Goal: Information Seeking & Learning: Learn about a topic

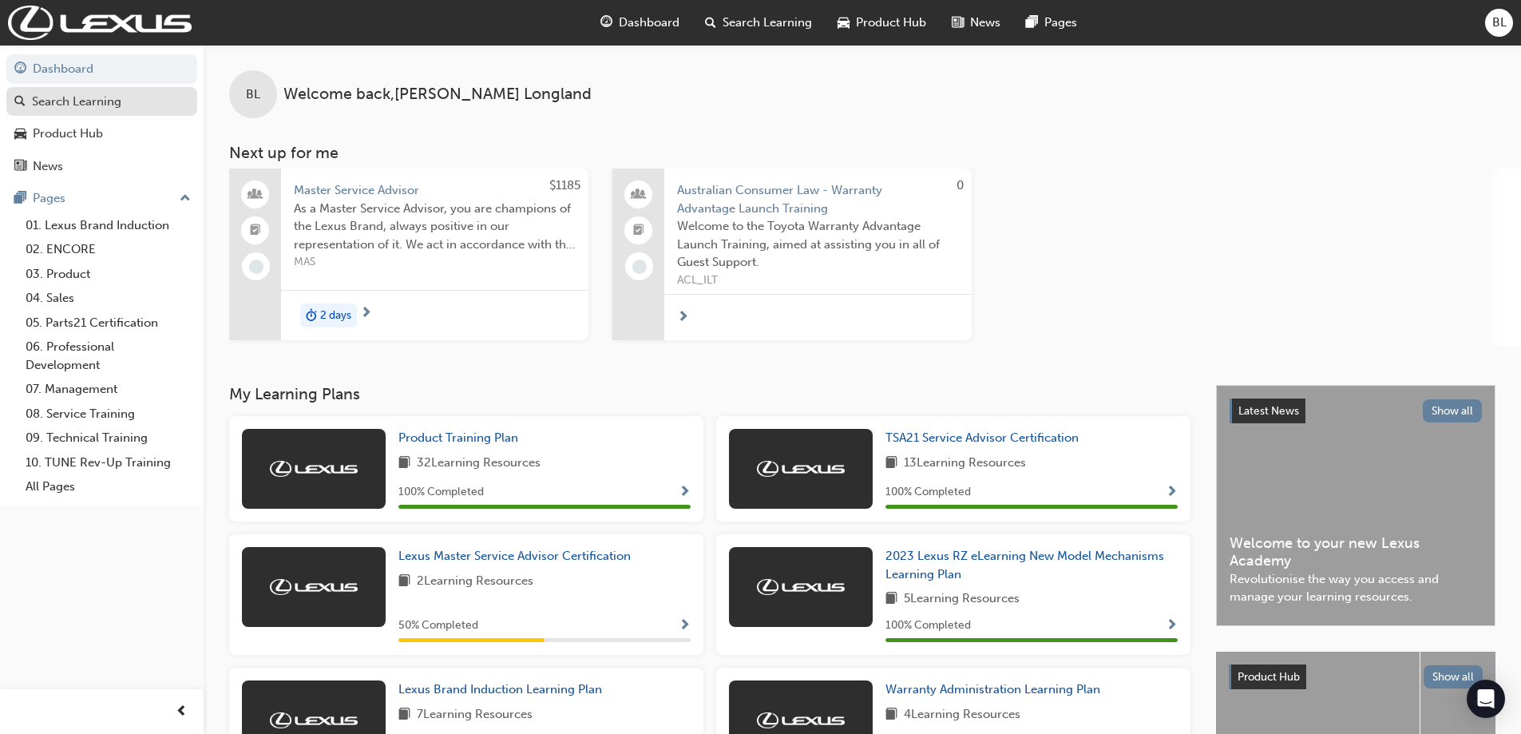
click at [97, 105] on div "Search Learning" at bounding box center [76, 102] width 89 height 18
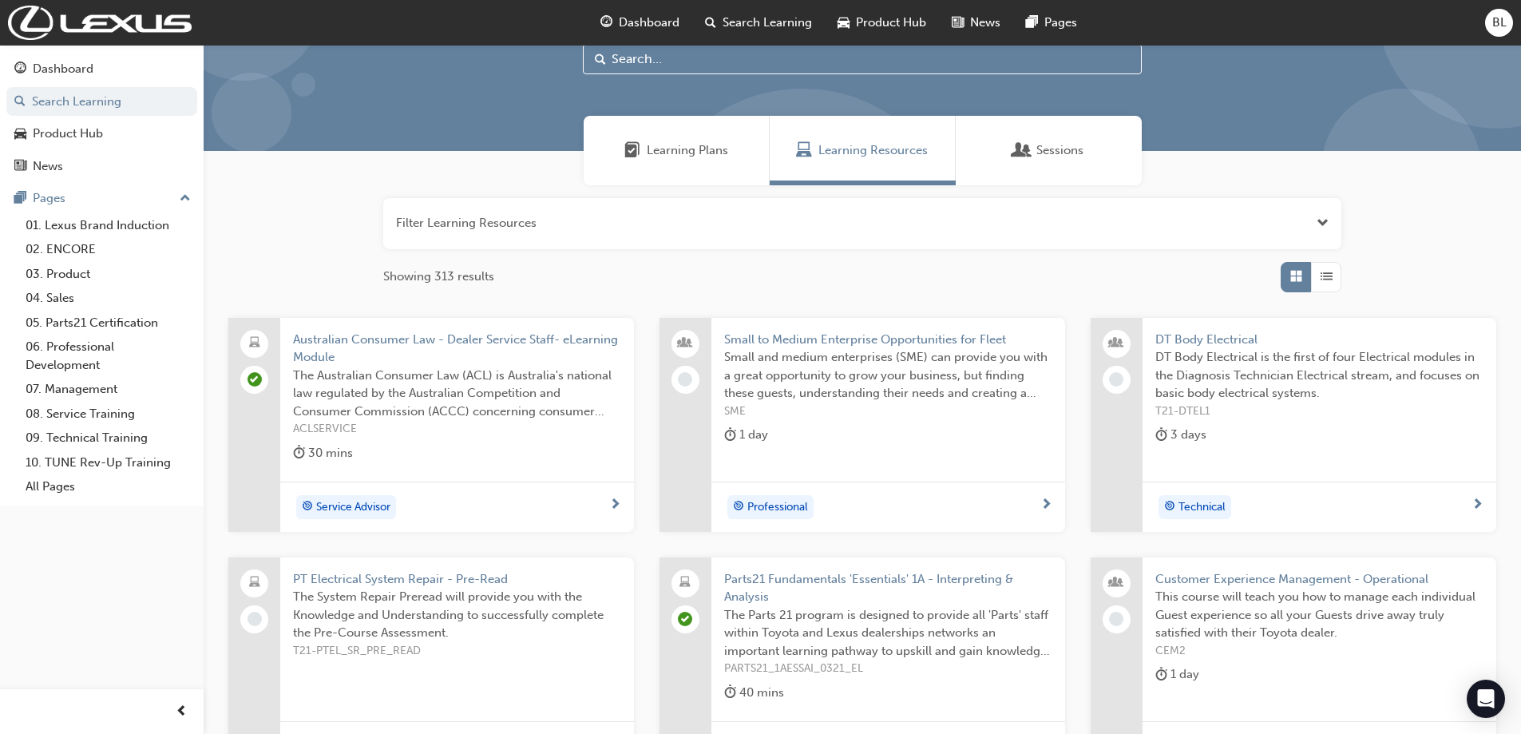
scroll to position [46, 0]
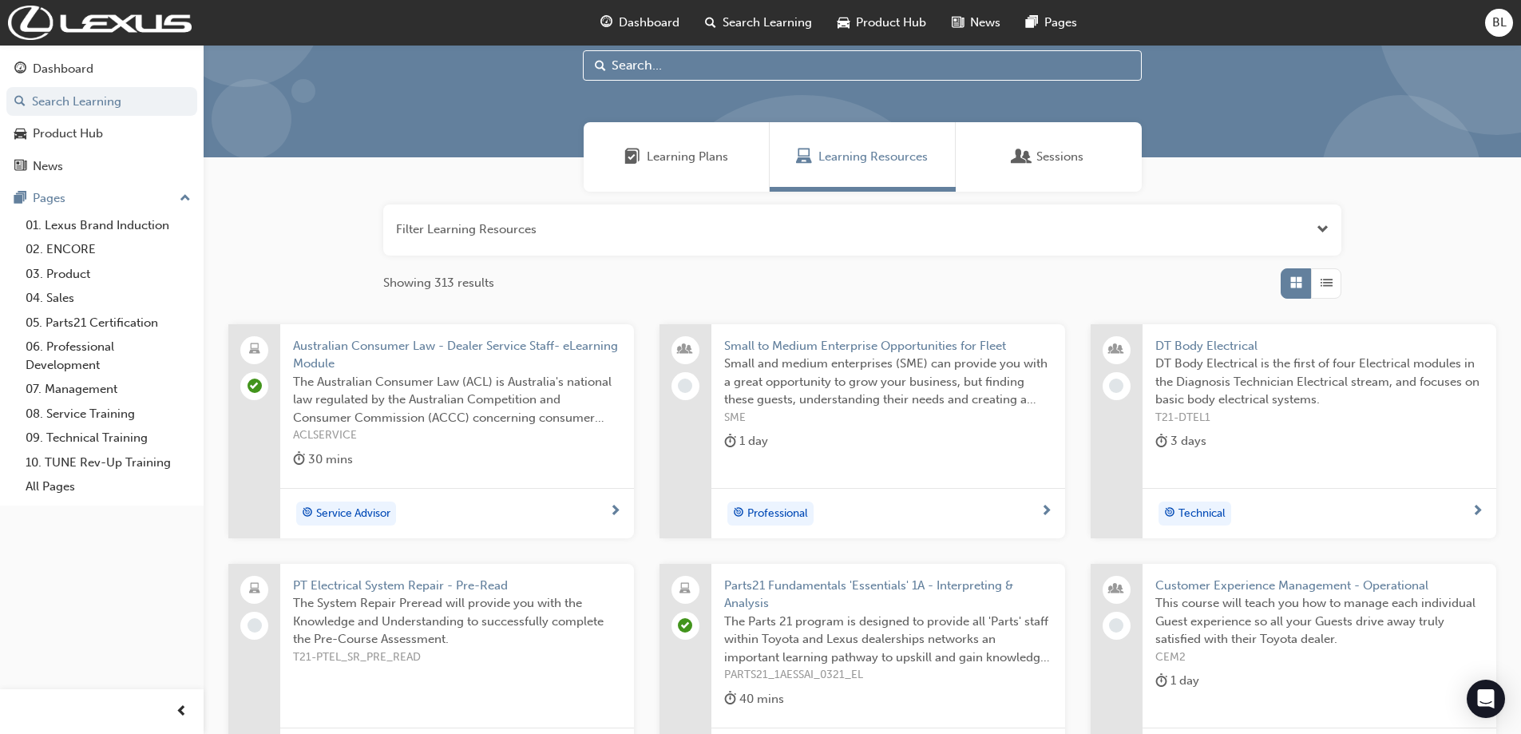
click at [671, 158] on span "Learning Plans" at bounding box center [687, 157] width 81 height 18
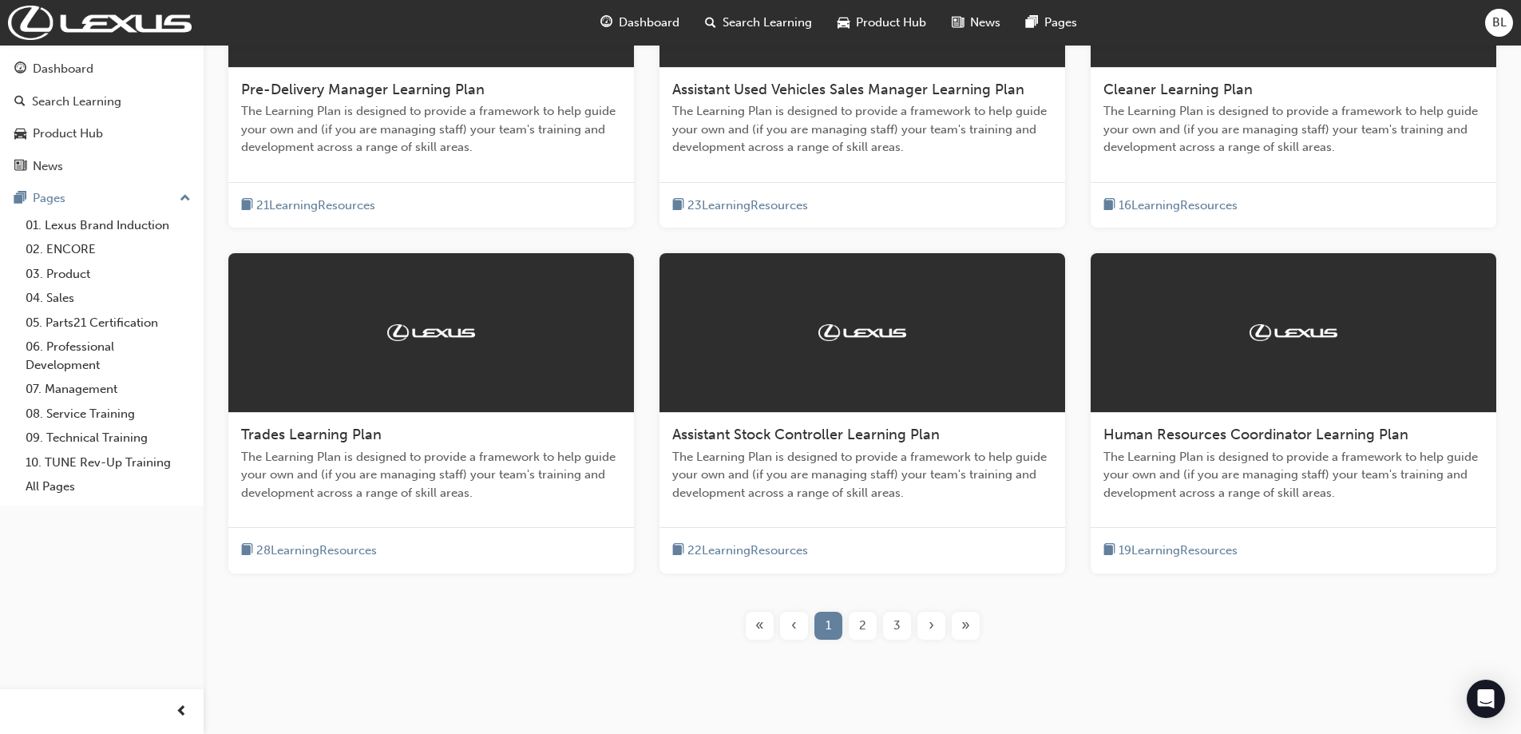
scroll to position [497, 0]
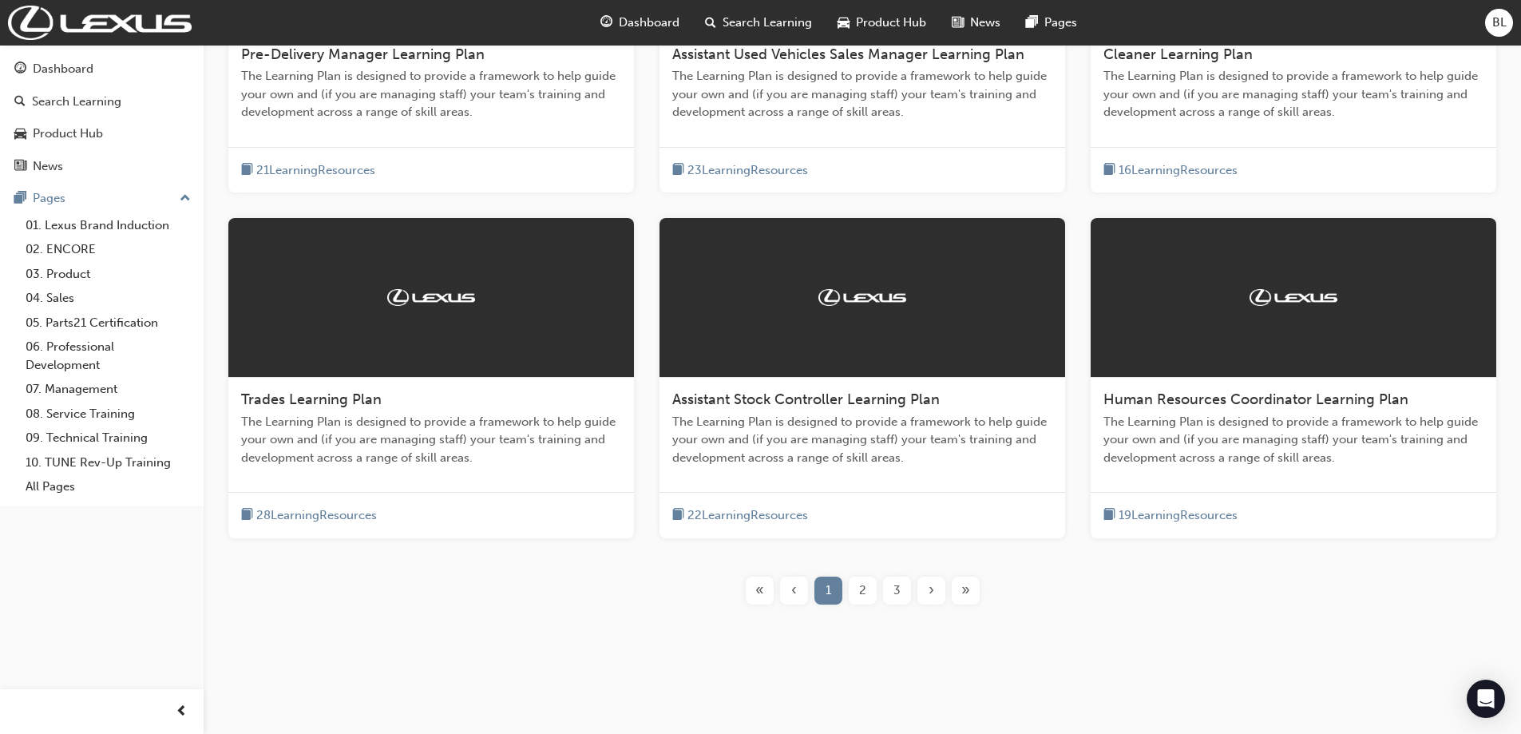
click at [932, 591] on span "›" at bounding box center [931, 590] width 6 height 18
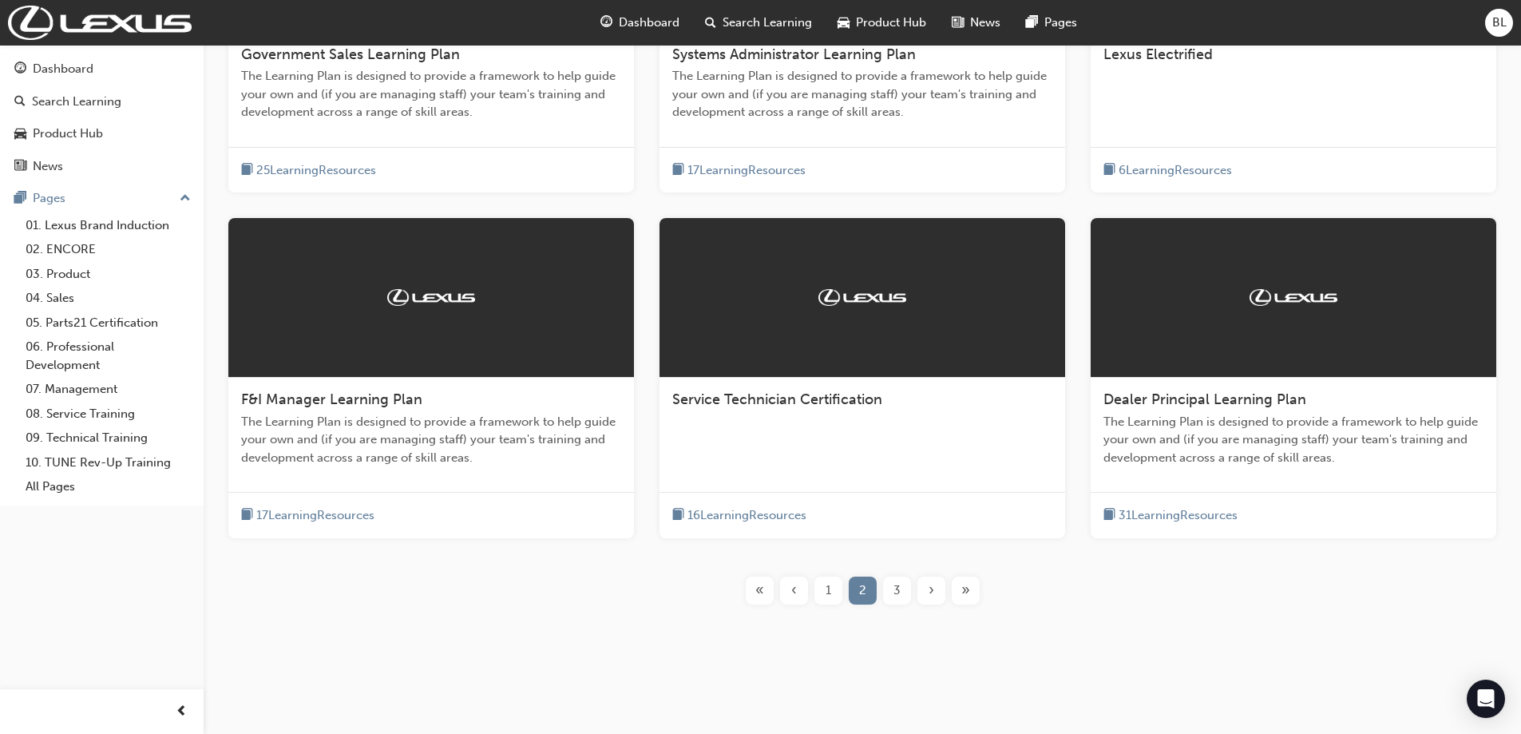
click at [933, 592] on span "›" at bounding box center [931, 590] width 6 height 18
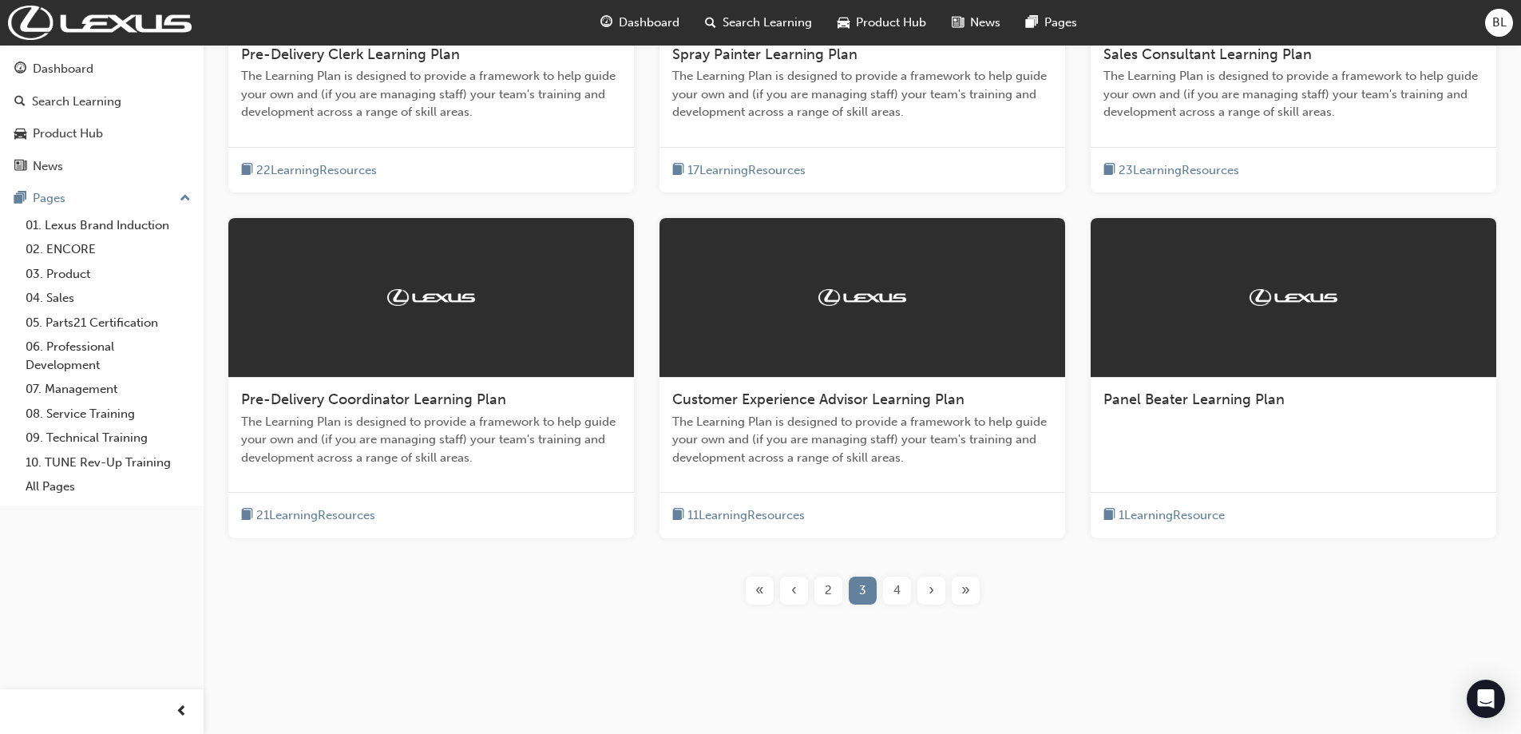
click at [933, 592] on span "›" at bounding box center [931, 590] width 6 height 18
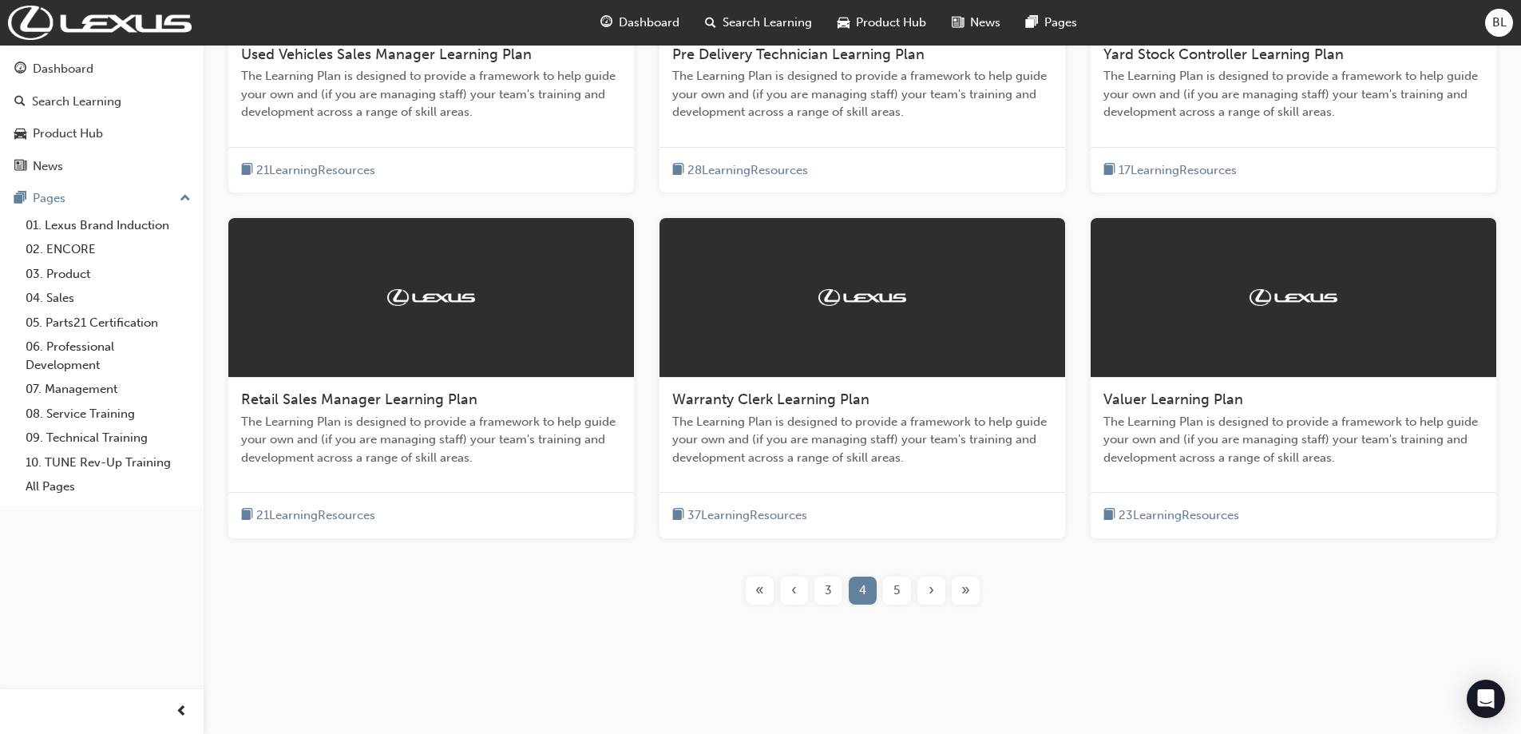
click at [933, 592] on span "›" at bounding box center [931, 590] width 6 height 18
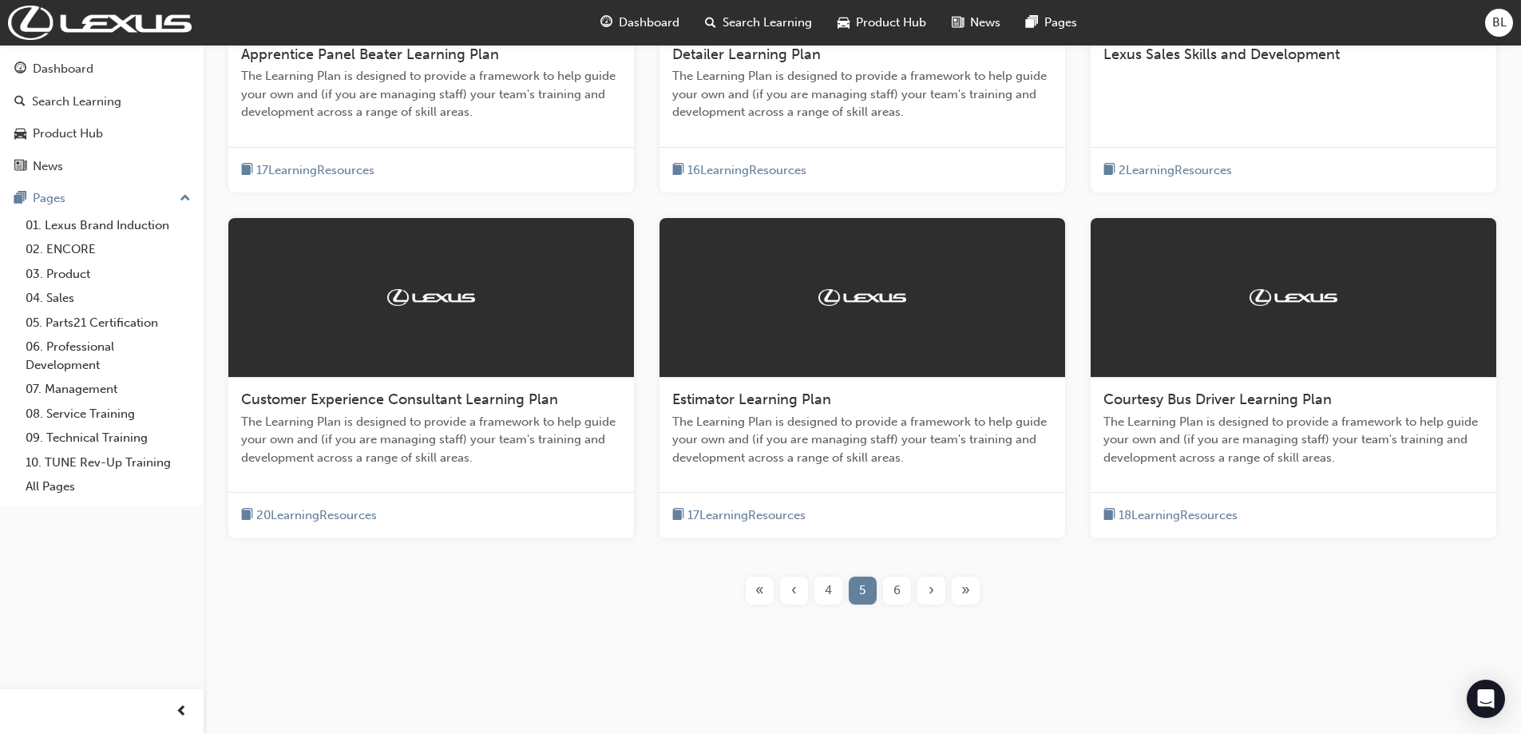
click at [931, 592] on span "›" at bounding box center [931, 590] width 6 height 18
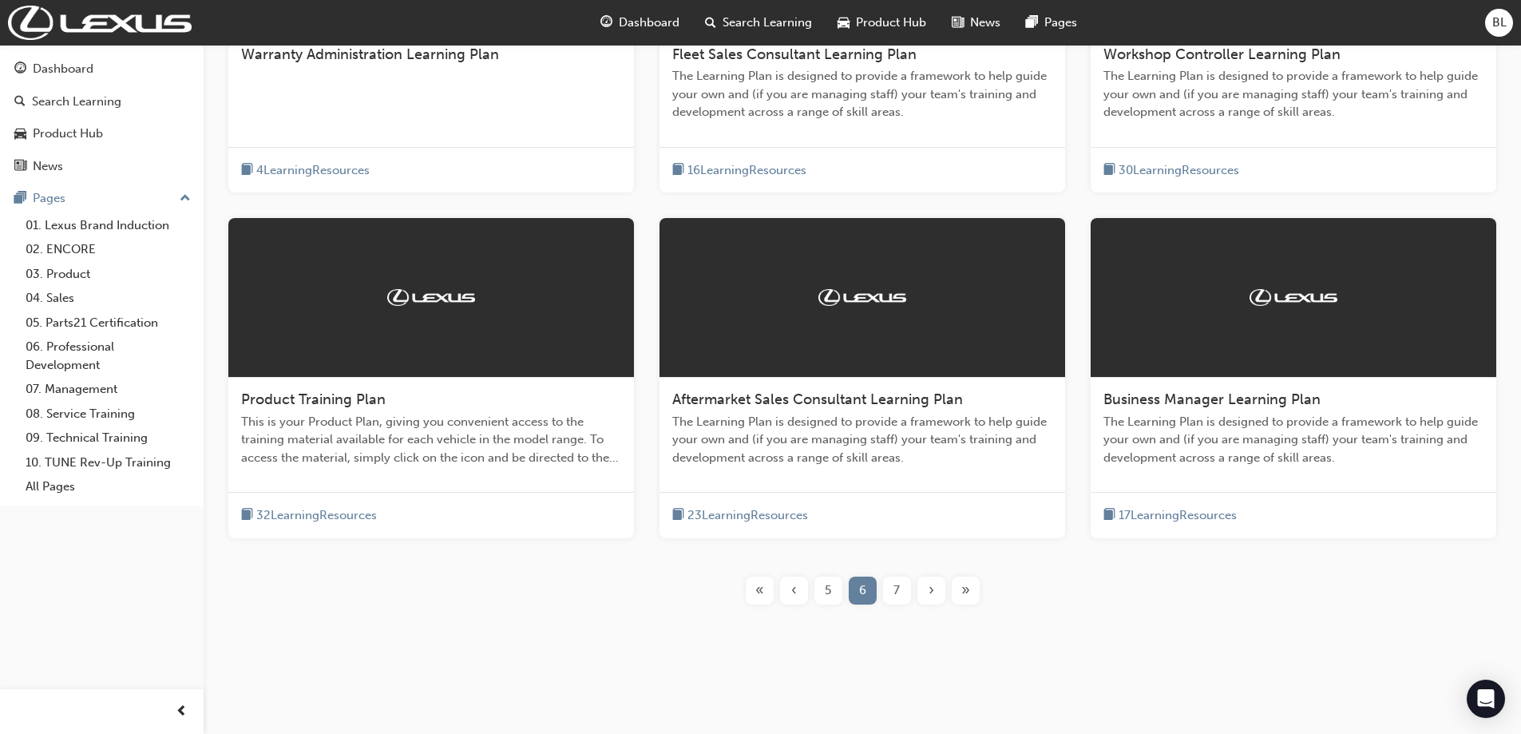
click at [931, 592] on span "›" at bounding box center [931, 590] width 6 height 18
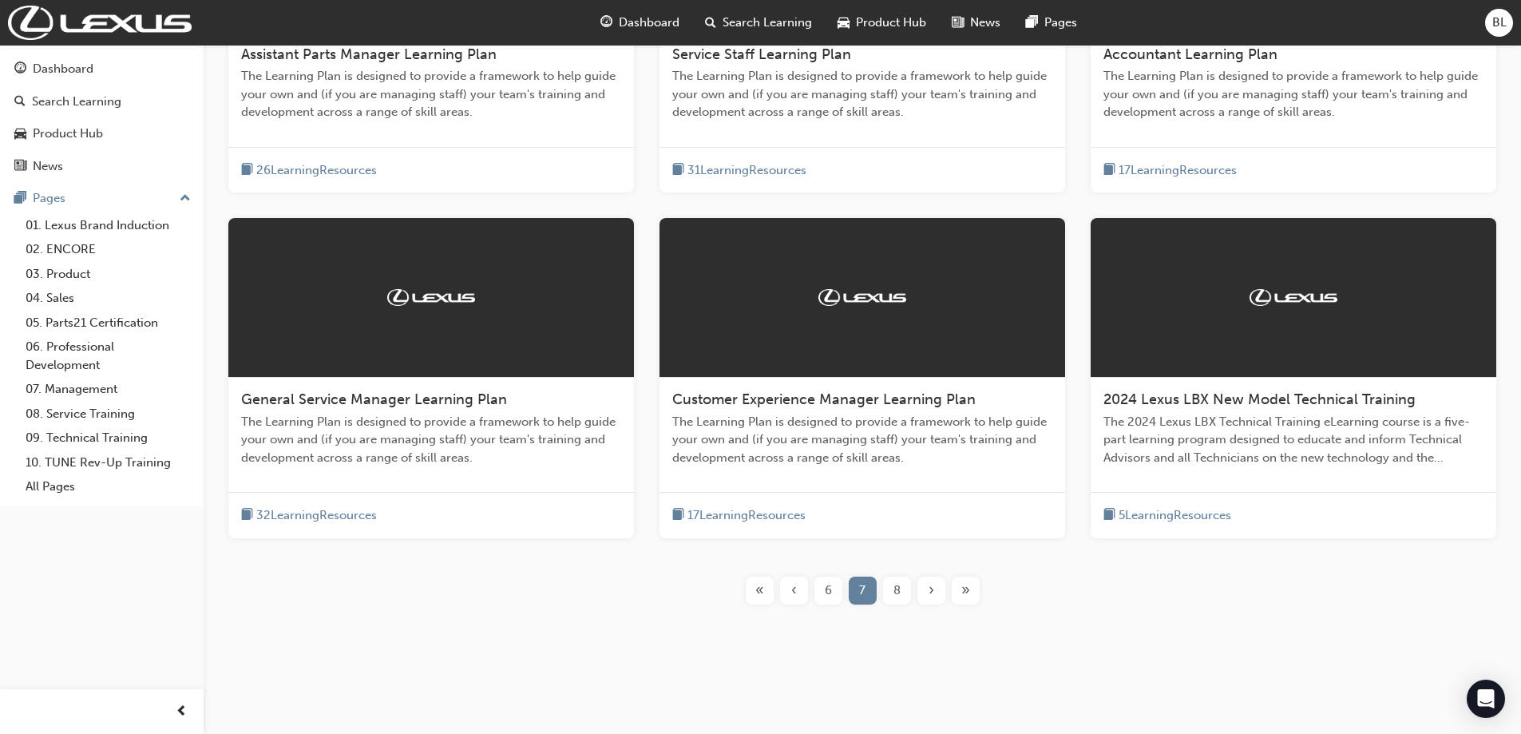
click at [931, 592] on span "›" at bounding box center [931, 590] width 6 height 18
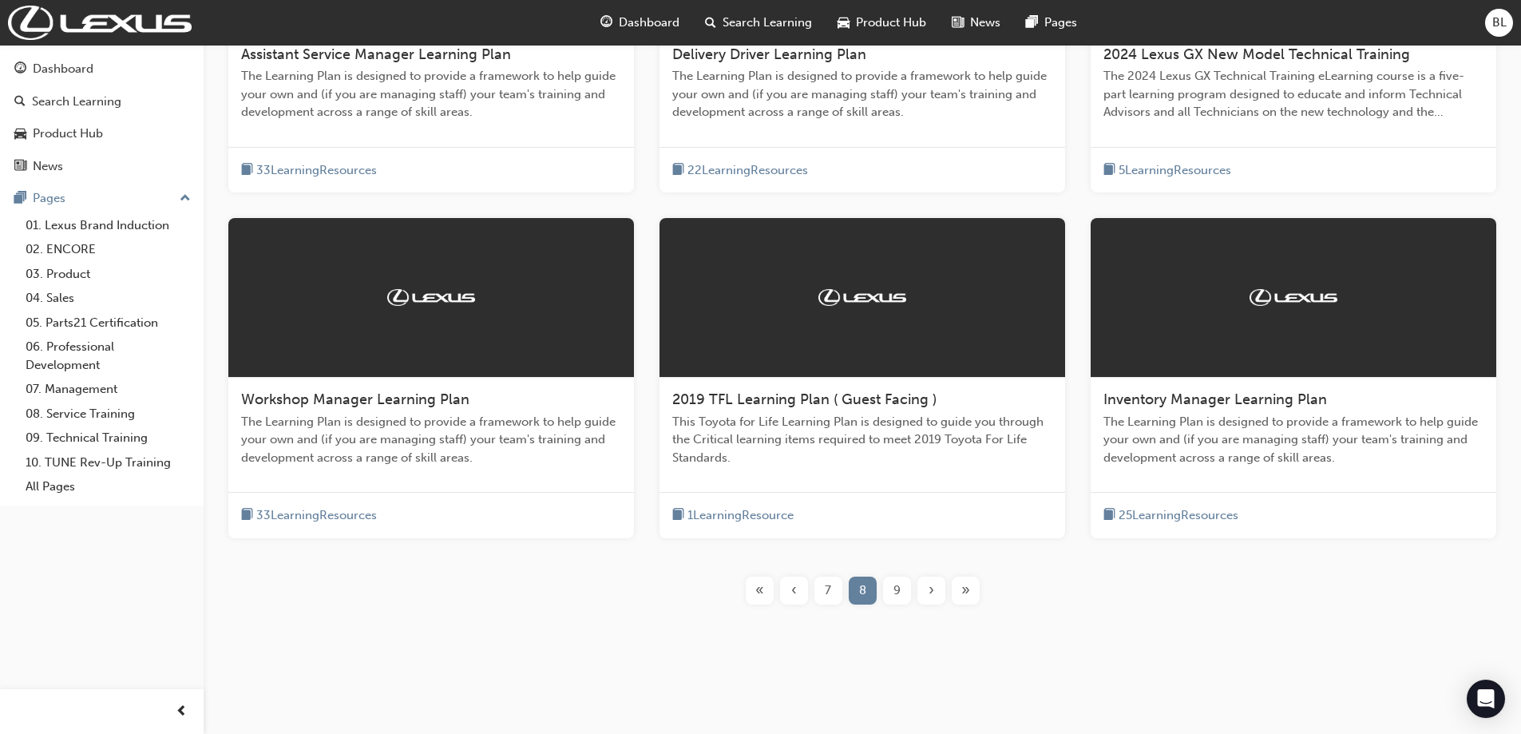
click at [365, 71] on span "The Learning Plan is designed to provide a framework to help guide your own and…" at bounding box center [431, 94] width 380 height 54
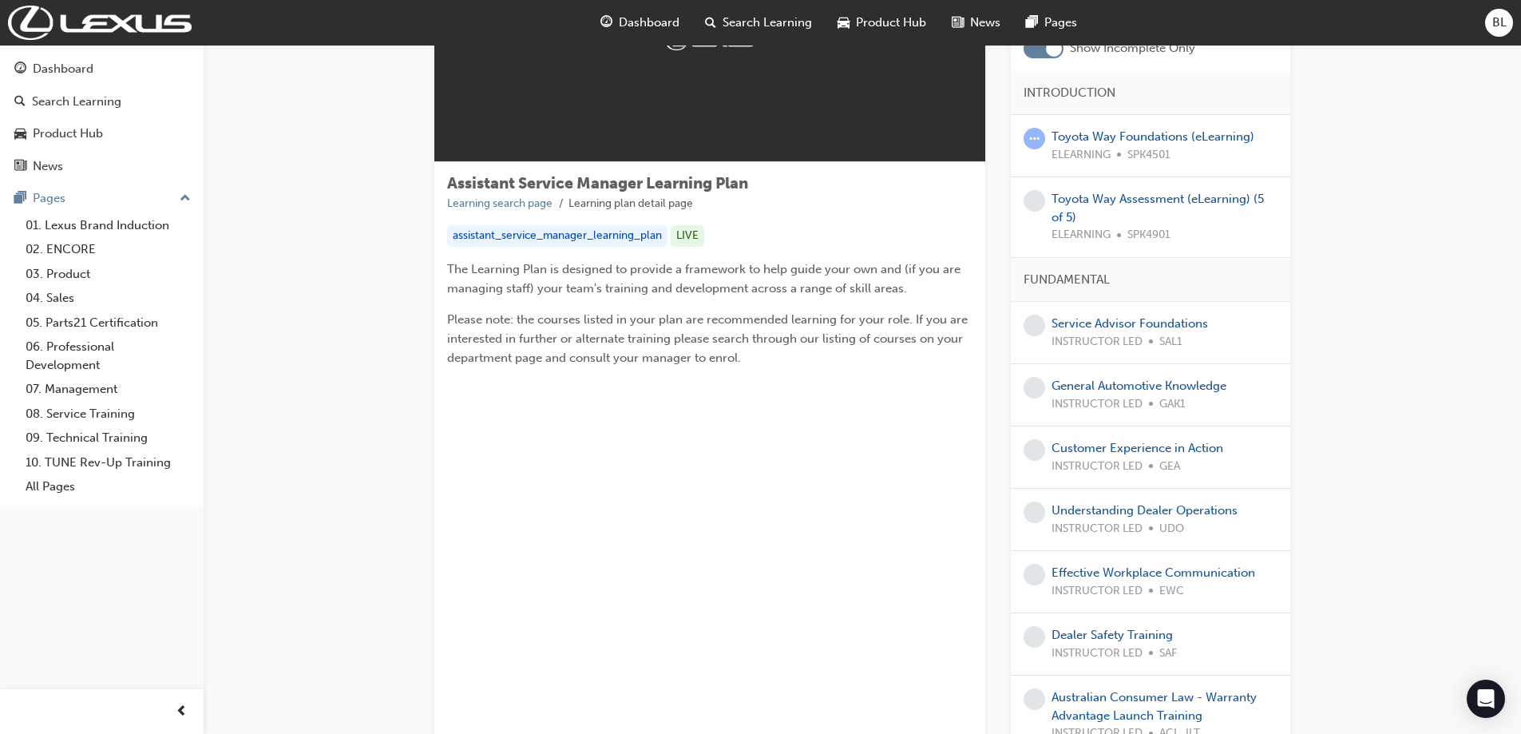
scroll to position [160, 0]
click at [1134, 145] on div "Toyota Way Foundations (eLearning) ELEARNING SPK4501" at bounding box center [1152, 147] width 203 height 36
click at [1137, 137] on link "Toyota Way Foundations (eLearning)" at bounding box center [1152, 137] width 203 height 14
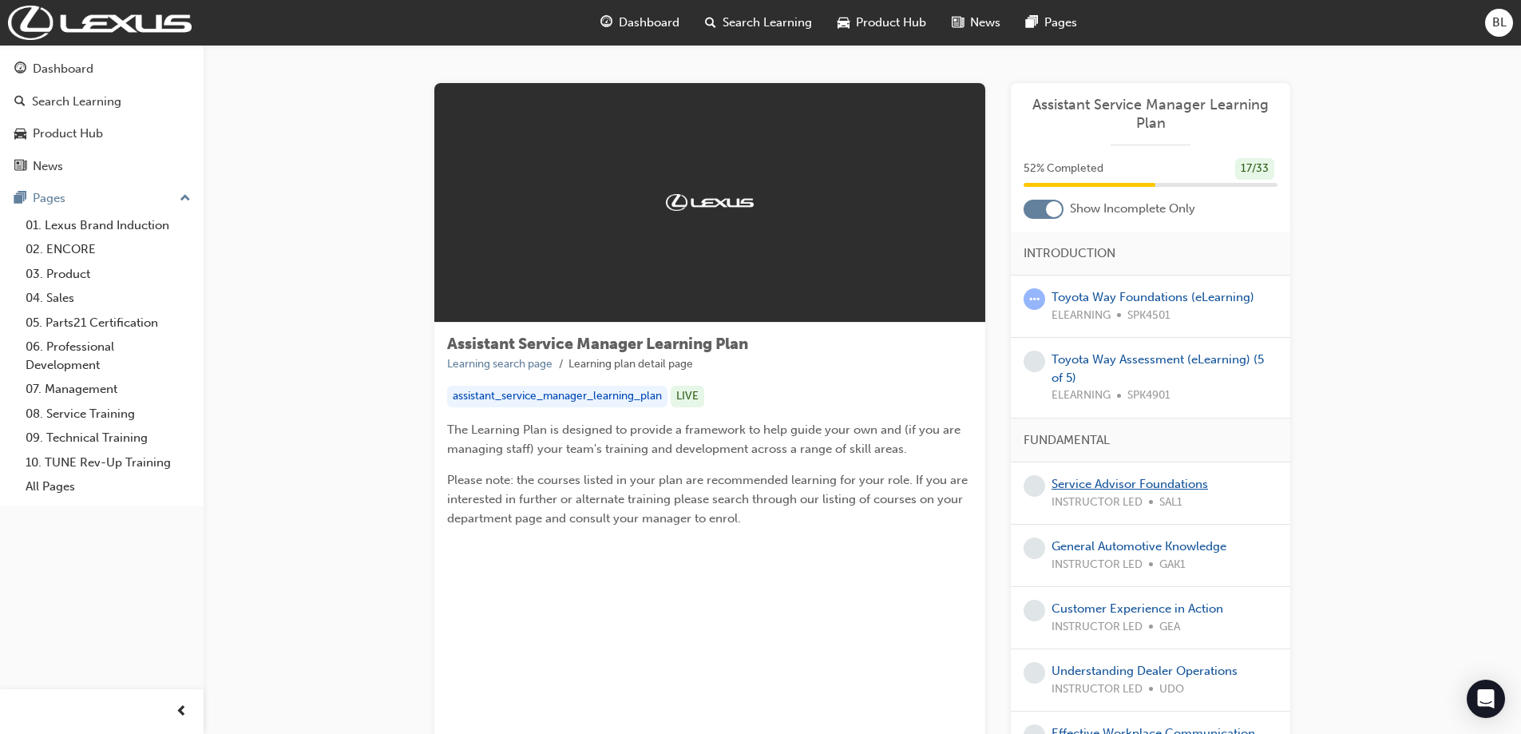
click at [1126, 484] on link "Service Advisor Foundations" at bounding box center [1129, 484] width 156 height 14
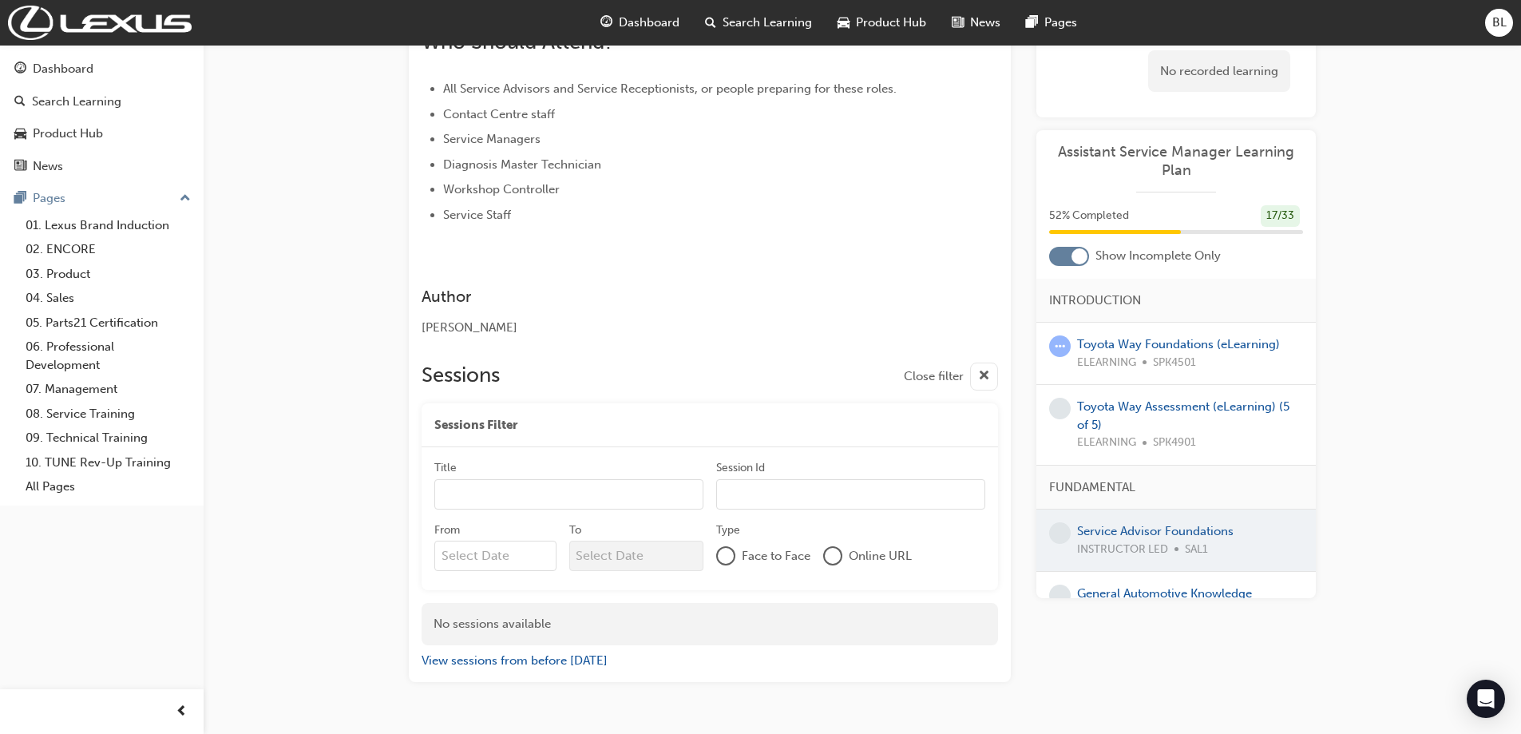
scroll to position [635, 0]
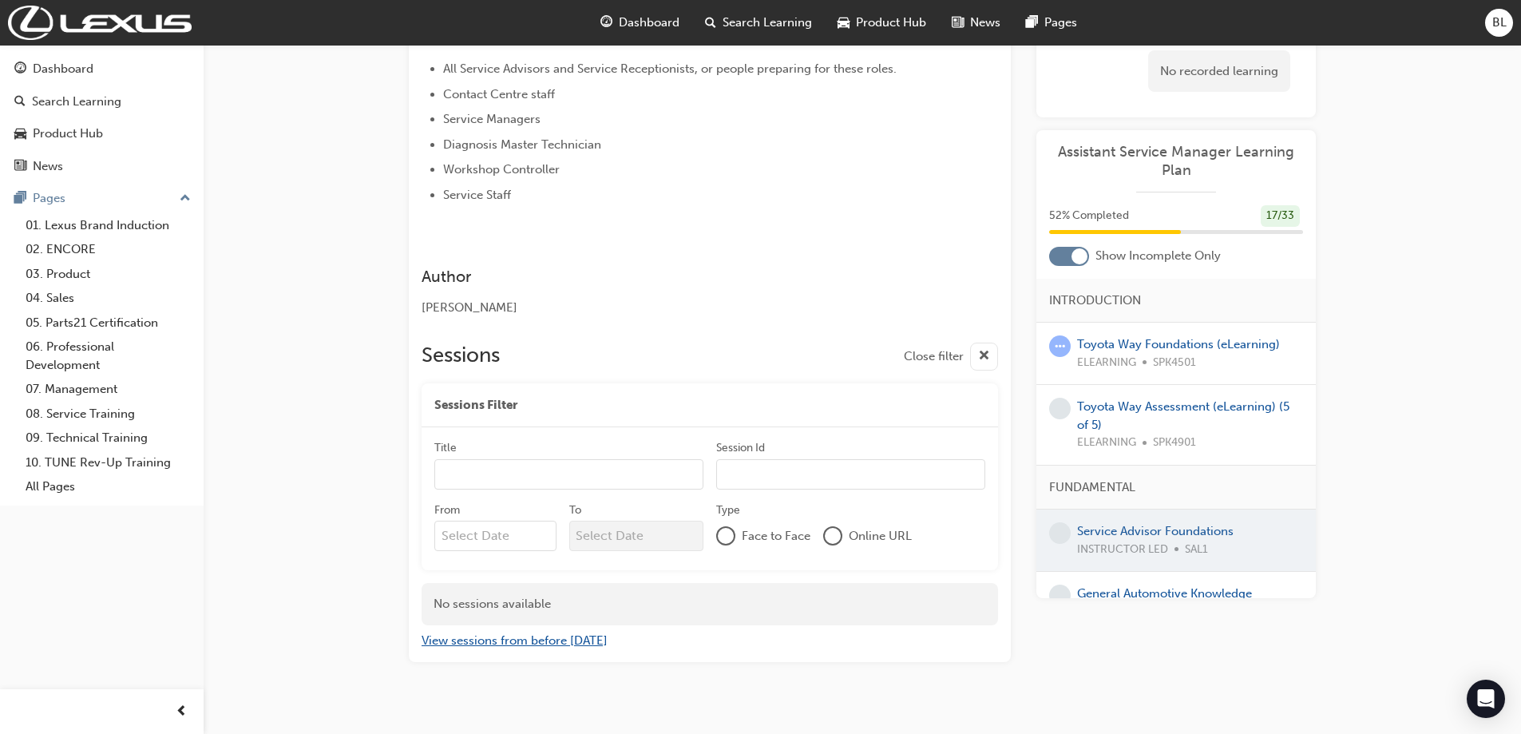
click at [545, 631] on button "View sessions from before [DATE]" at bounding box center [515, 640] width 186 height 18
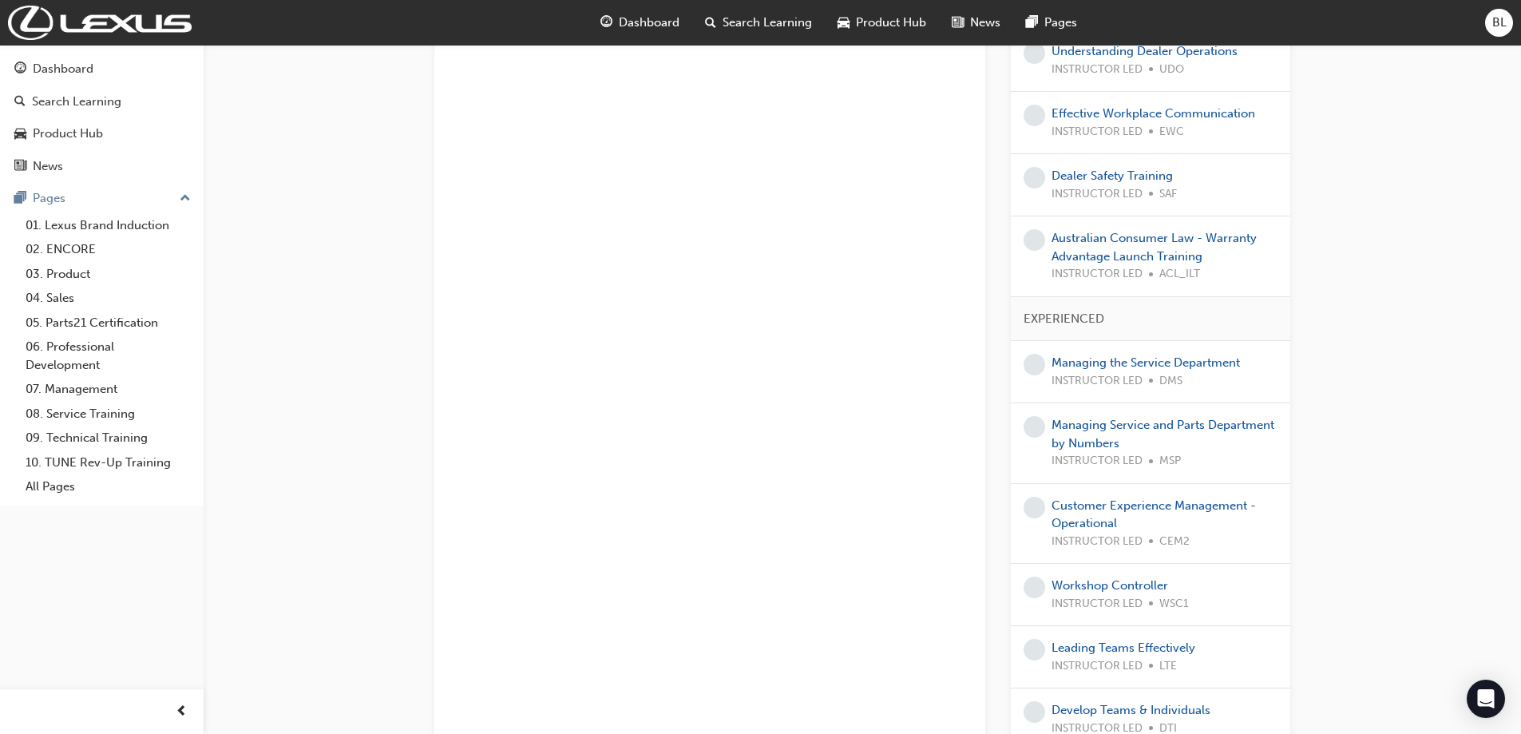
scroll to position [719, 0]
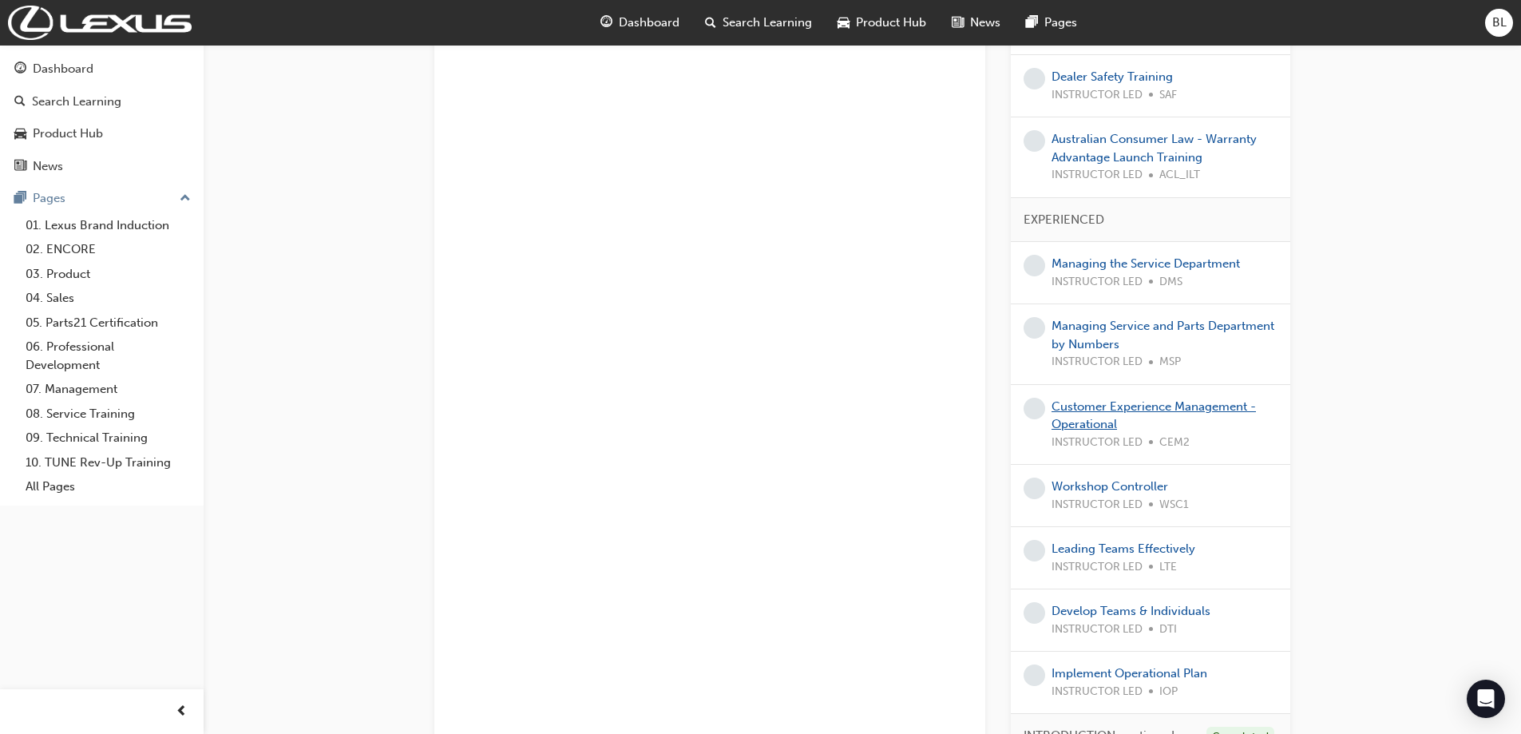
click at [1161, 402] on link "Customer Experience Management - Operational" at bounding box center [1153, 415] width 204 height 33
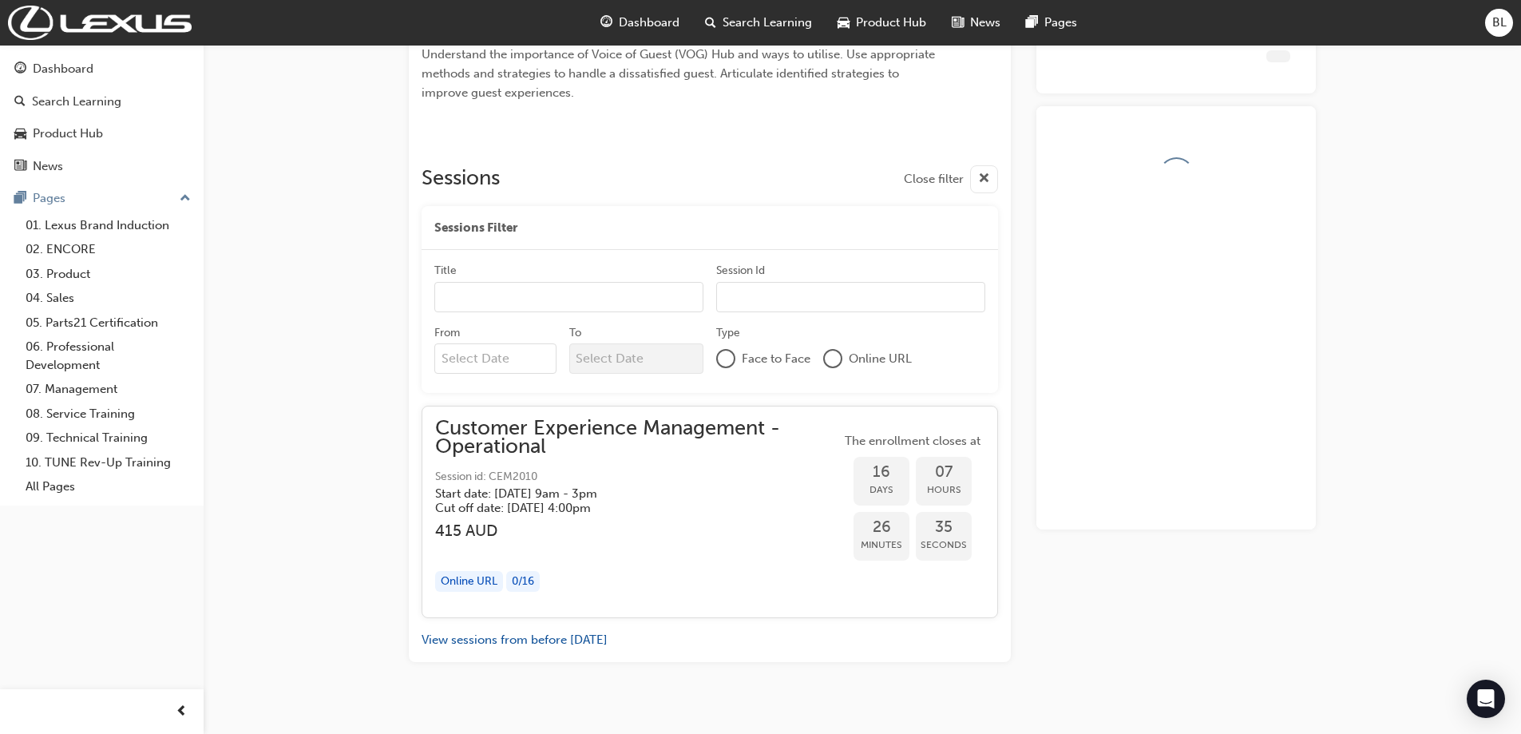
scroll to position [624, 0]
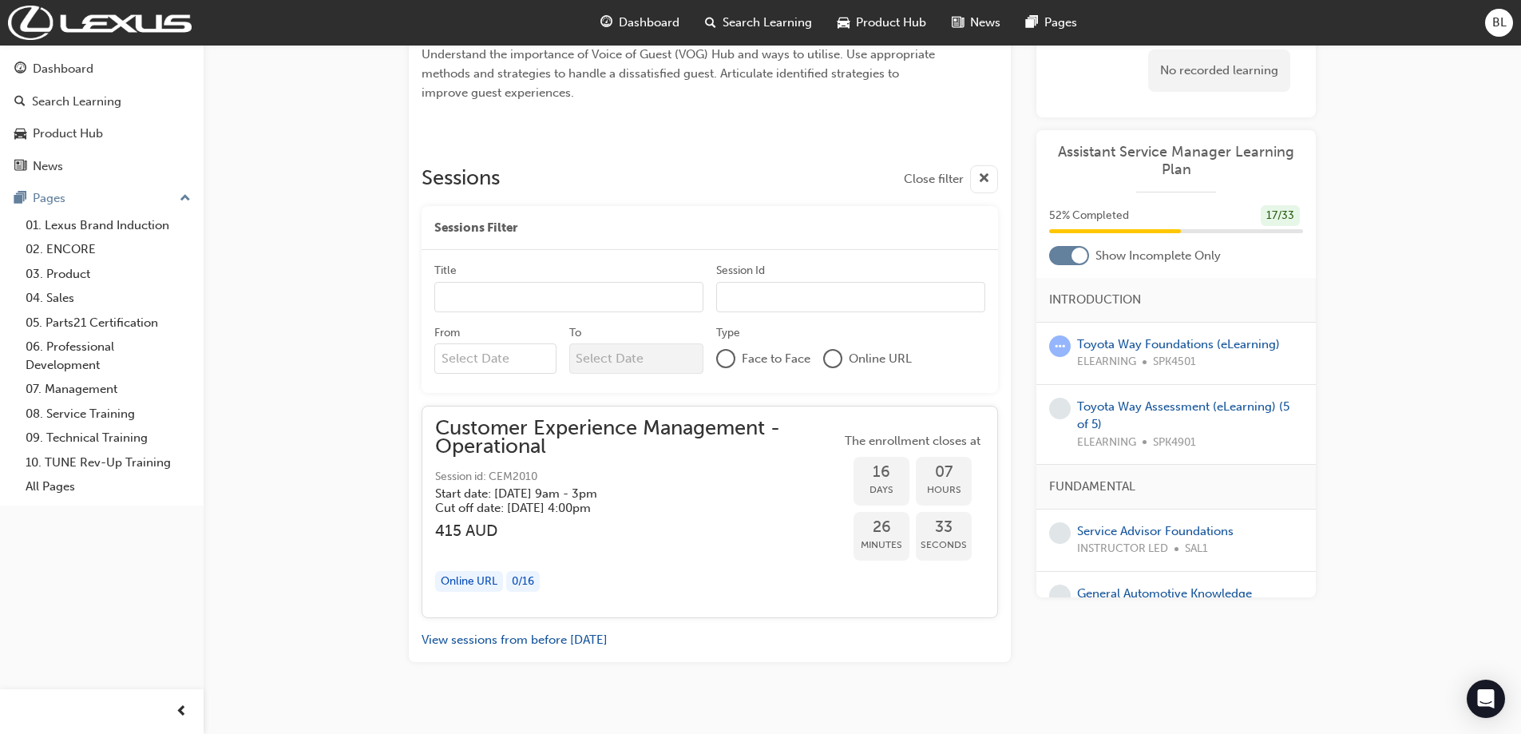
click at [580, 419] on span "Customer Experience Management - Operational" at bounding box center [638, 437] width 406 height 36
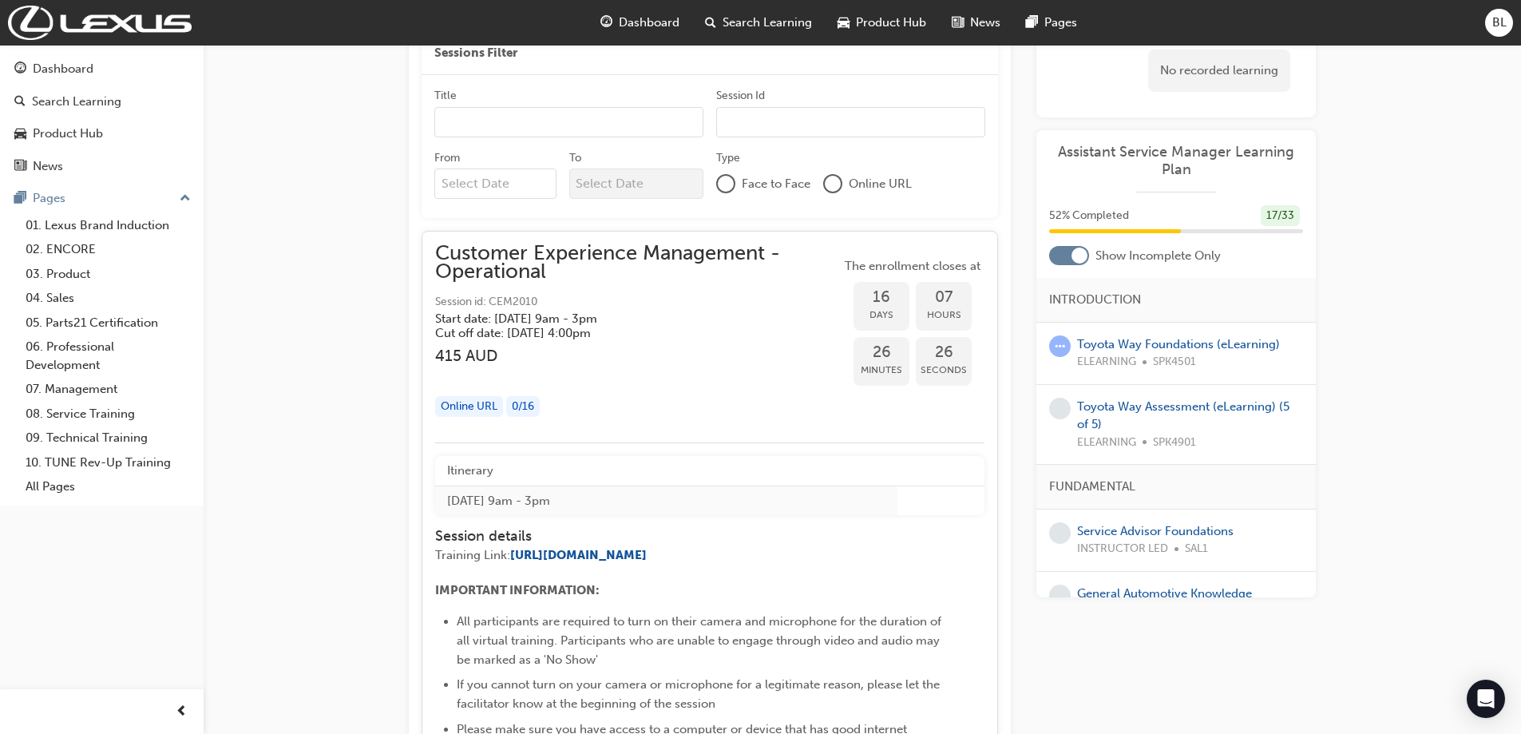
scroll to position [800, 0]
click at [475, 395] on div "Online URL" at bounding box center [469, 406] width 68 height 22
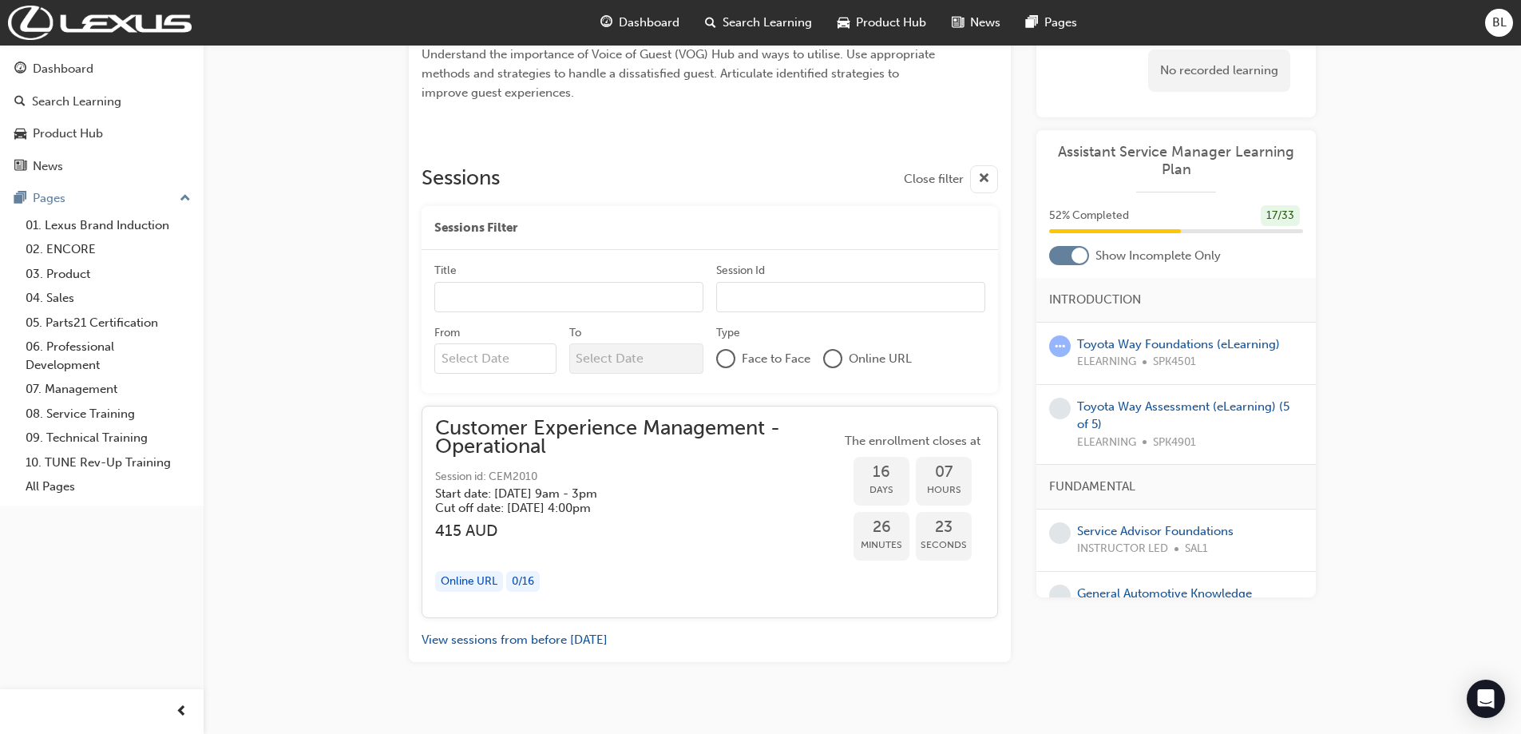
click at [957, 518] on span "23" at bounding box center [944, 527] width 56 height 18
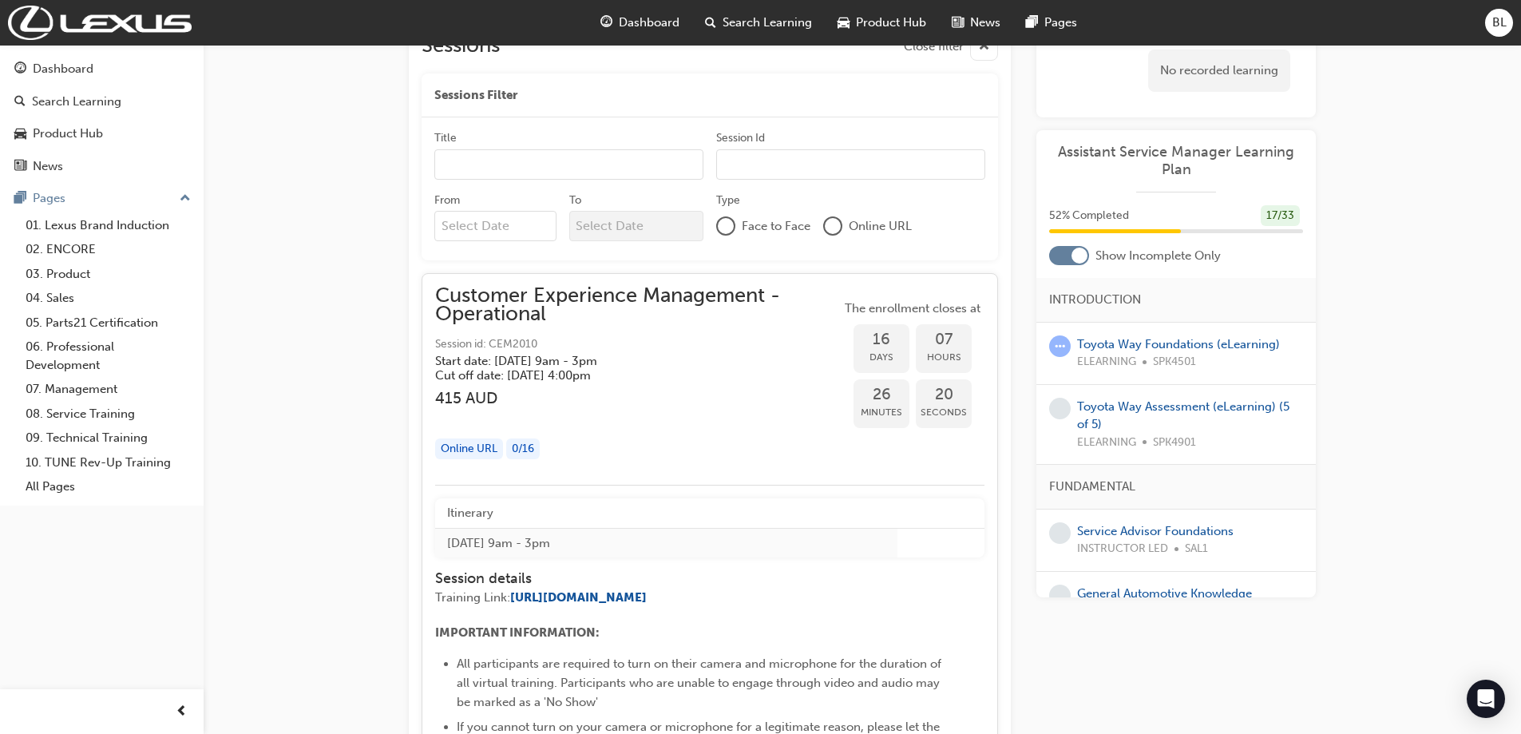
scroll to position [720, 0]
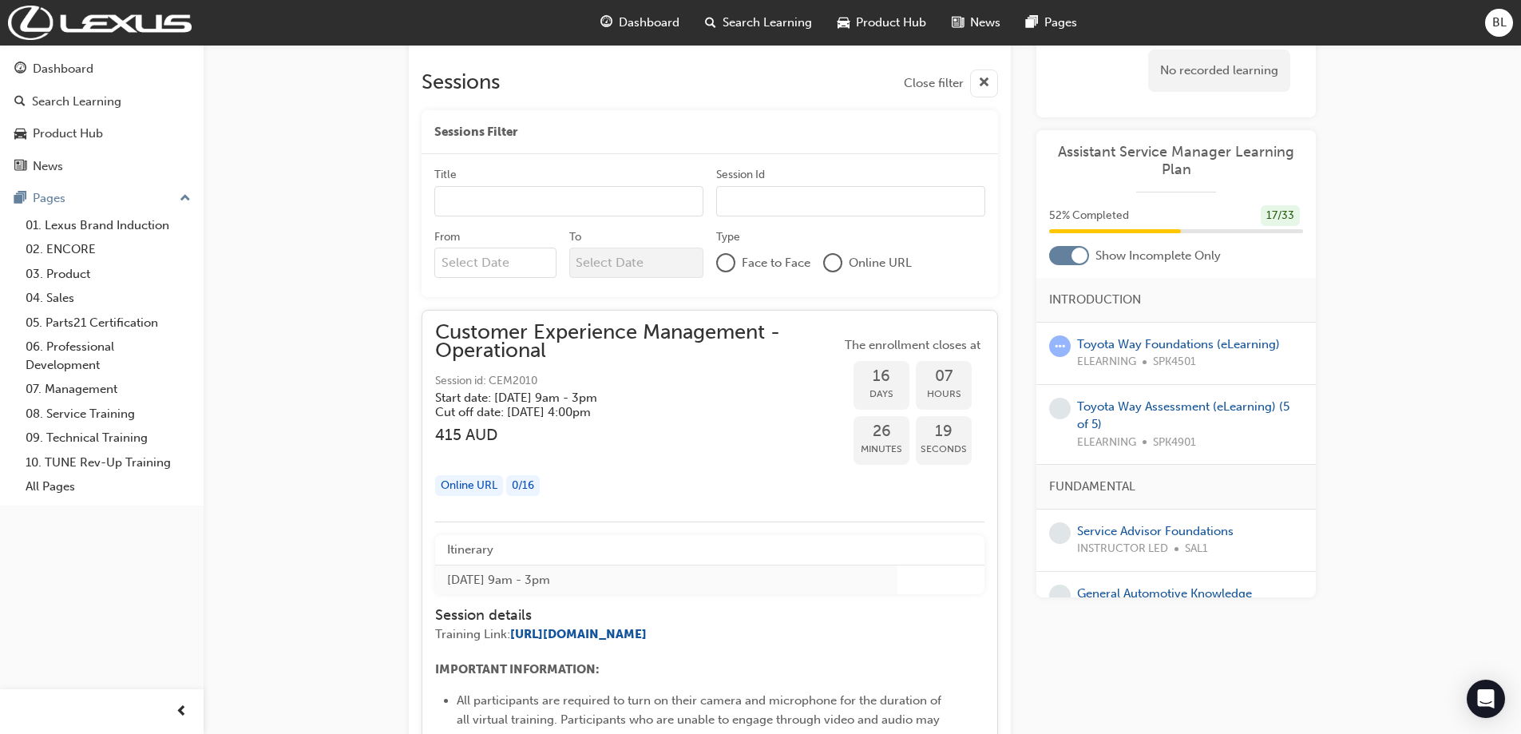
click at [510, 186] on input "Title" at bounding box center [568, 201] width 269 height 30
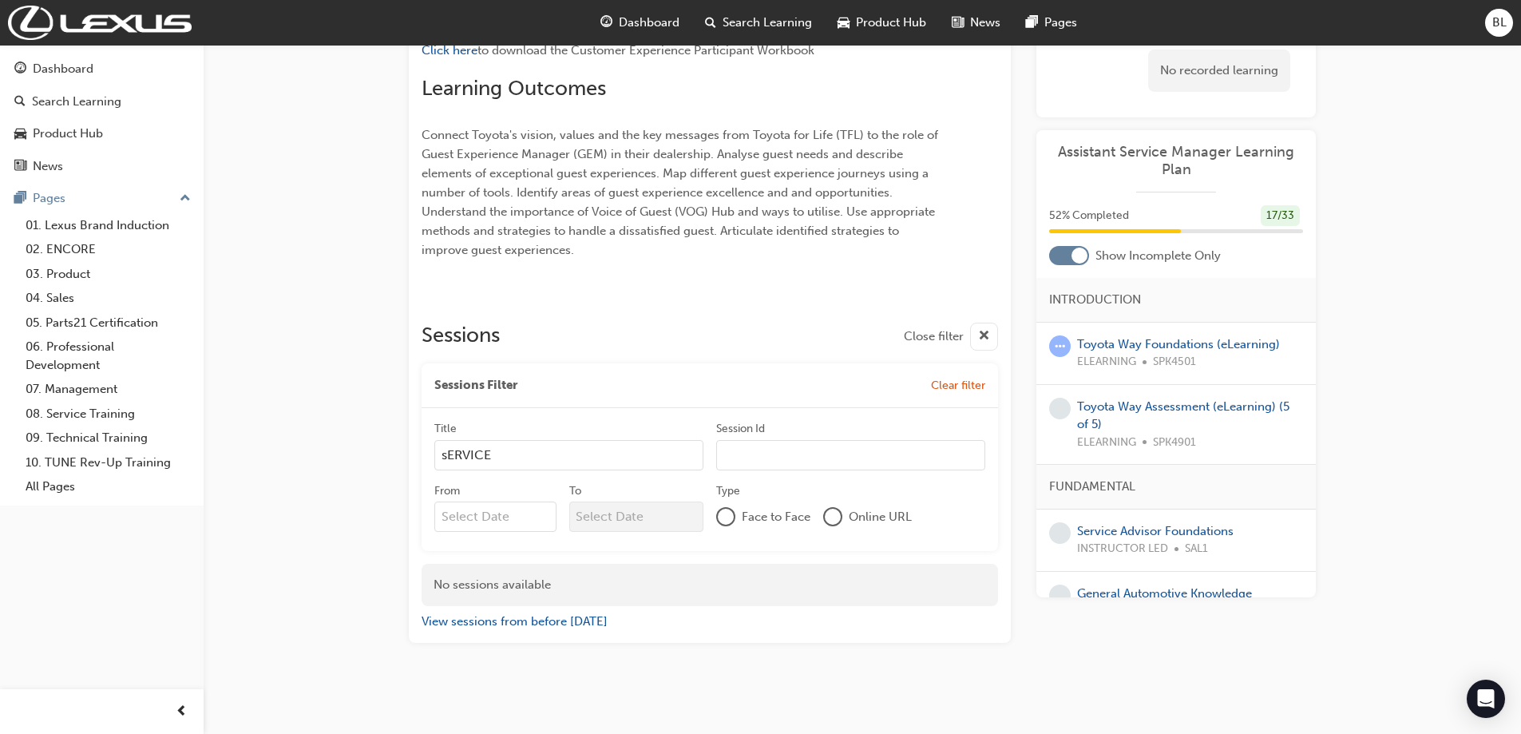
scroll to position [448, 0]
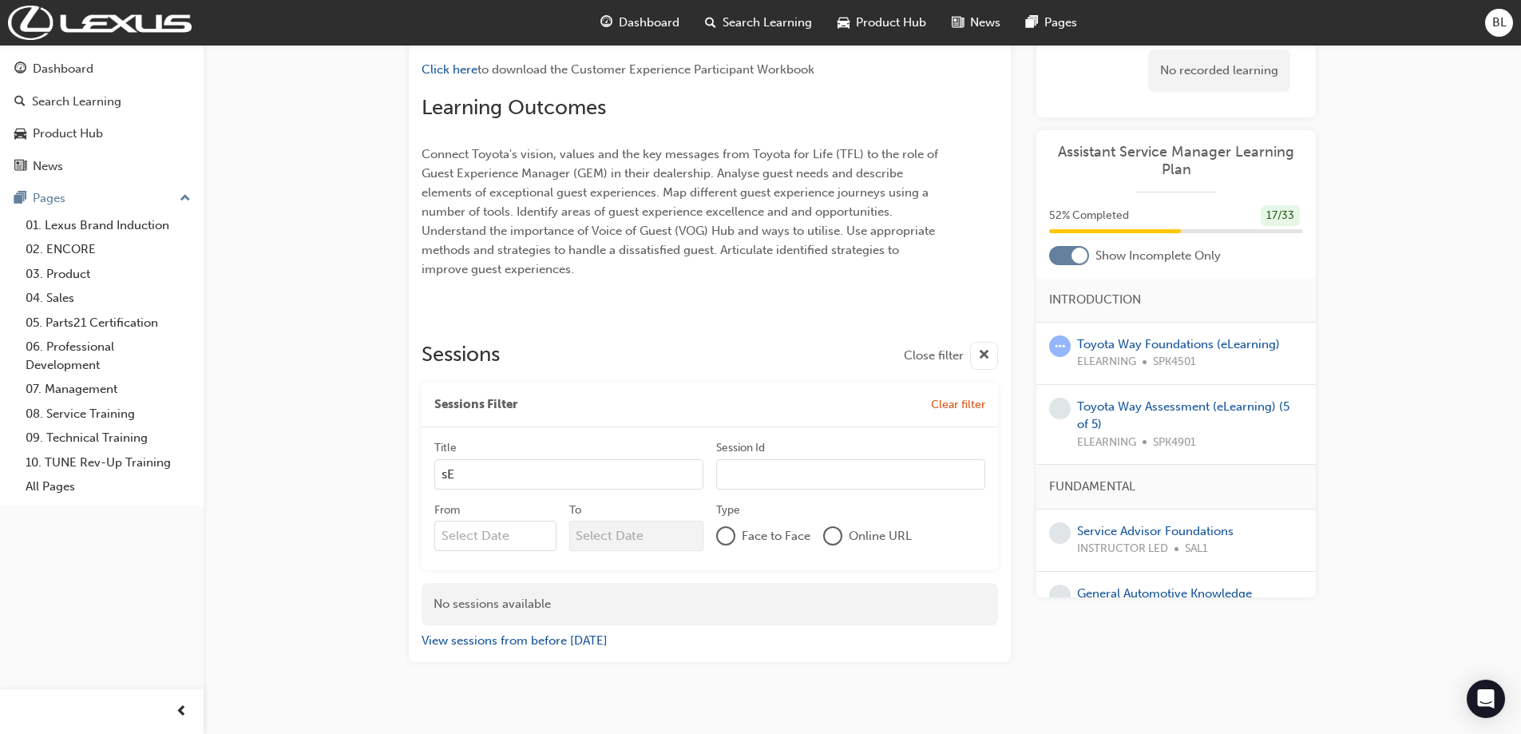
type input "s"
type input "B"
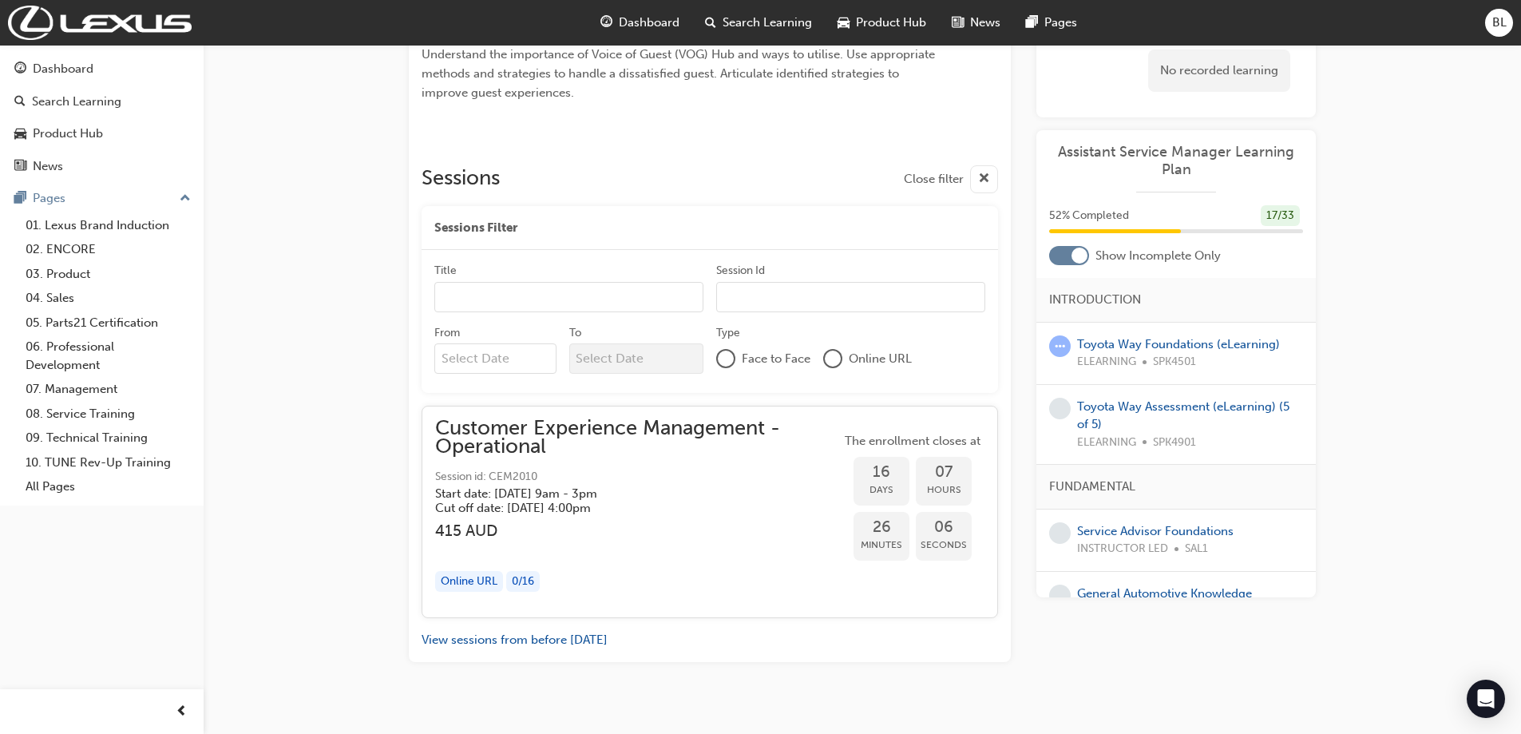
click at [783, 282] on input "Session Id" at bounding box center [850, 297] width 269 height 30
click at [727, 350] on div at bounding box center [726, 358] width 16 height 16
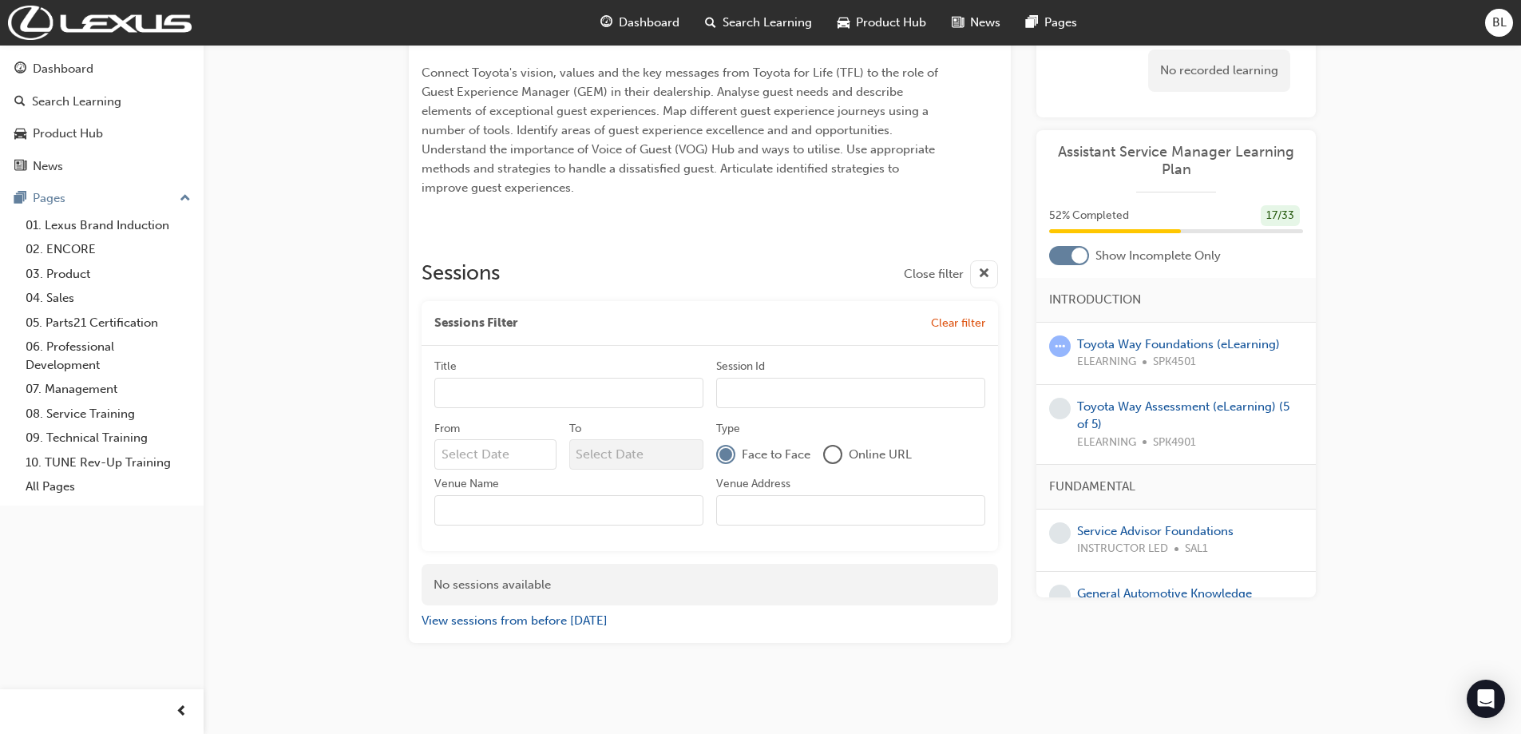
scroll to position [510, 0]
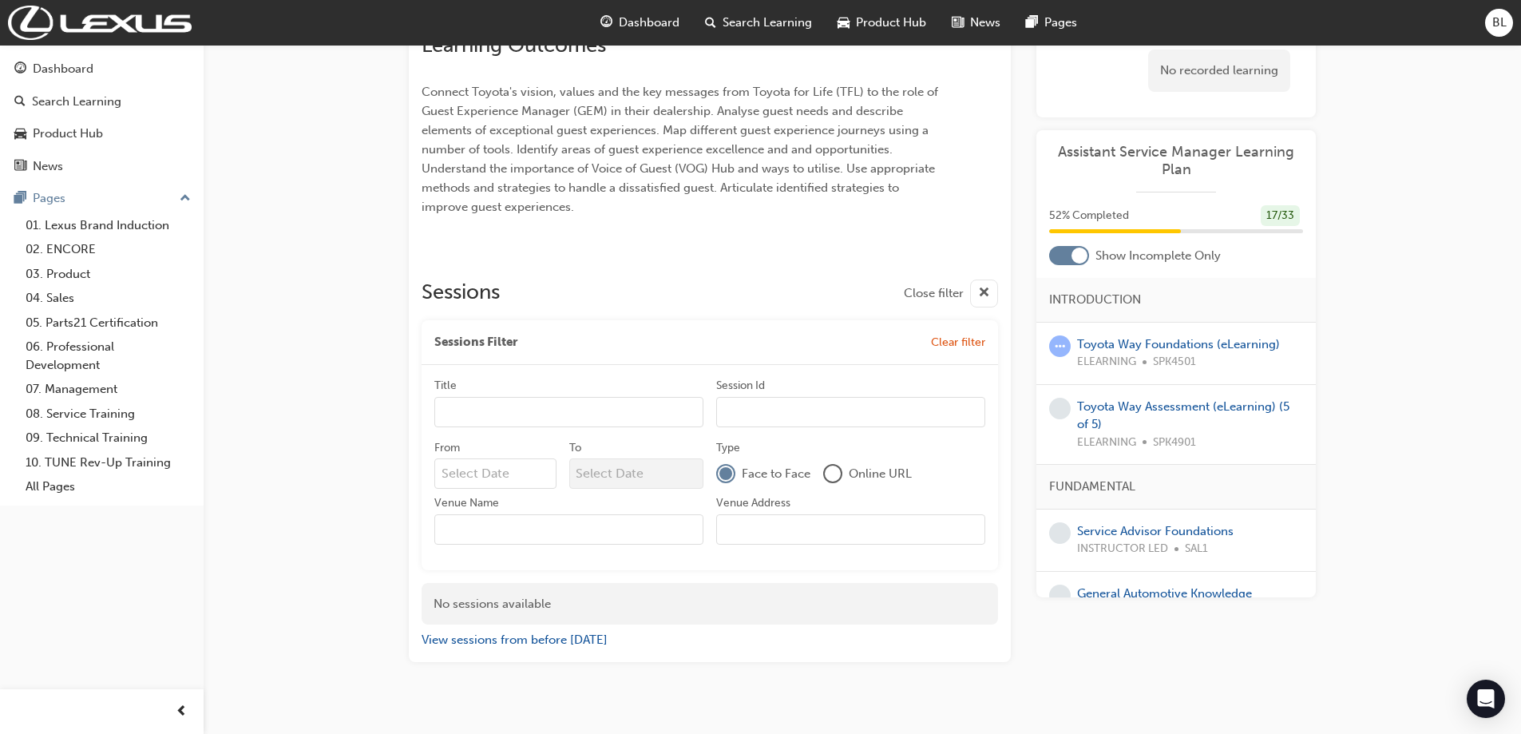
click at [838, 465] on div at bounding box center [833, 473] width 16 height 16
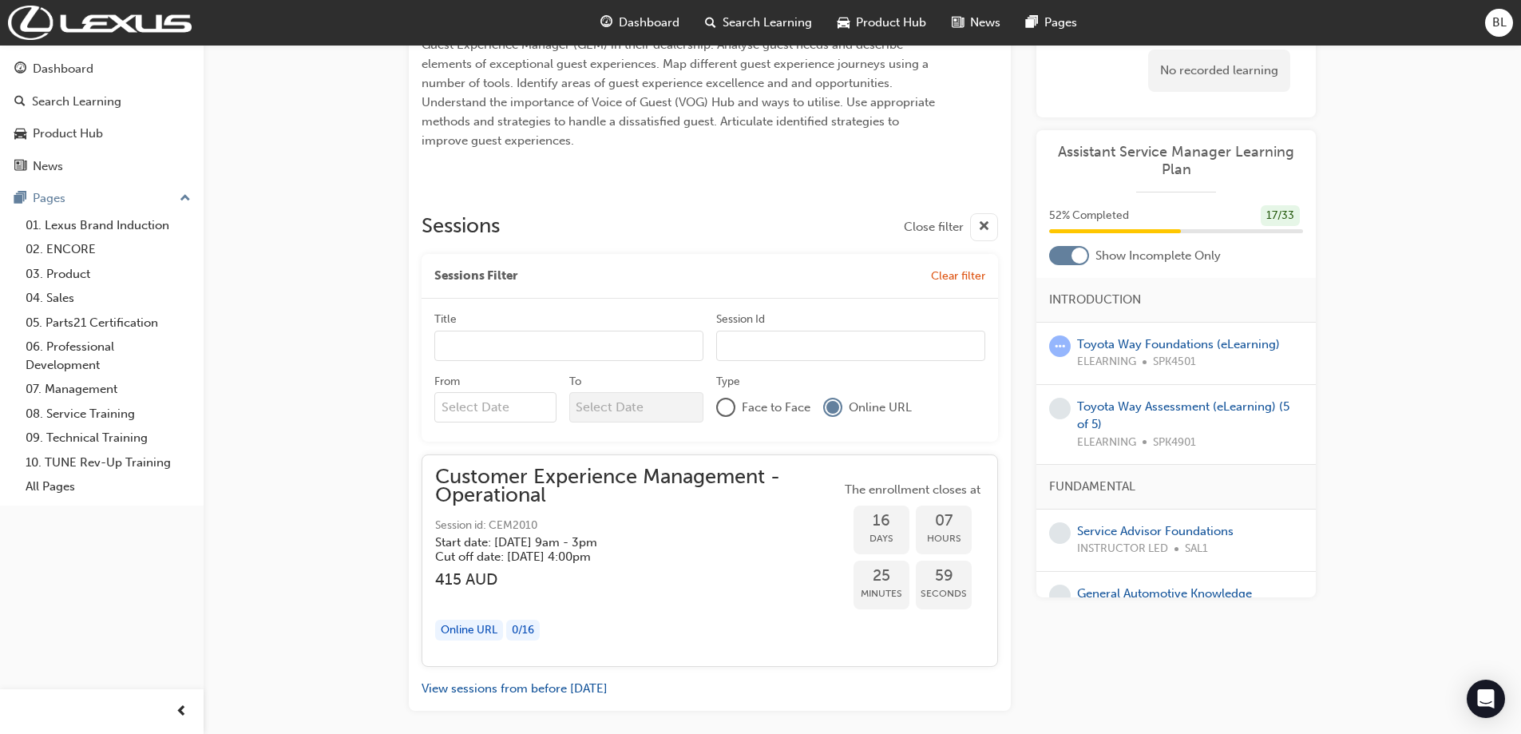
scroll to position [625, 0]
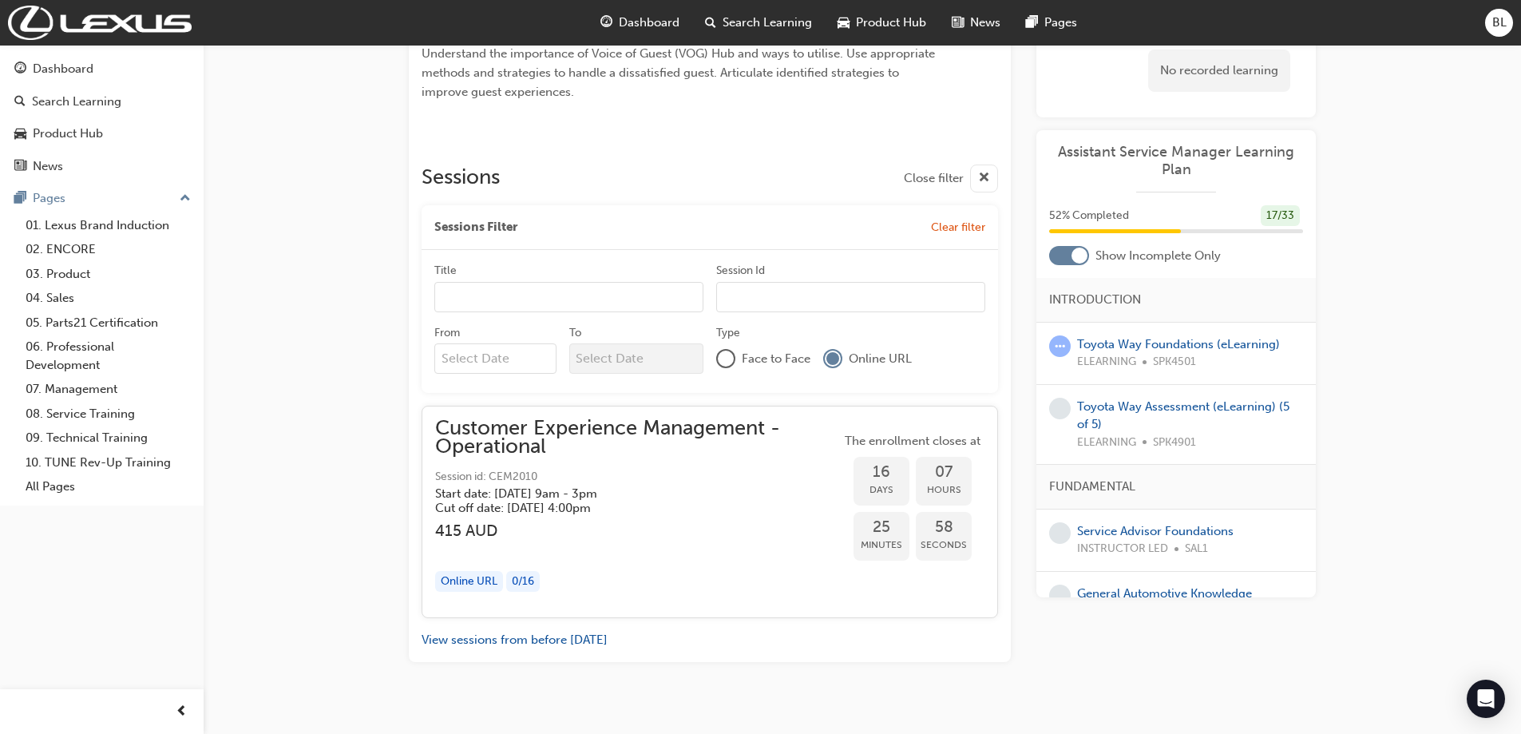
click at [543, 437] on span "Customer Experience Management - Operational" at bounding box center [638, 437] width 406 height 36
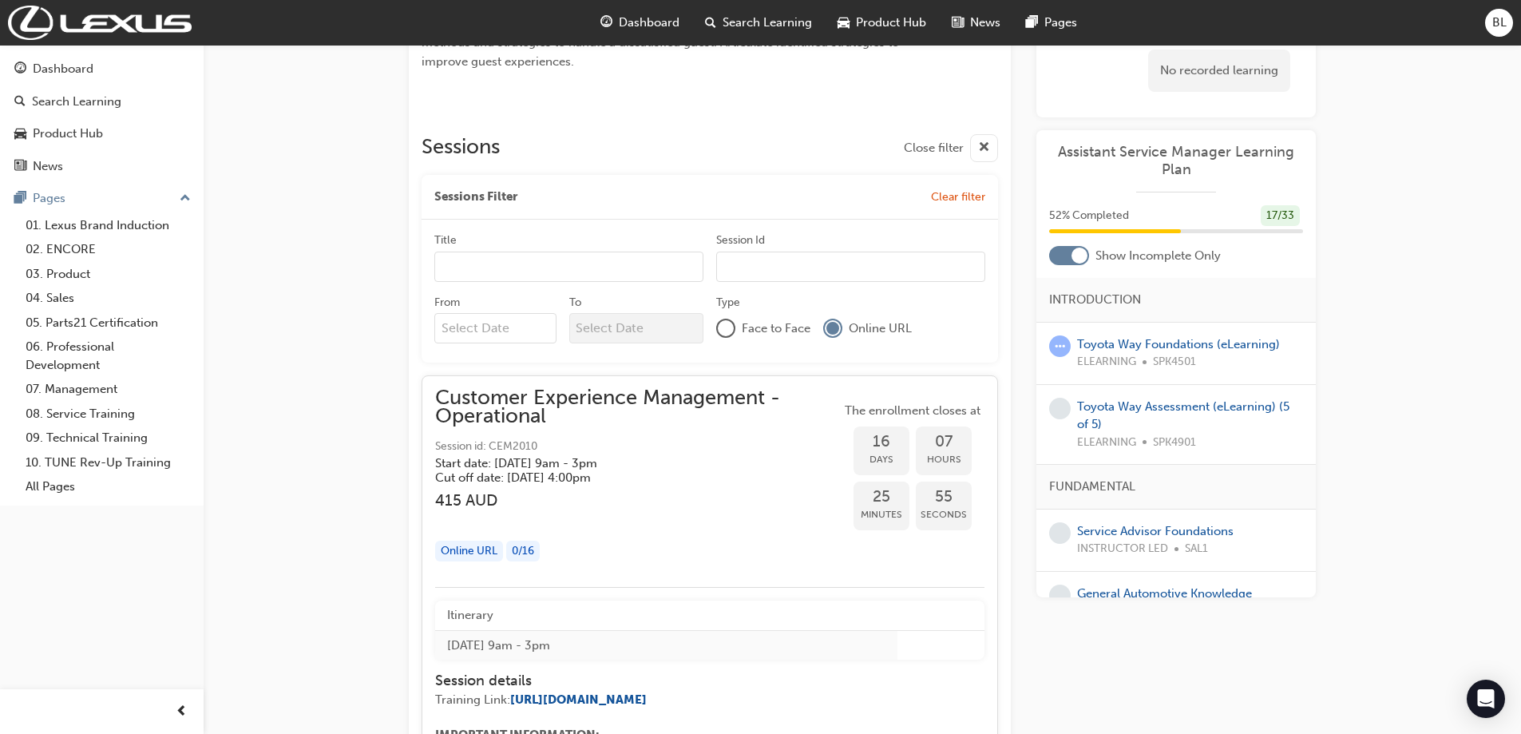
scroll to position [705, 0]
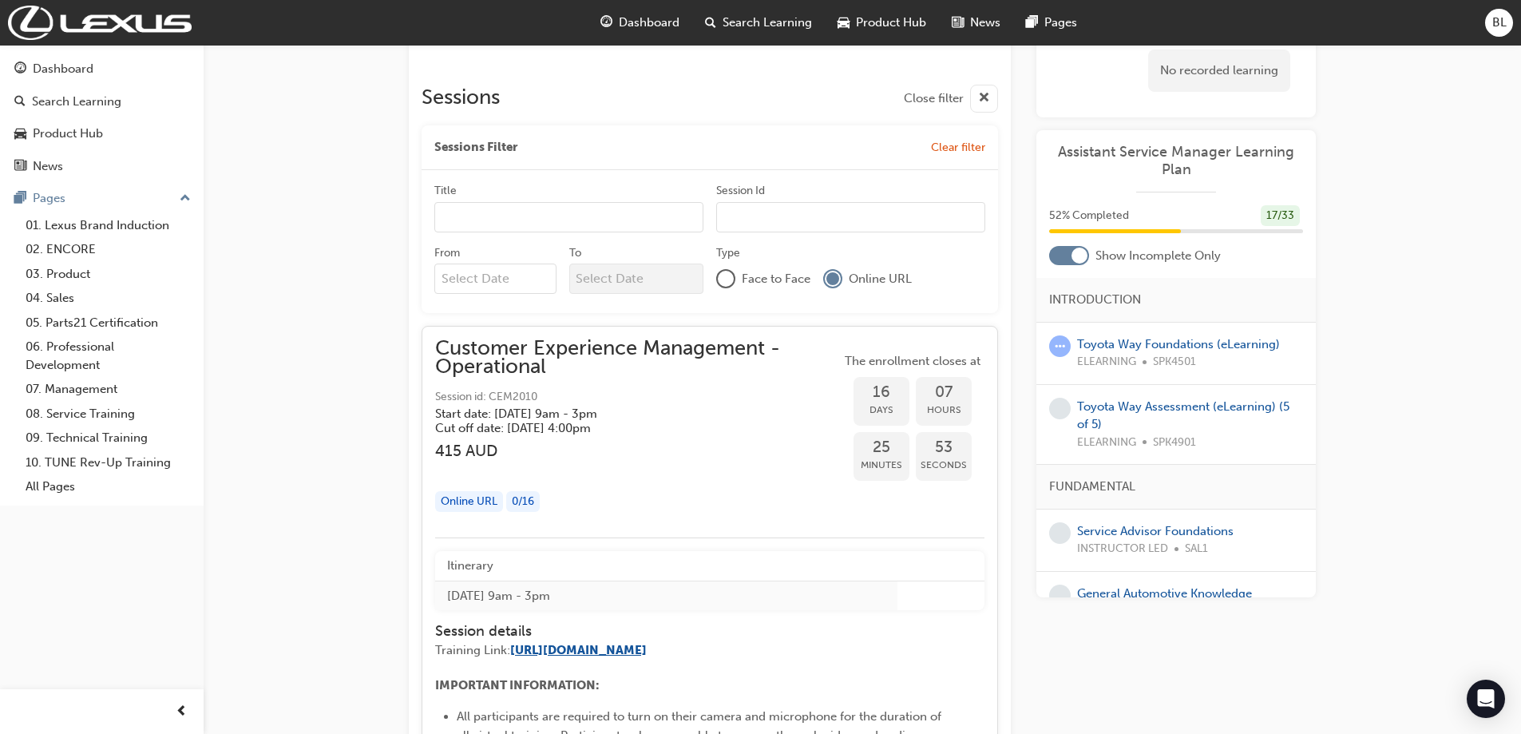
click at [589, 643] on span "[URL][DOMAIN_NAME]" at bounding box center [578, 650] width 137 height 14
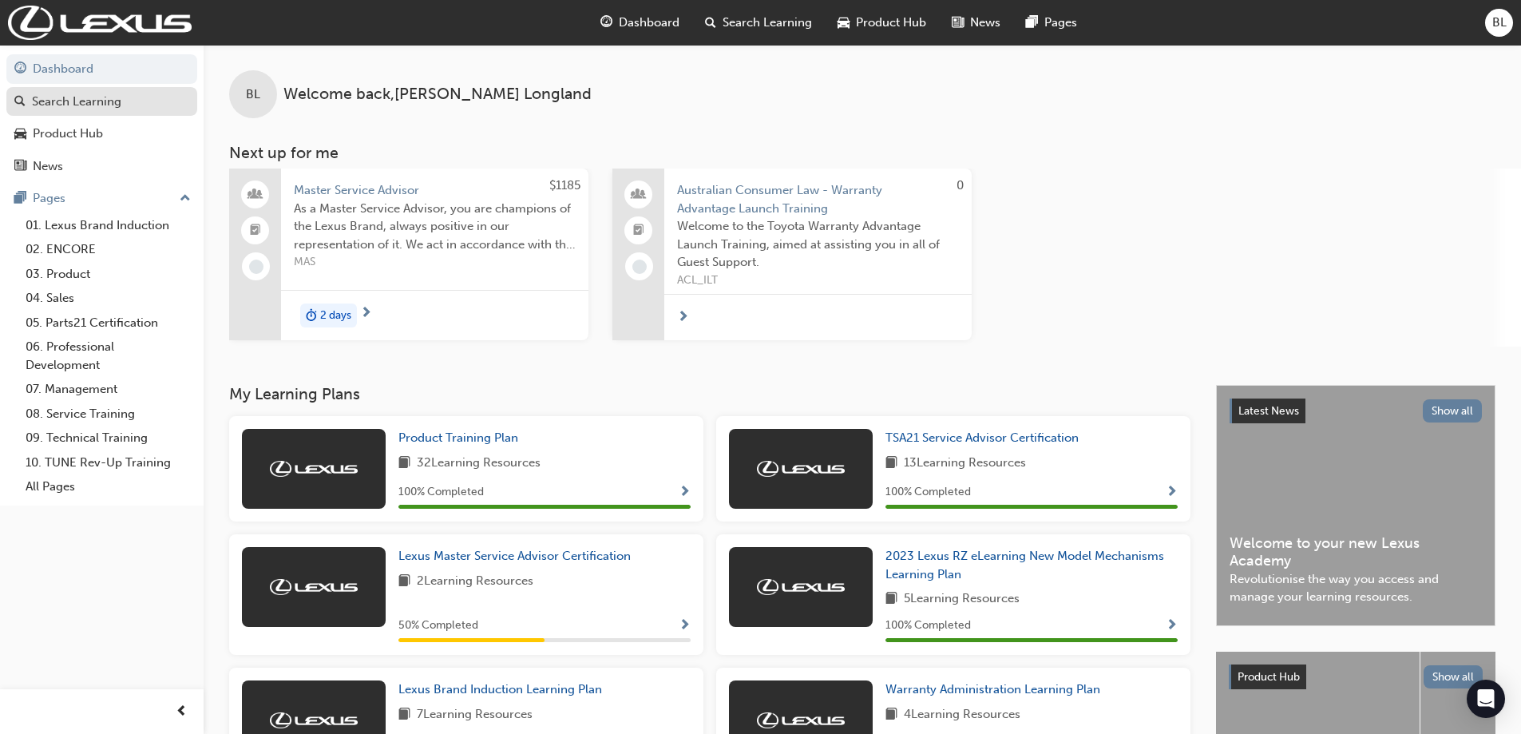
click at [101, 101] on div "Search Learning" at bounding box center [76, 102] width 89 height 18
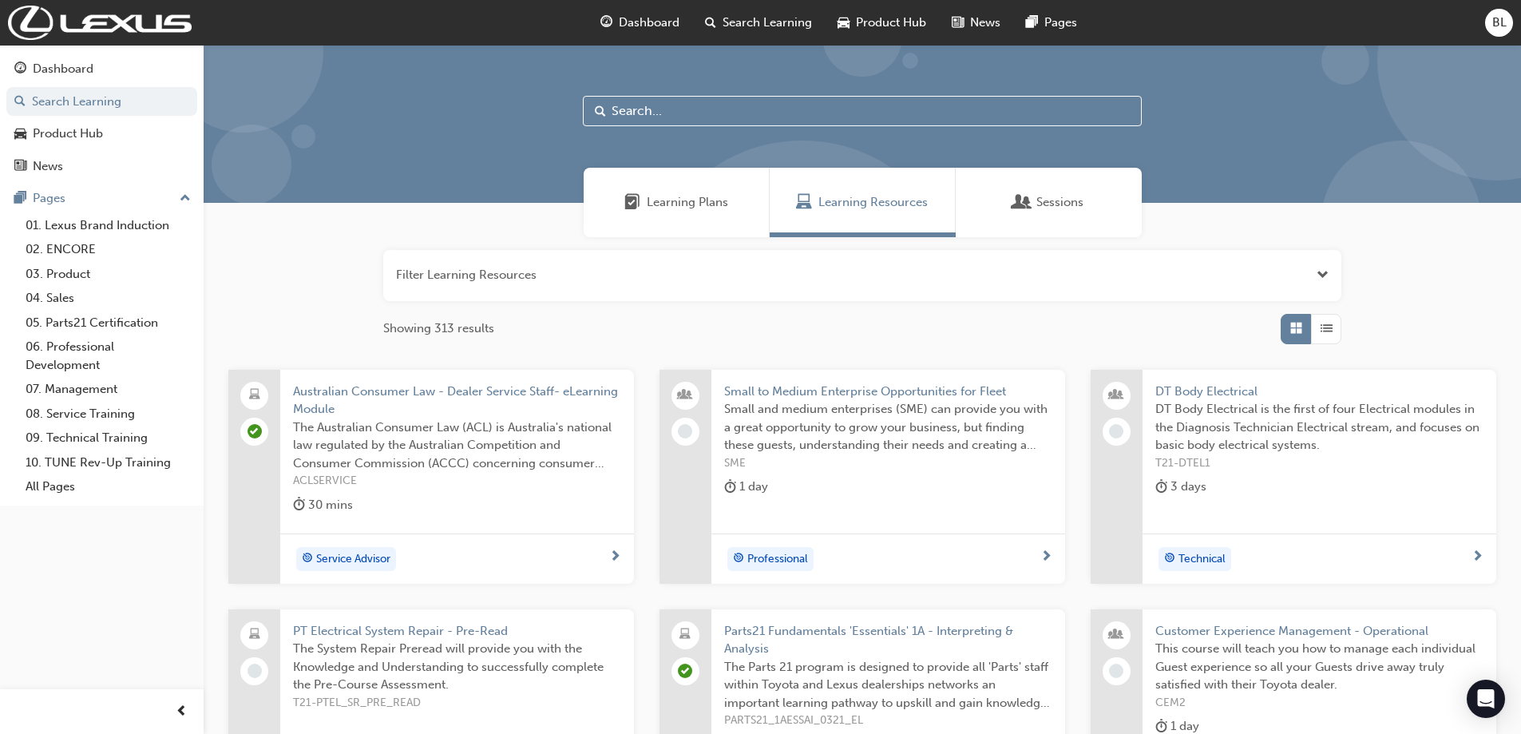
click at [656, 200] on span "Learning Plans" at bounding box center [687, 202] width 81 height 18
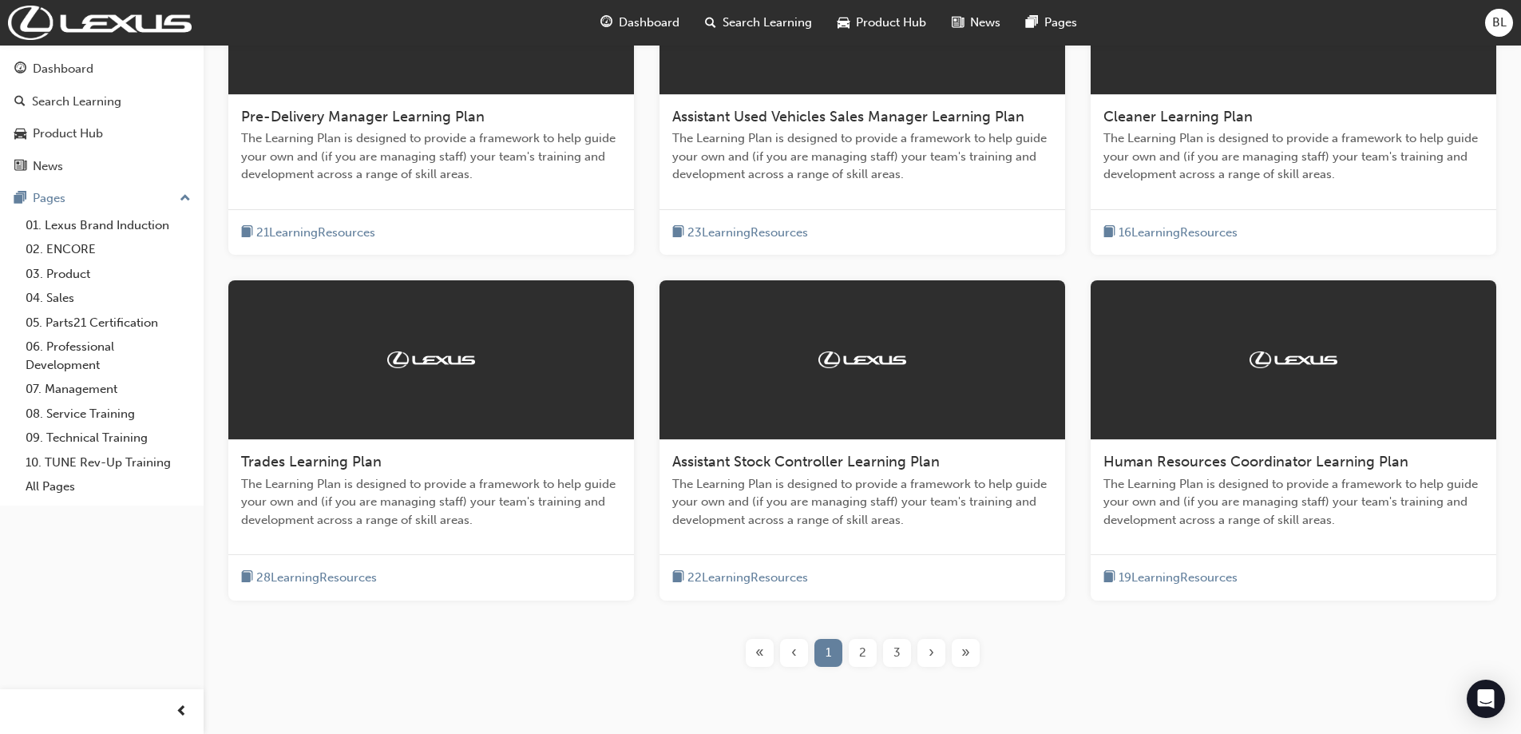
scroll to position [497, 0]
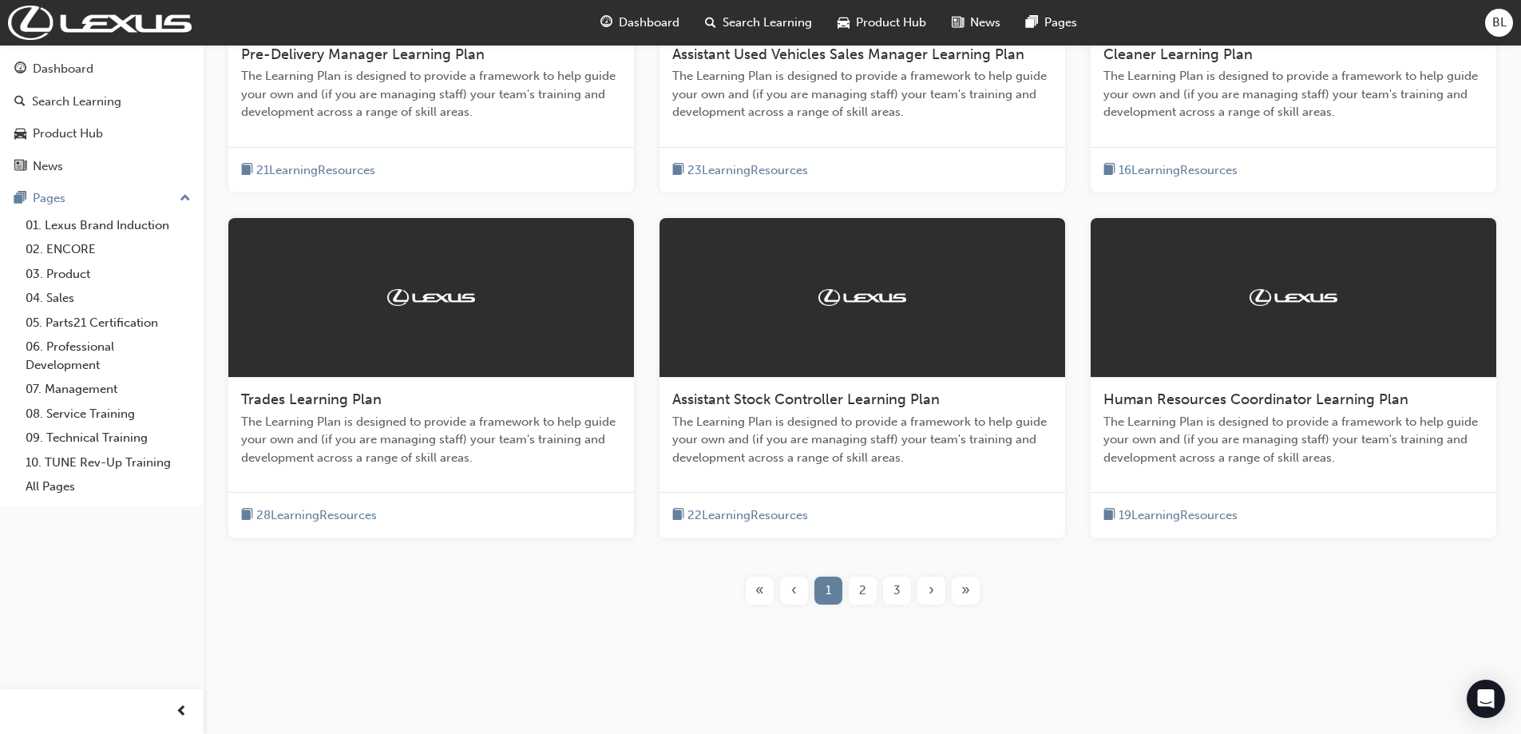
click at [935, 586] on div "›" at bounding box center [931, 590] width 28 height 28
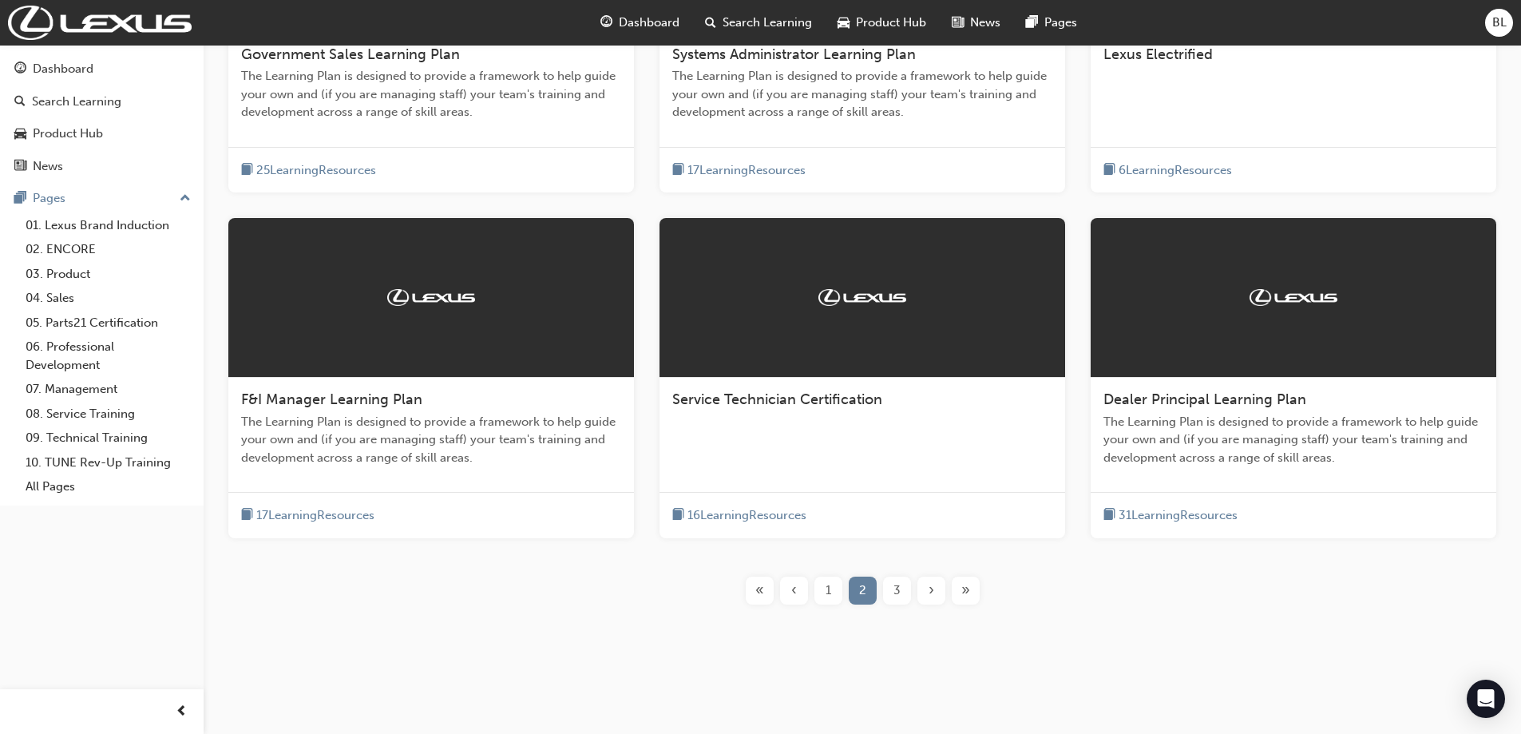
click at [935, 586] on div "›" at bounding box center [931, 590] width 28 height 28
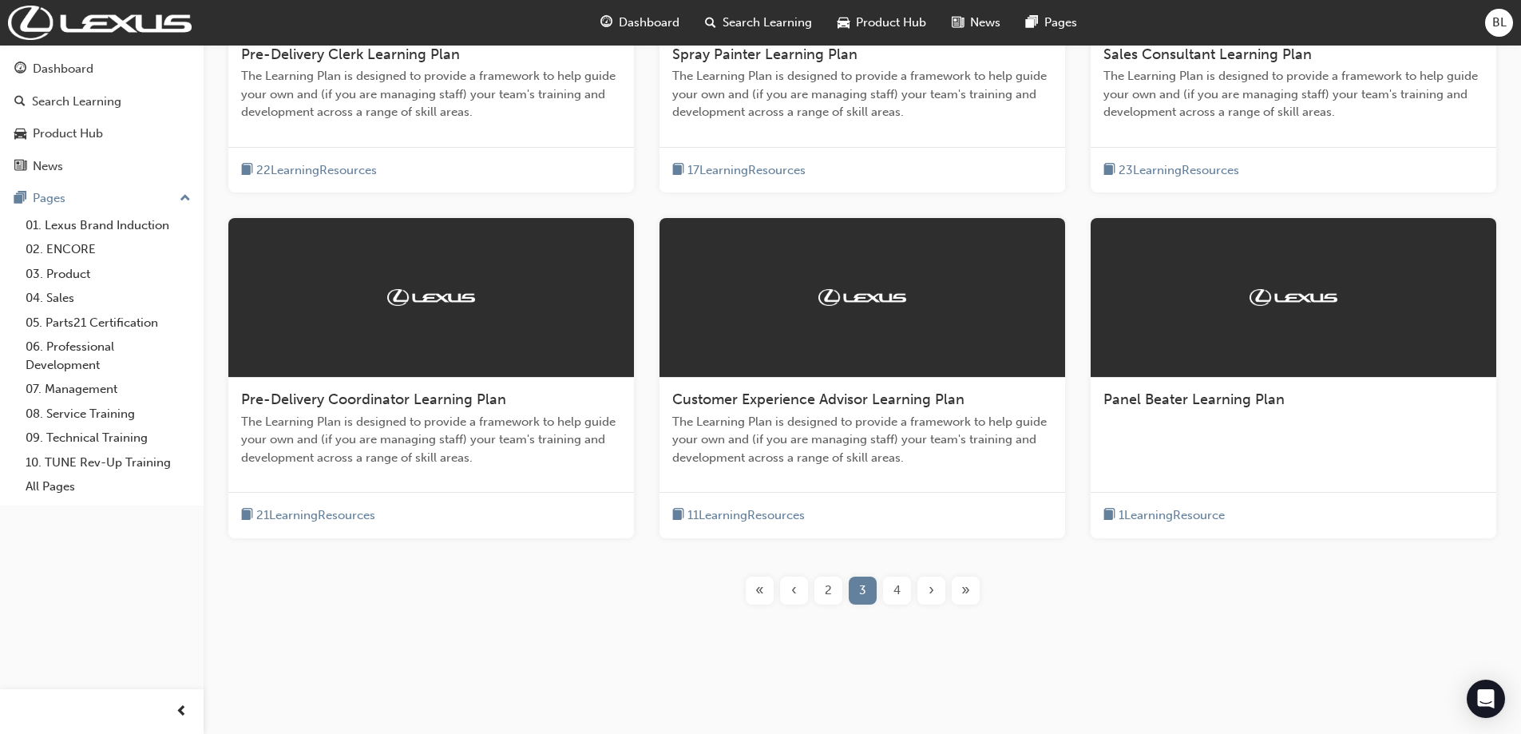
click at [935, 586] on div "›" at bounding box center [931, 590] width 28 height 28
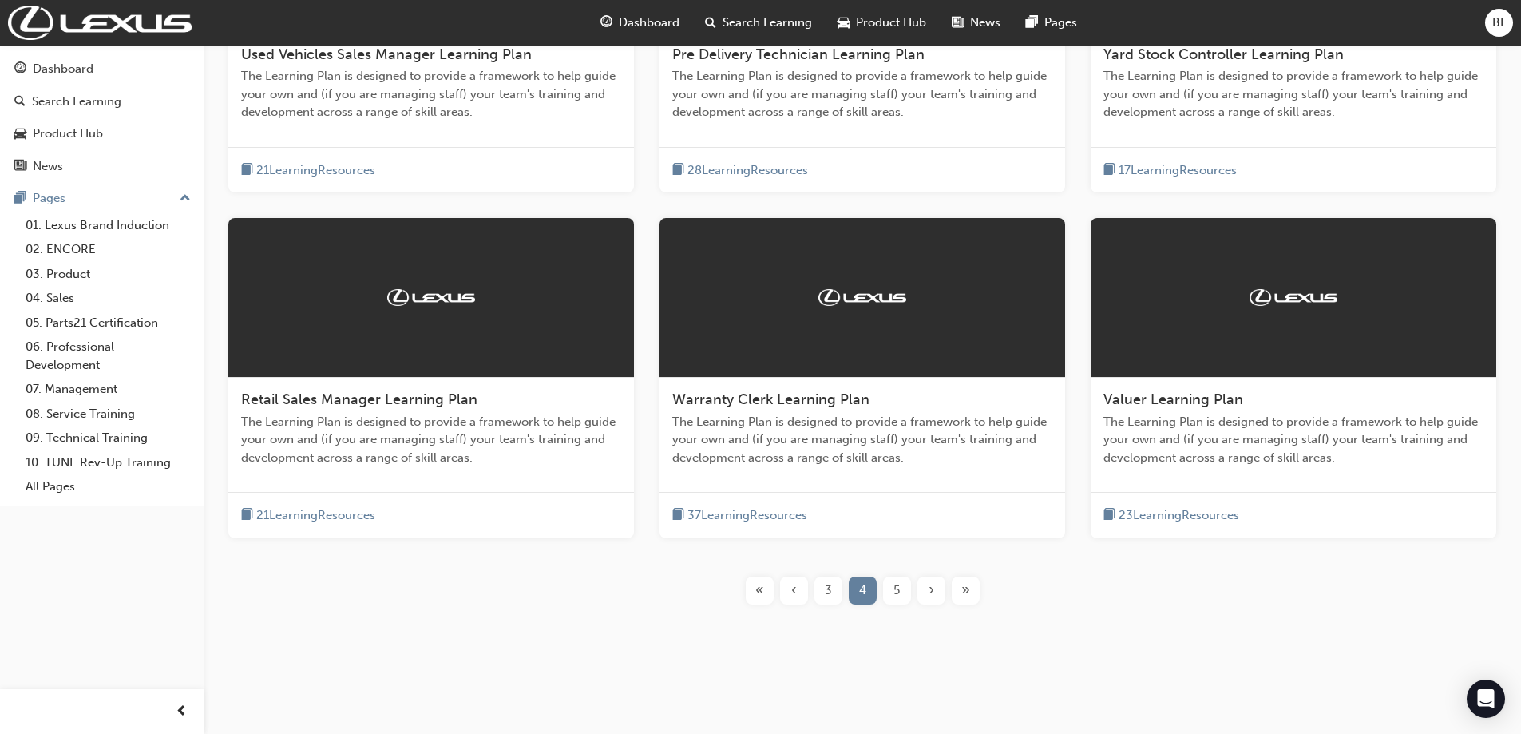
click at [935, 586] on div "›" at bounding box center [931, 590] width 28 height 28
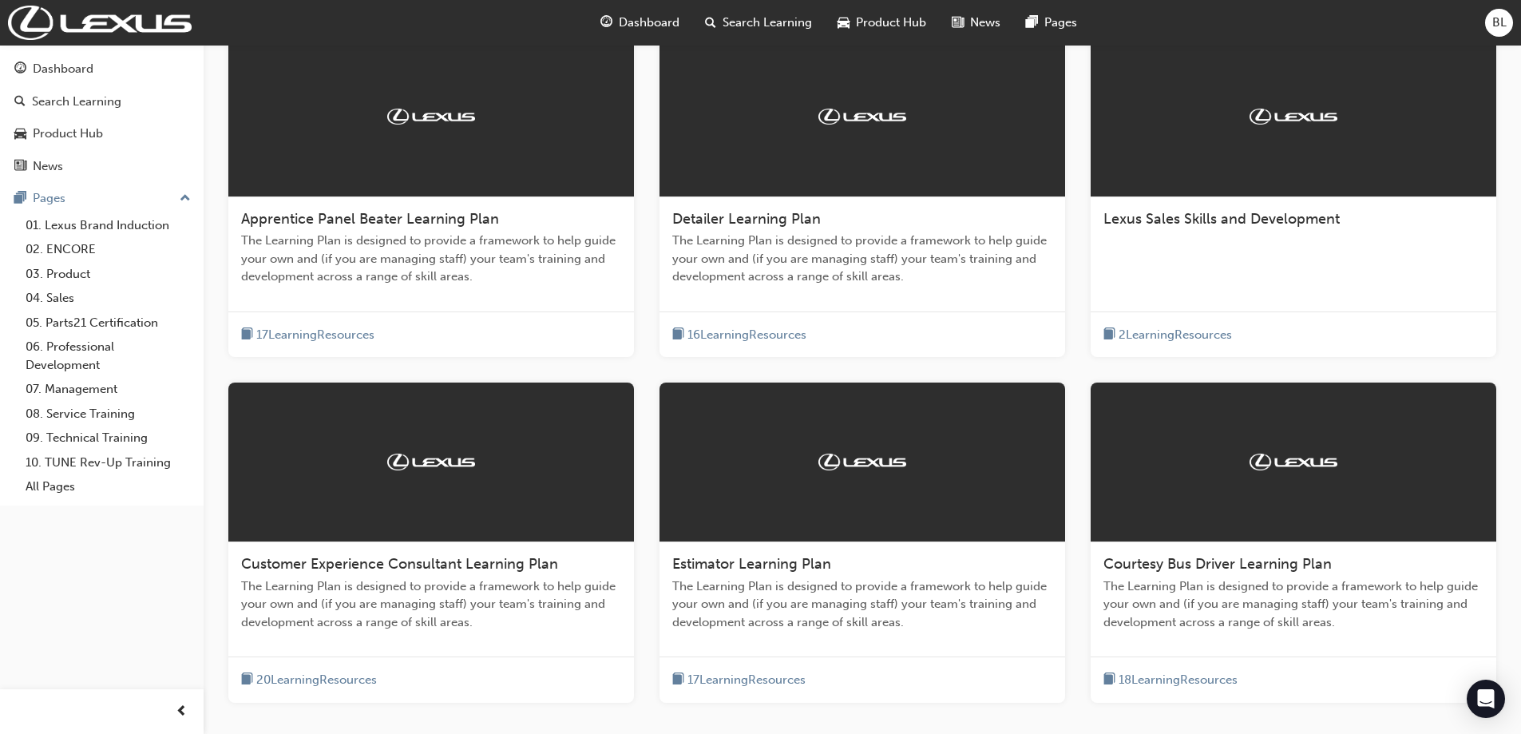
scroll to position [479, 0]
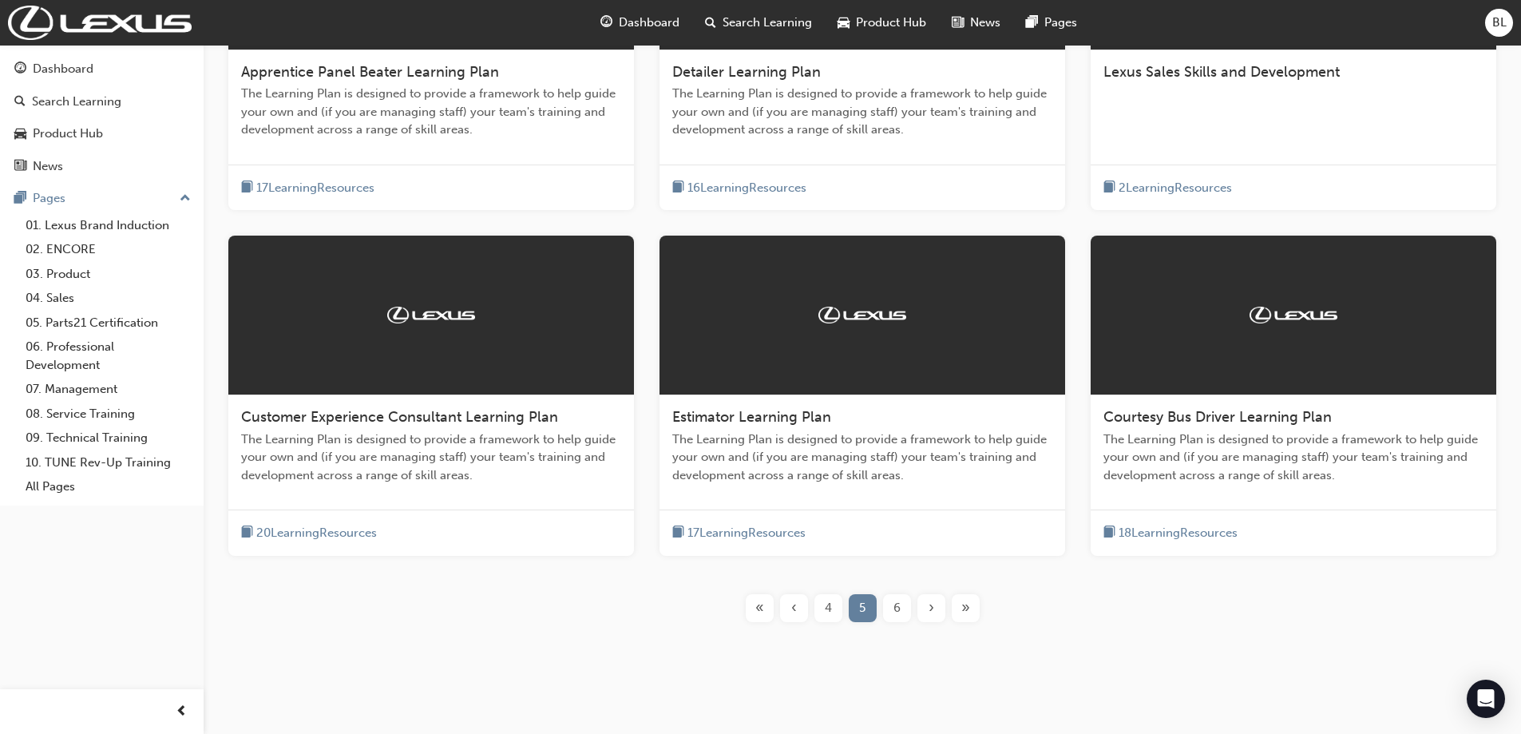
click at [938, 608] on div "›" at bounding box center [931, 608] width 28 height 28
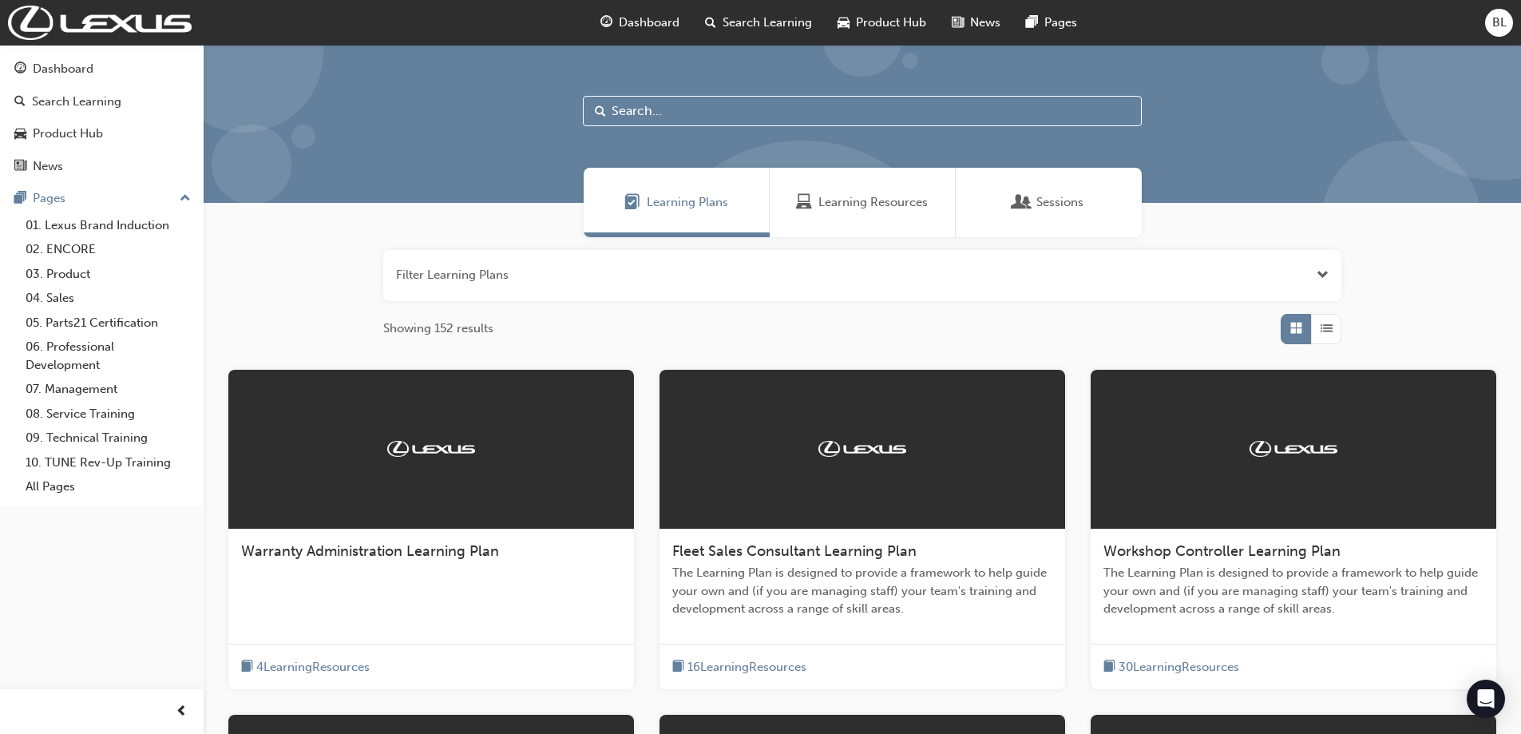
scroll to position [399, 0]
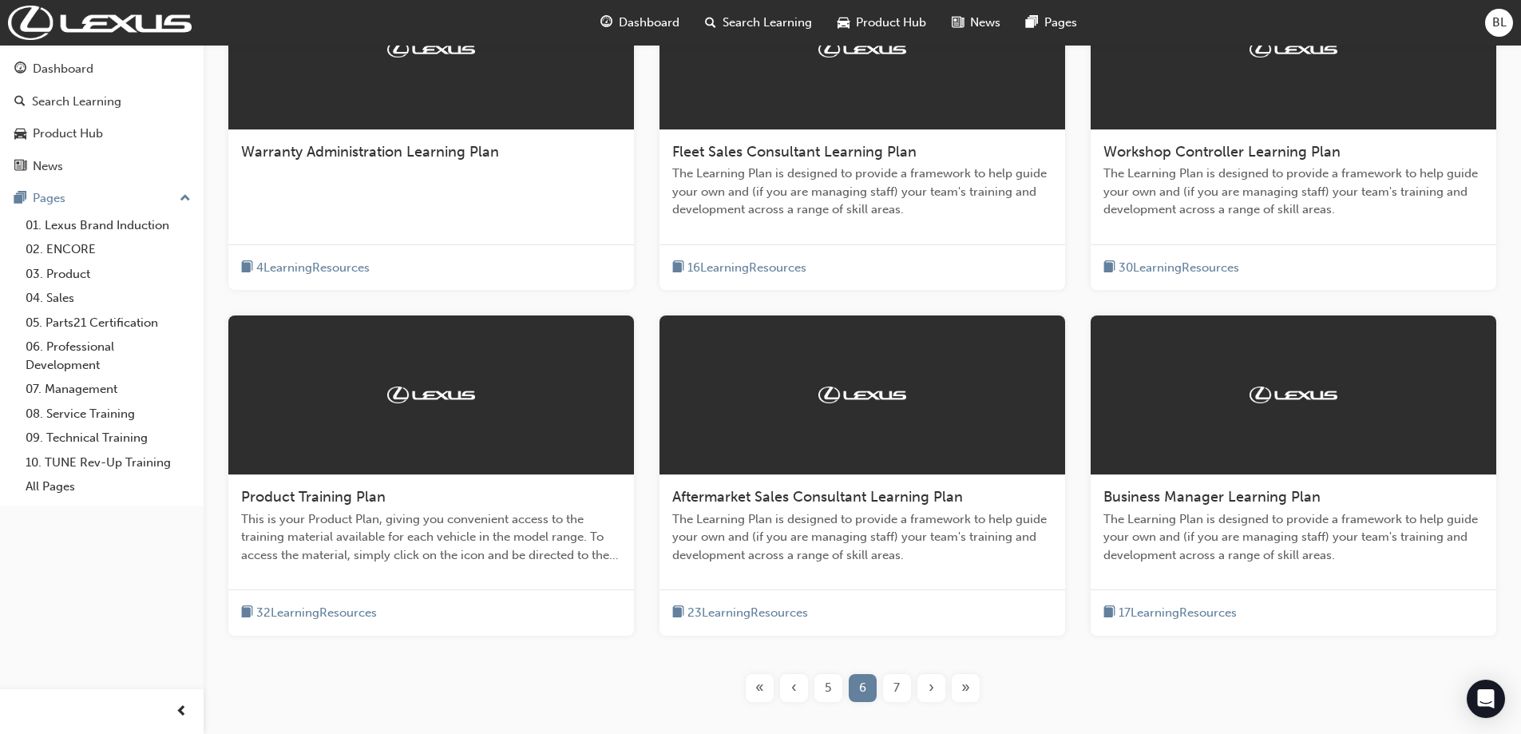
click at [929, 691] on span "›" at bounding box center [931, 688] width 6 height 18
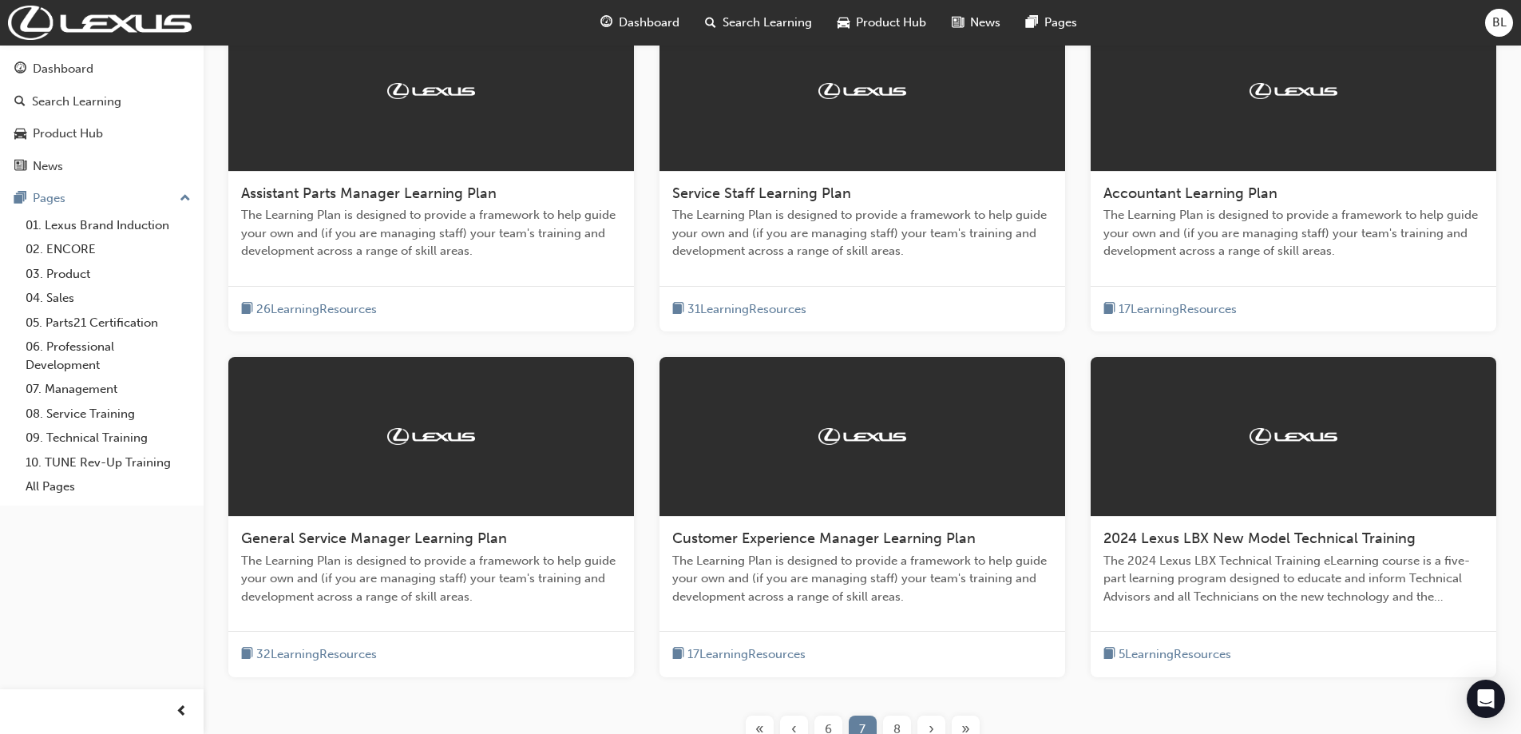
scroll to position [319, 0]
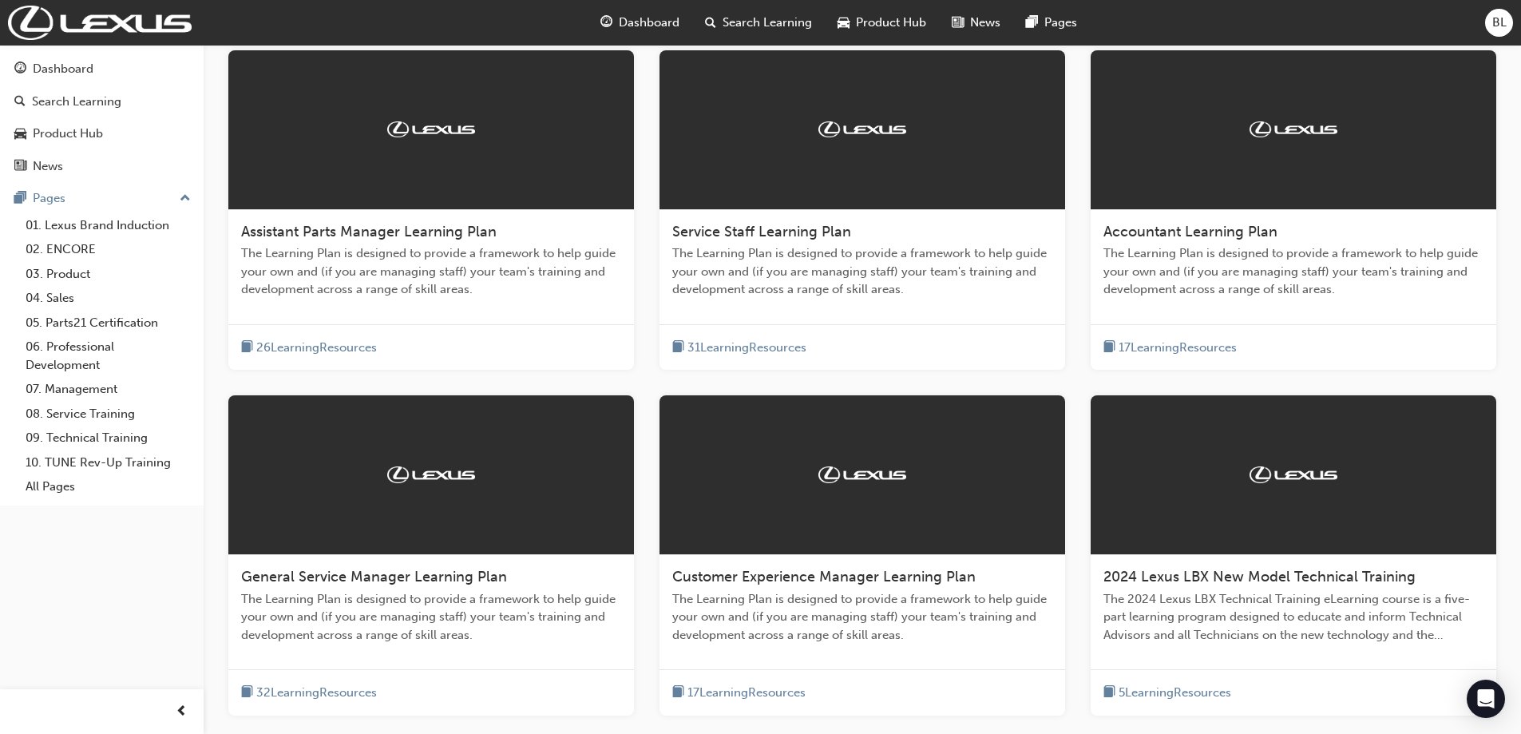
click at [326, 224] on span "Assistant Parts Manager Learning Plan" at bounding box center [368, 232] width 255 height 18
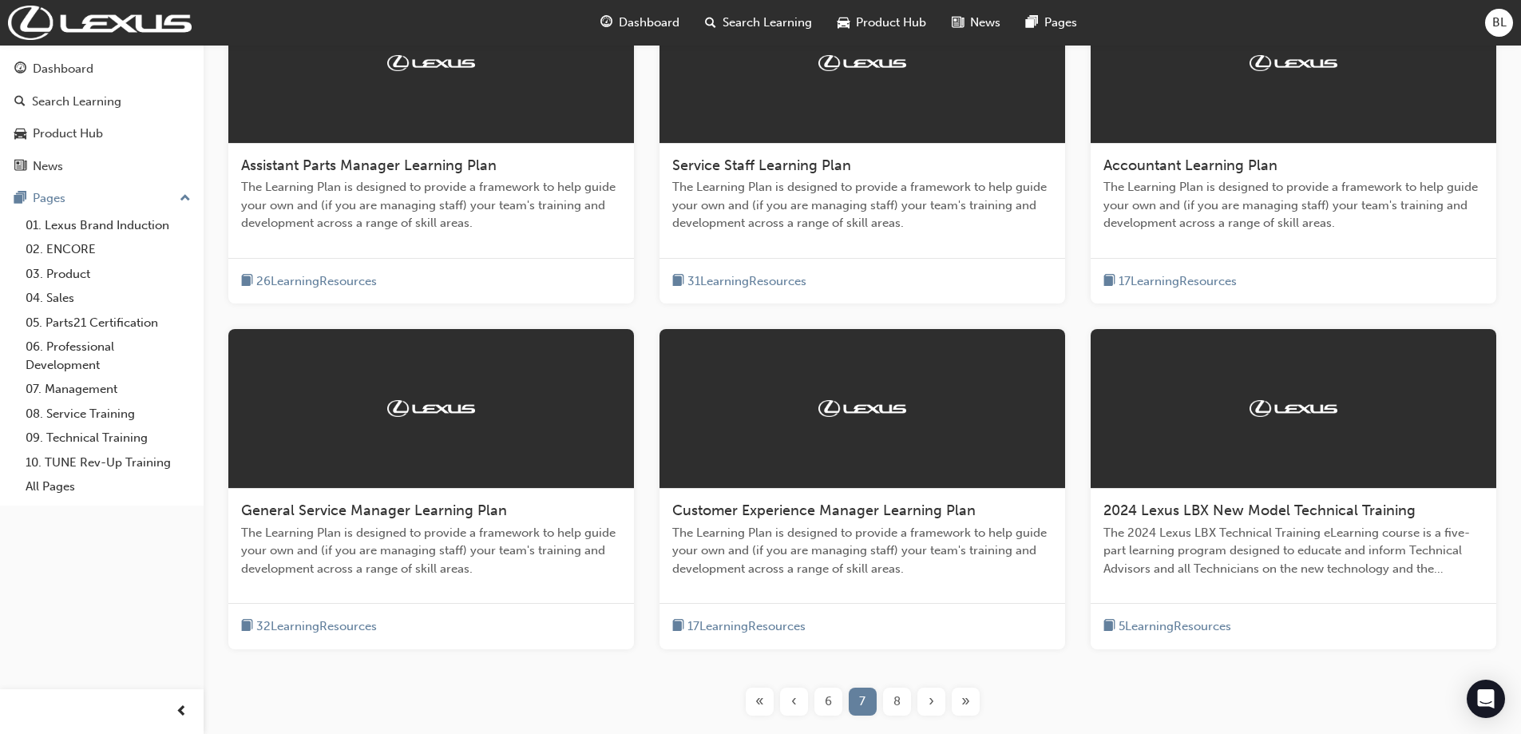
scroll to position [387, 0]
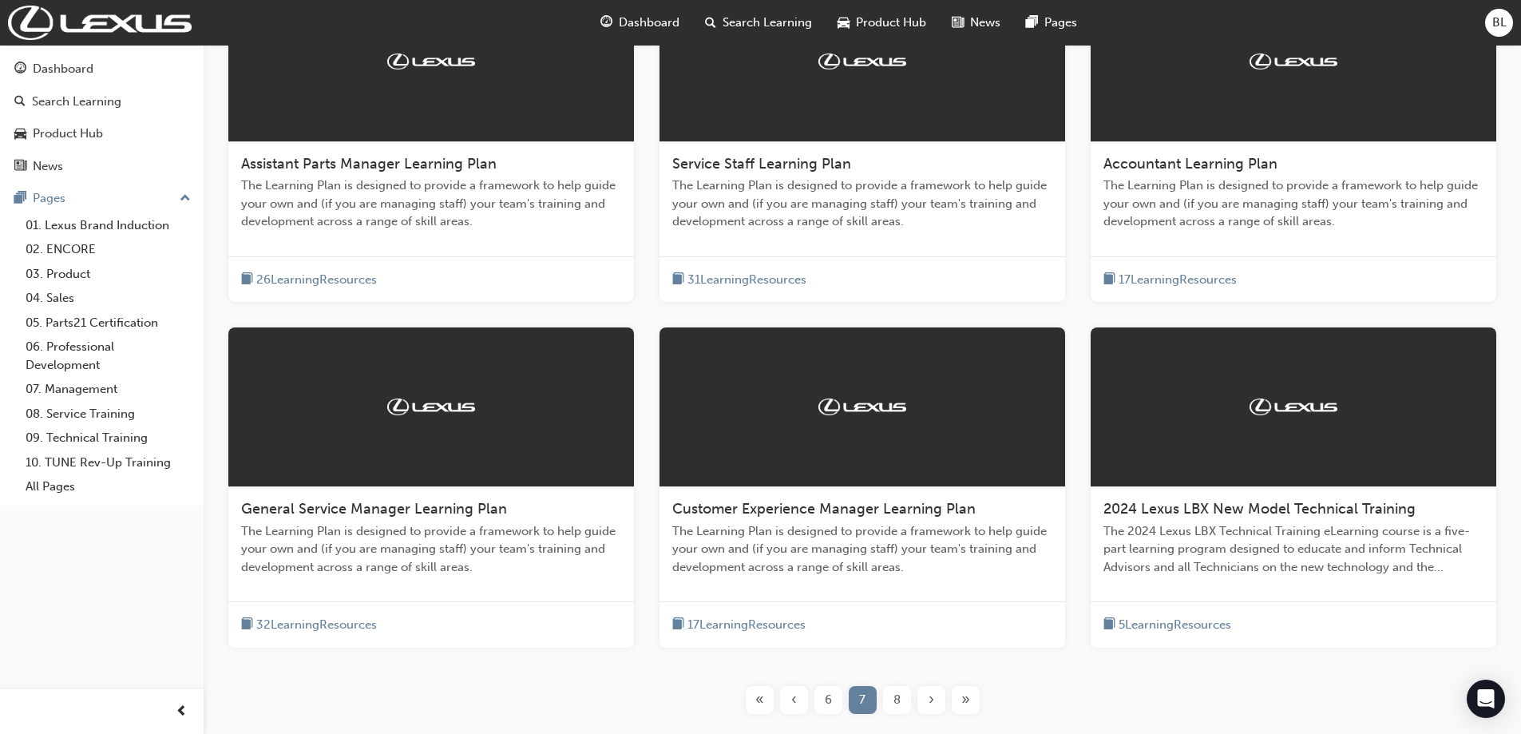
click at [902, 697] on div "8" at bounding box center [897, 700] width 28 height 28
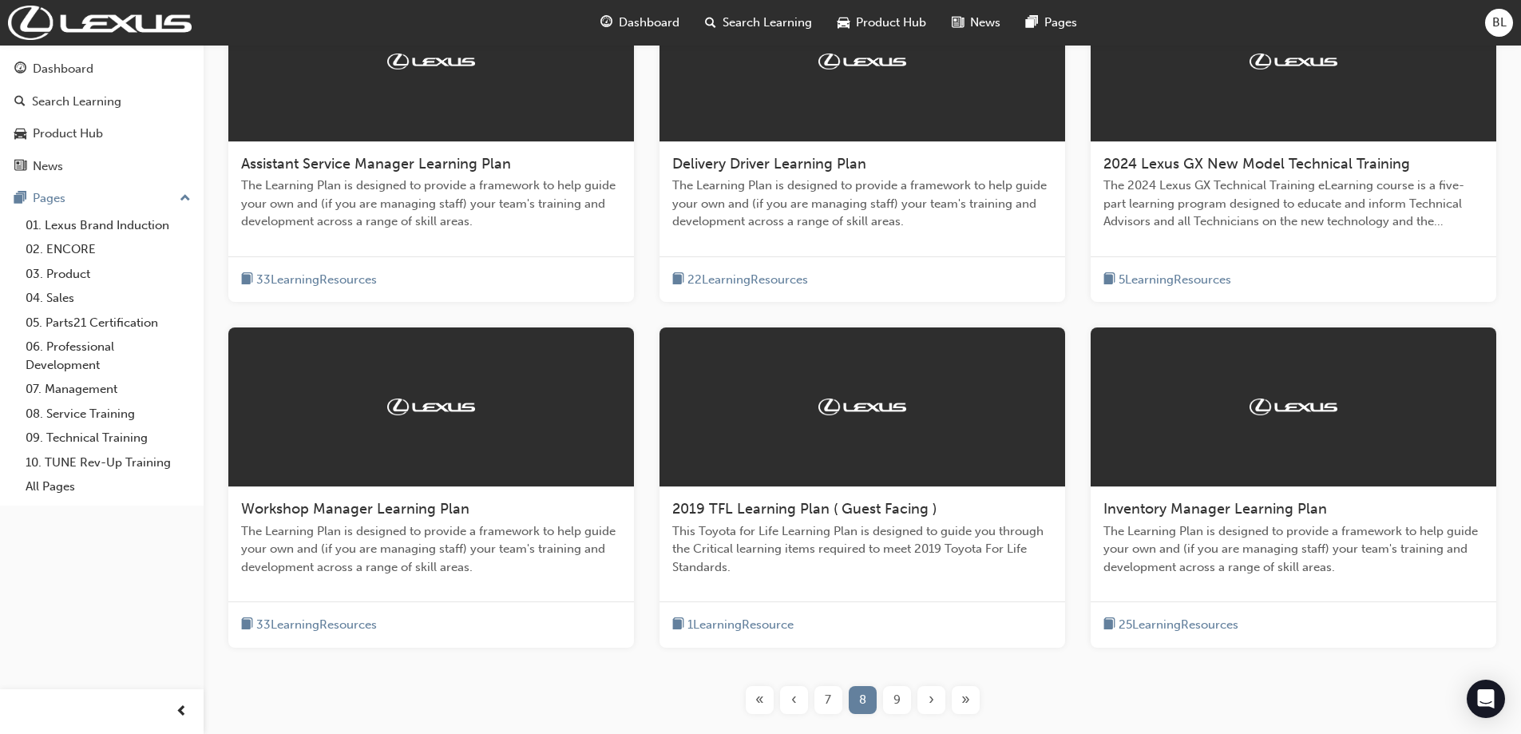
click at [437, 171] on span "Assistant Service Manager Learning Plan" at bounding box center [376, 164] width 270 height 18
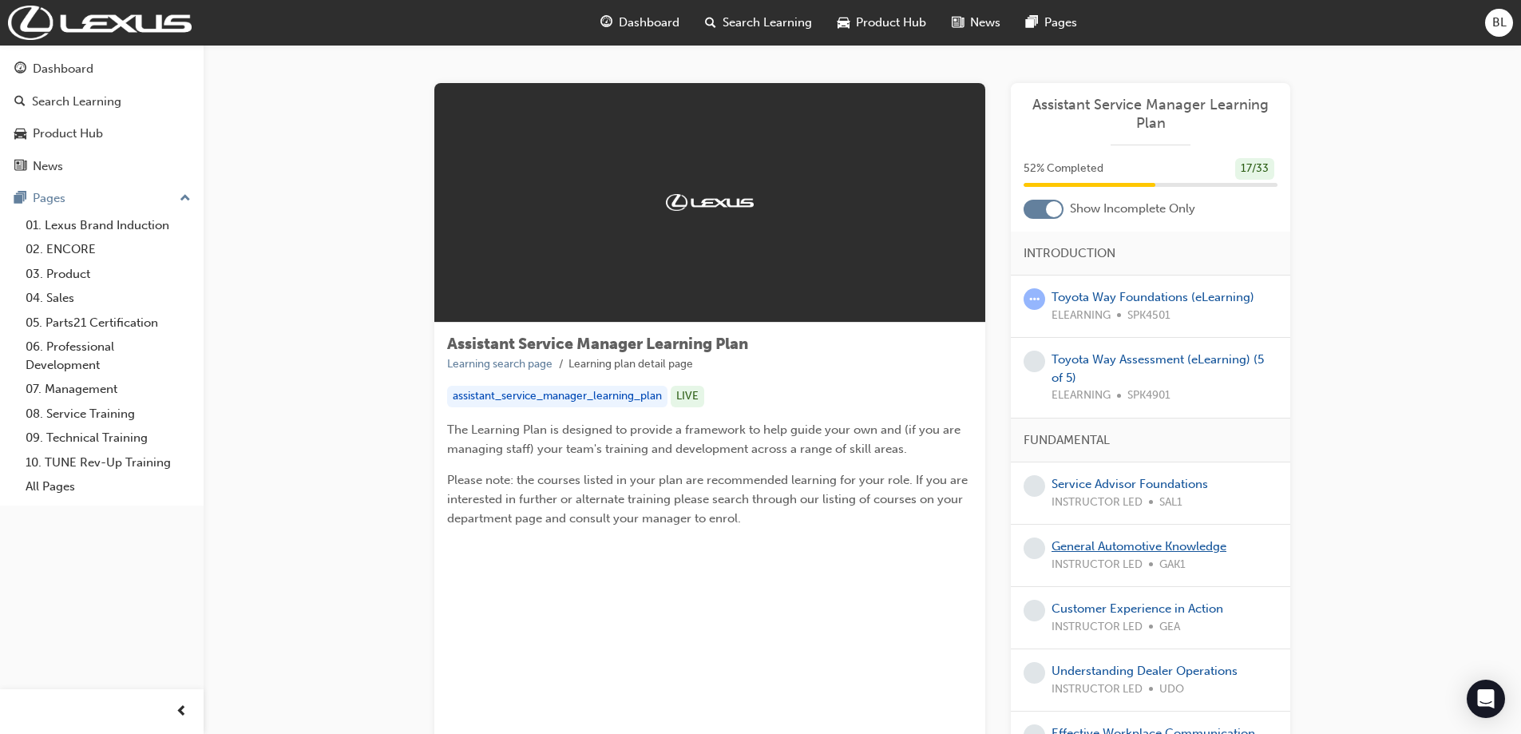
click at [1150, 542] on link "General Automotive Knowledge" at bounding box center [1138, 546] width 175 height 14
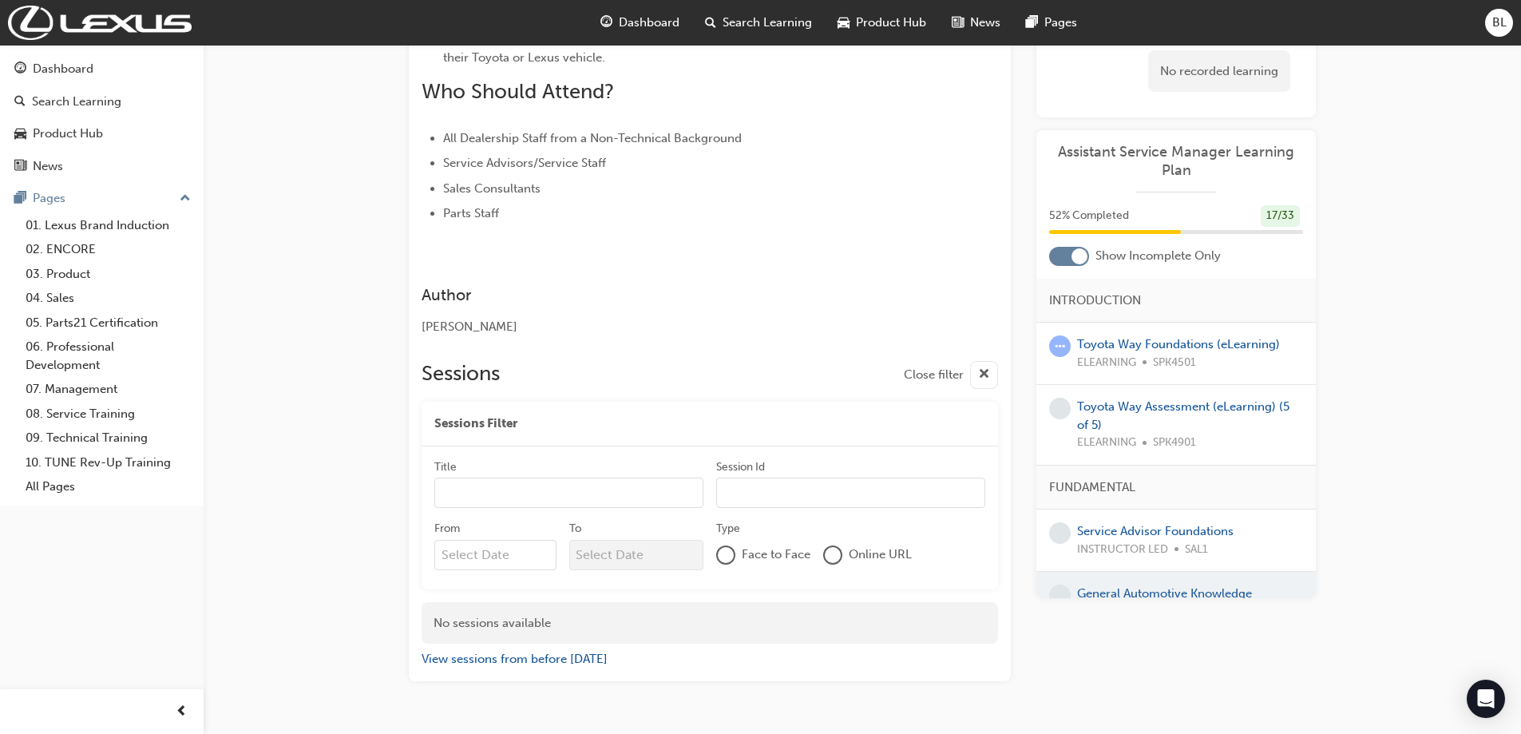
scroll to position [580, 0]
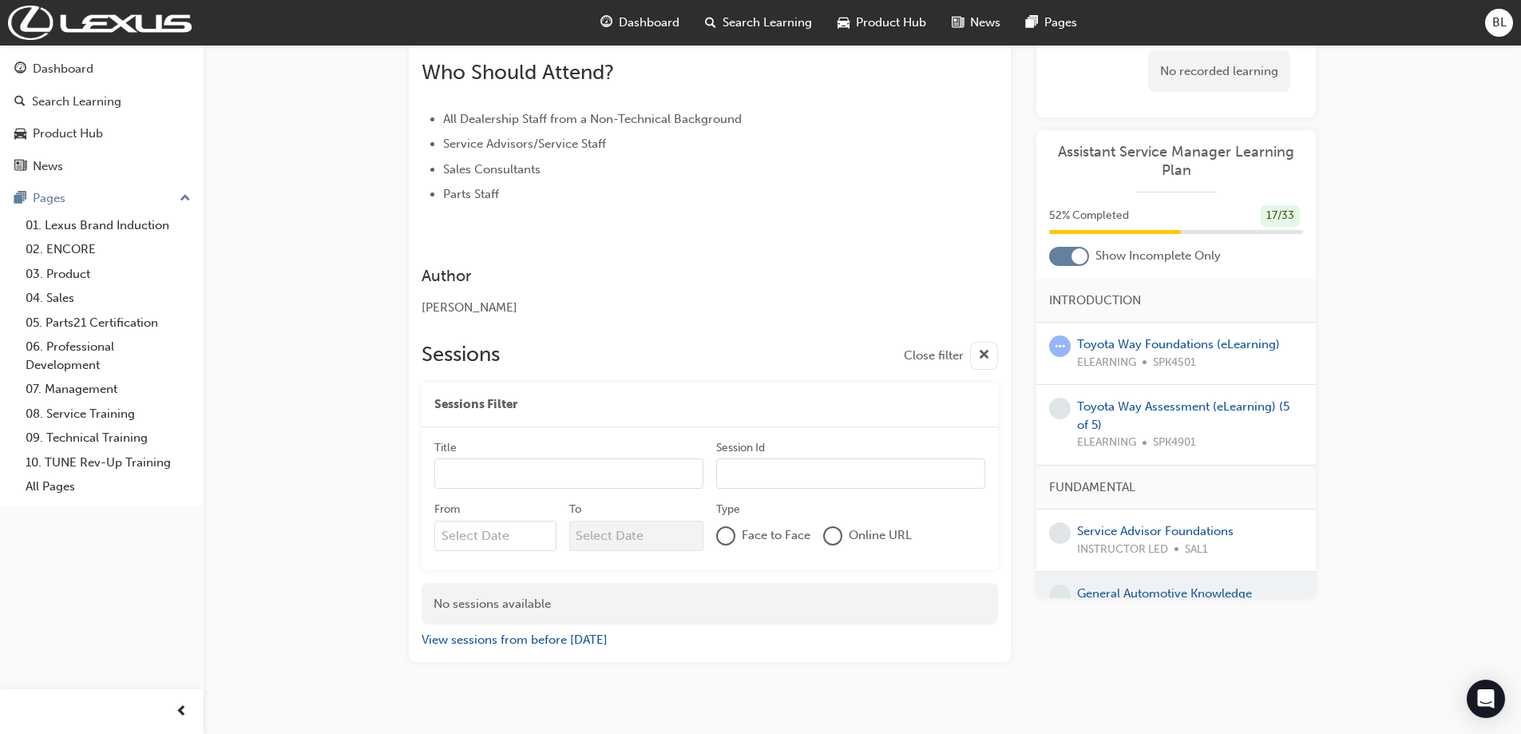
click at [797, 458] on input "Session Id" at bounding box center [850, 473] width 269 height 30
click at [736, 354] on div "Sessions Close filter Sessions Filter Title Session Id From To Type Face to Fac…" at bounding box center [710, 489] width 576 height 320
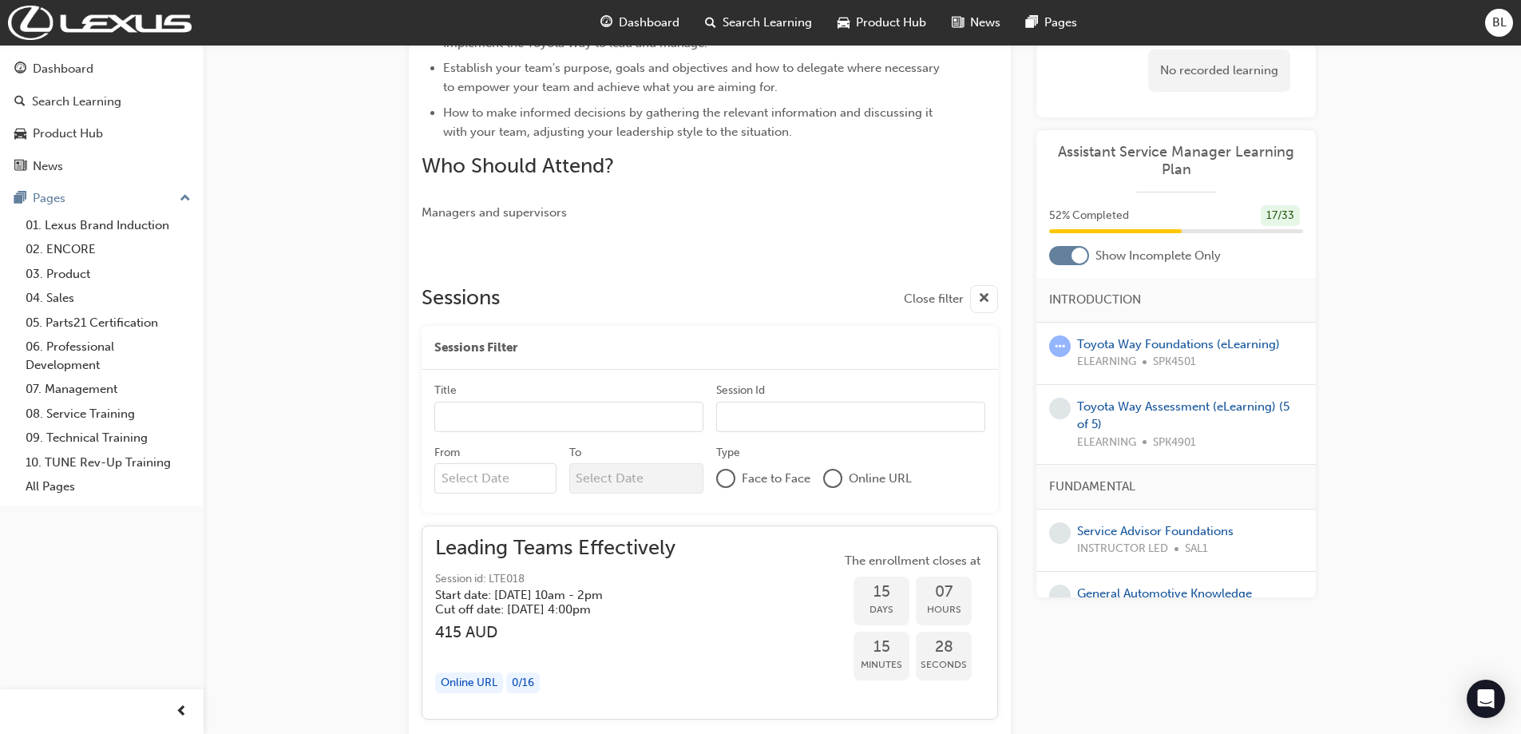
scroll to position [622, 0]
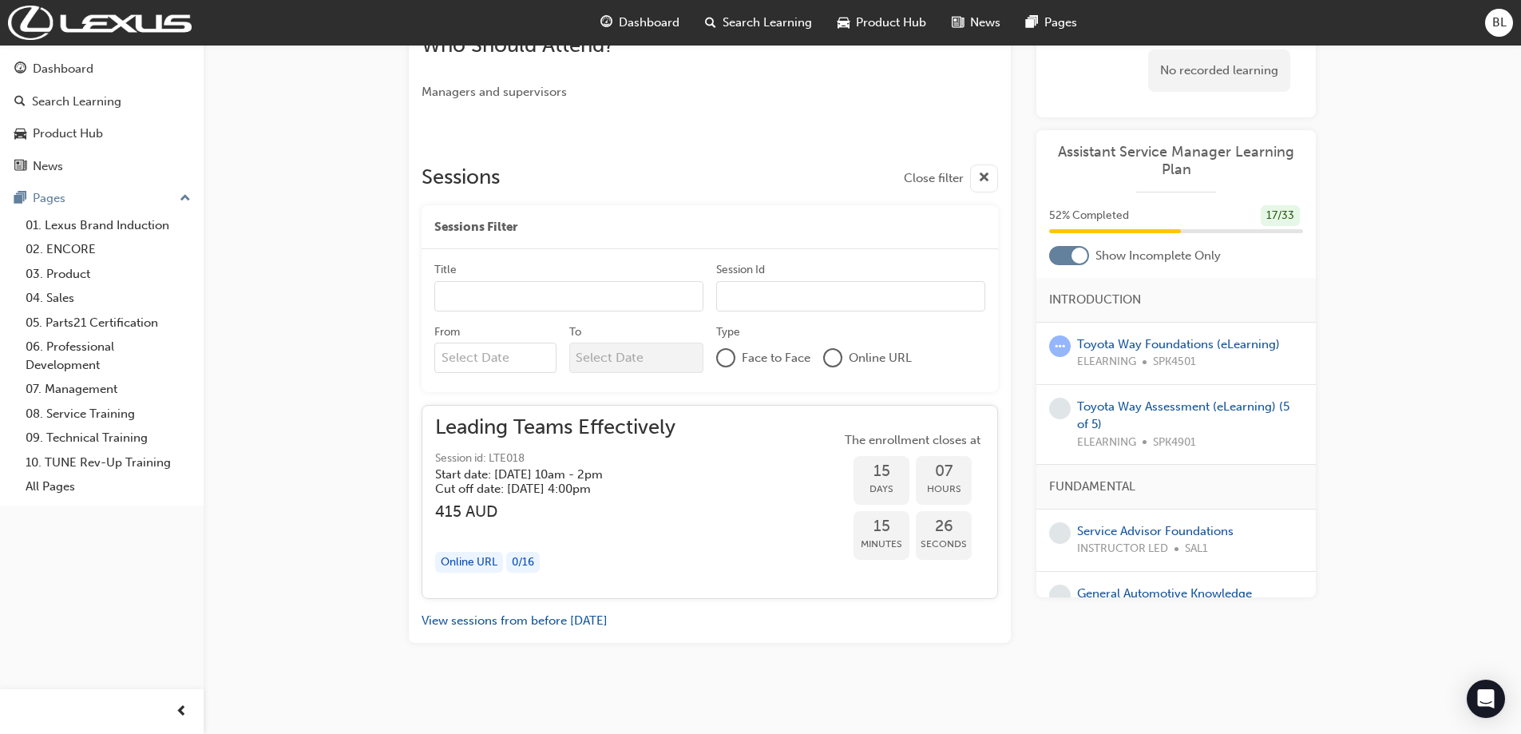
click at [479, 561] on div "Online URL" at bounding box center [469, 563] width 68 height 22
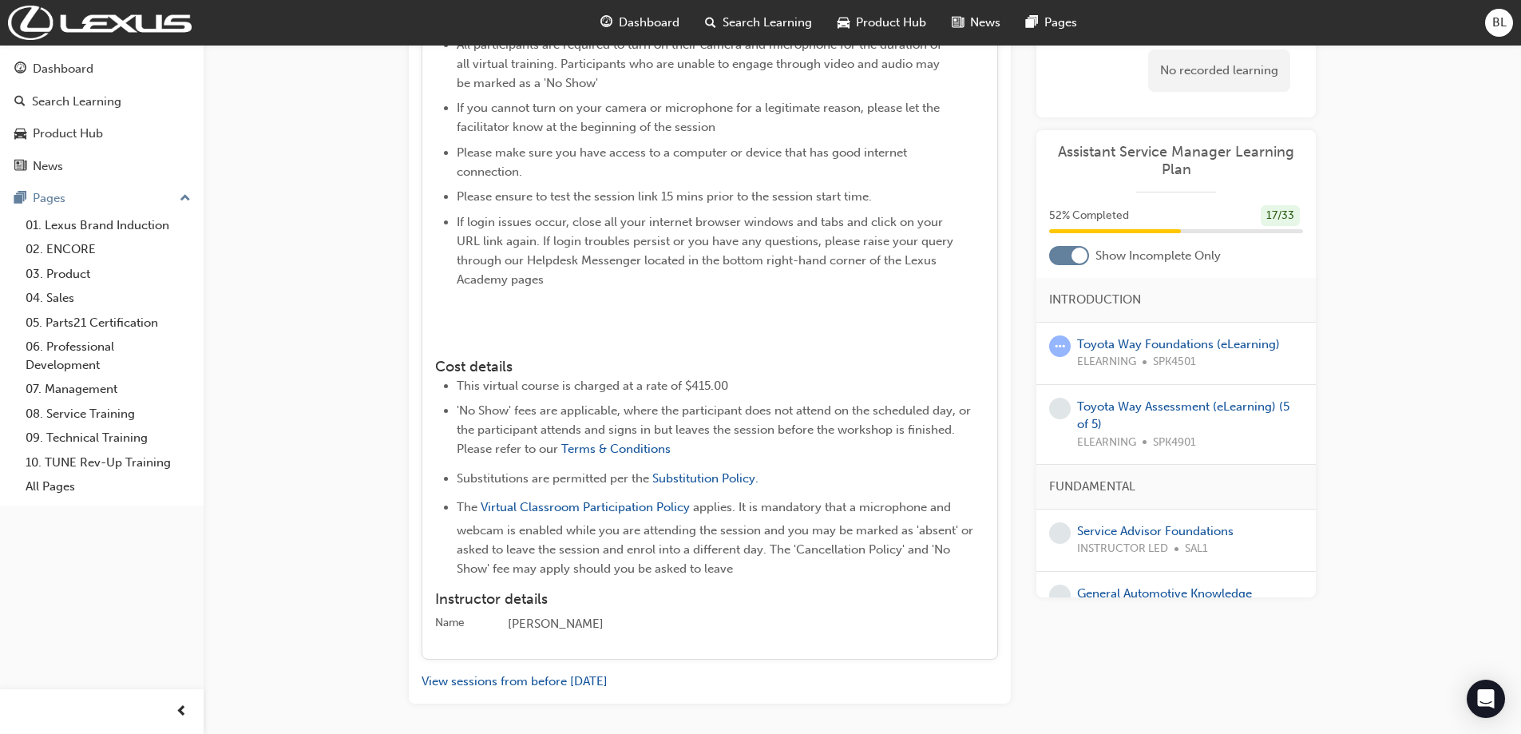
scroll to position [1497, 0]
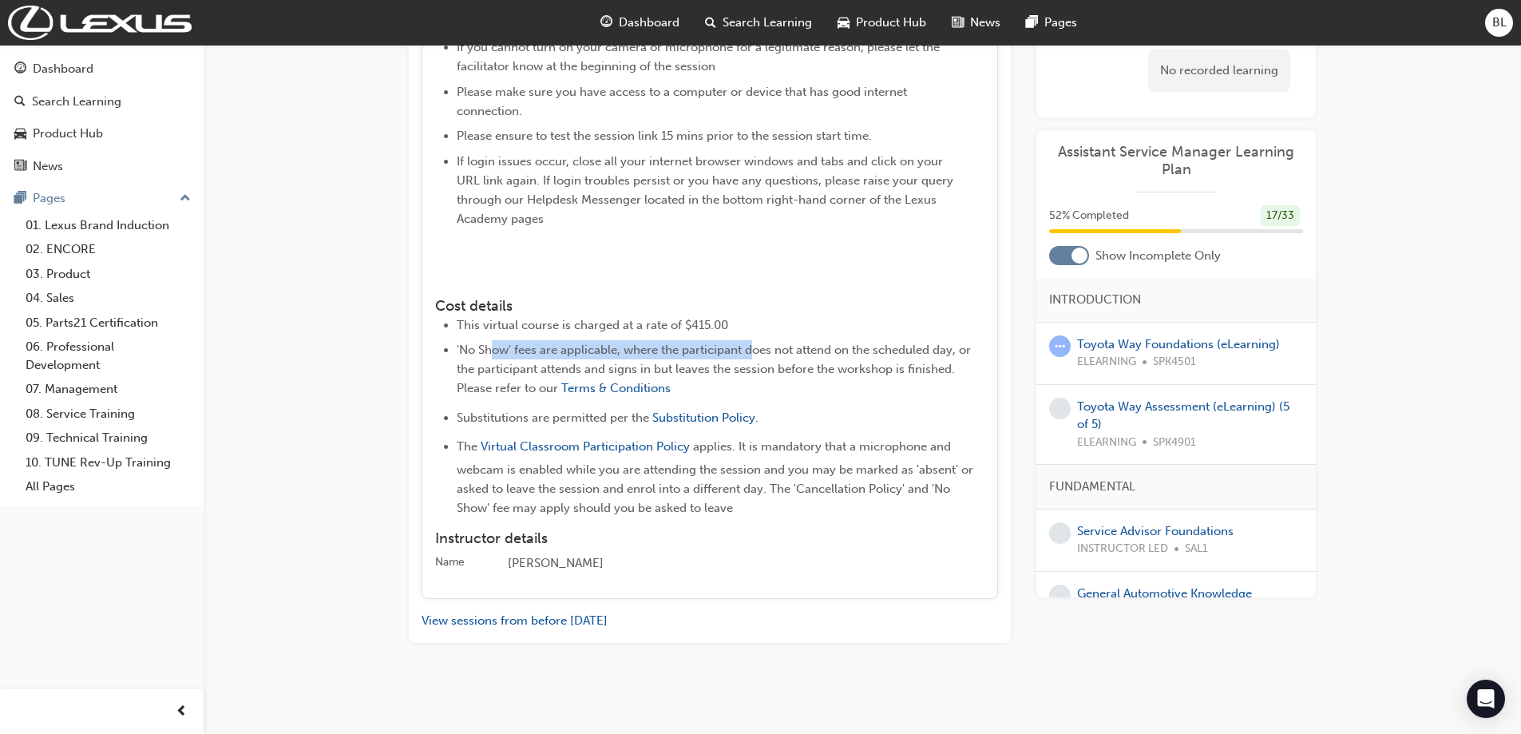
drag, startPoint x: 496, startPoint y: 348, endPoint x: 728, endPoint y: 362, distance: 232.8
click at [750, 335] on ul "This virtual course is charged at a rate of $415.00 'No Show' fees are applicab…" at bounding box center [709, 416] width 549 height 203
click at [727, 364] on span "'No Show' fees are applicable, where the participant does not attend on the sch…" at bounding box center [715, 368] width 517 height 53
click at [532, 568] on div "Gina Brooks" at bounding box center [746, 563] width 477 height 19
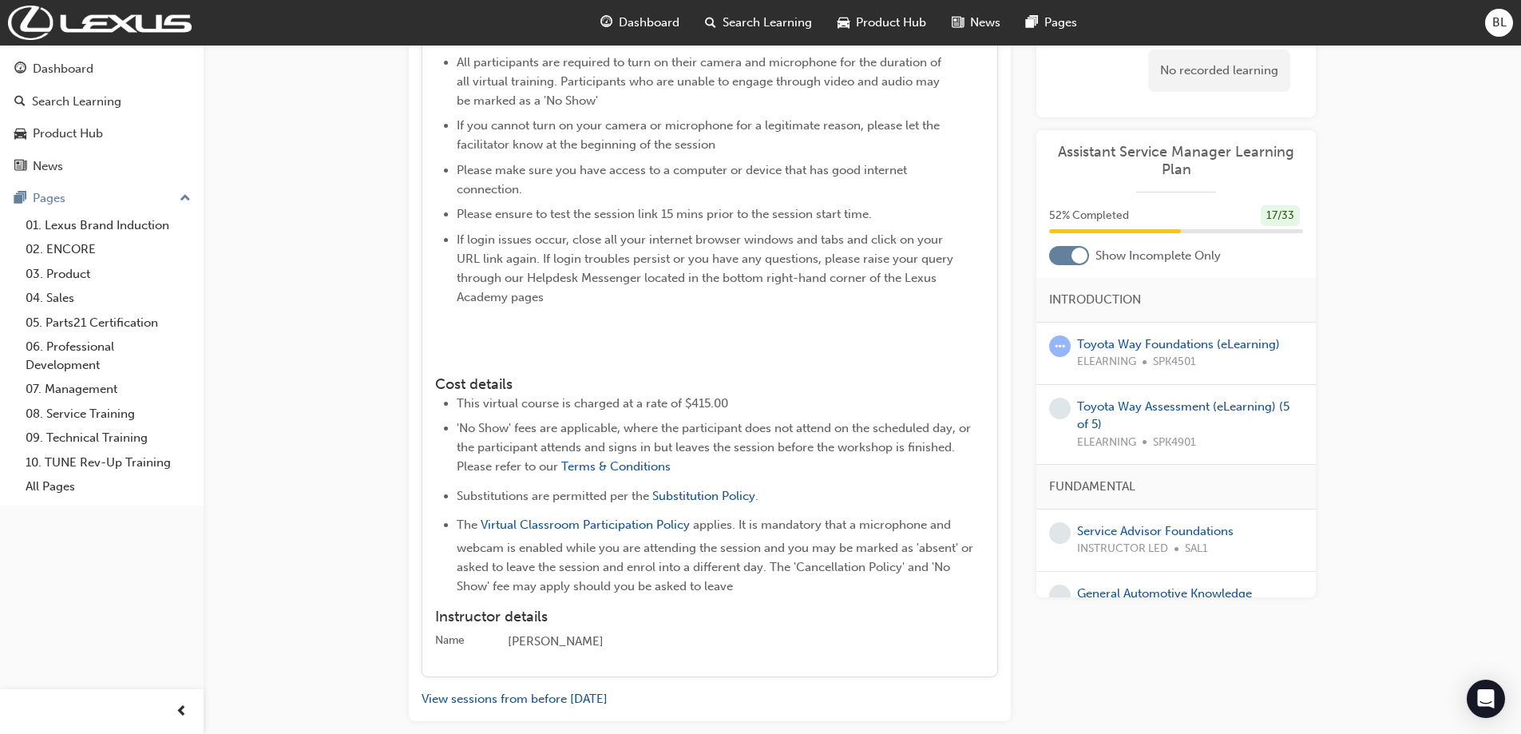
scroll to position [1325, 0]
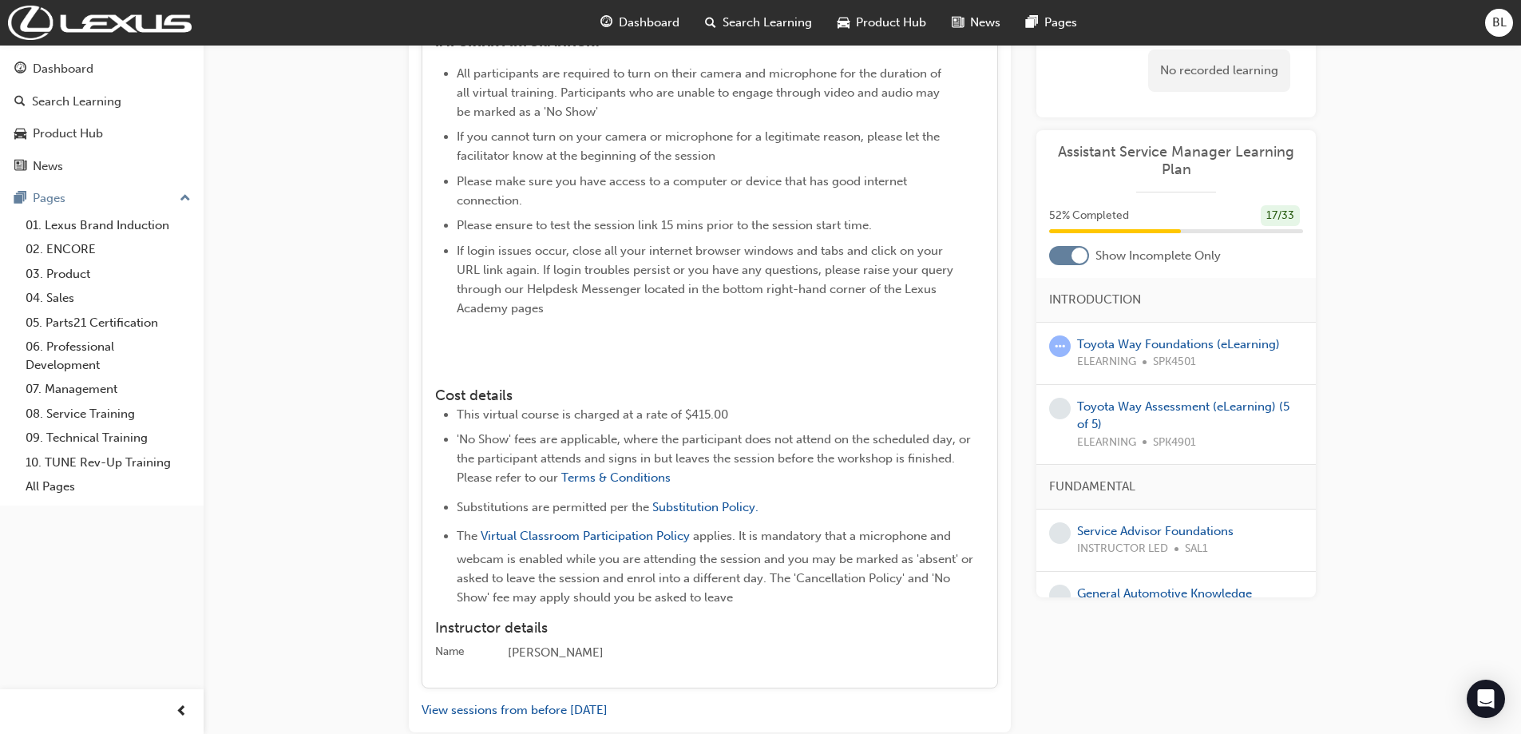
click at [457, 350] on img at bounding box center [457, 350] width 0 height 0
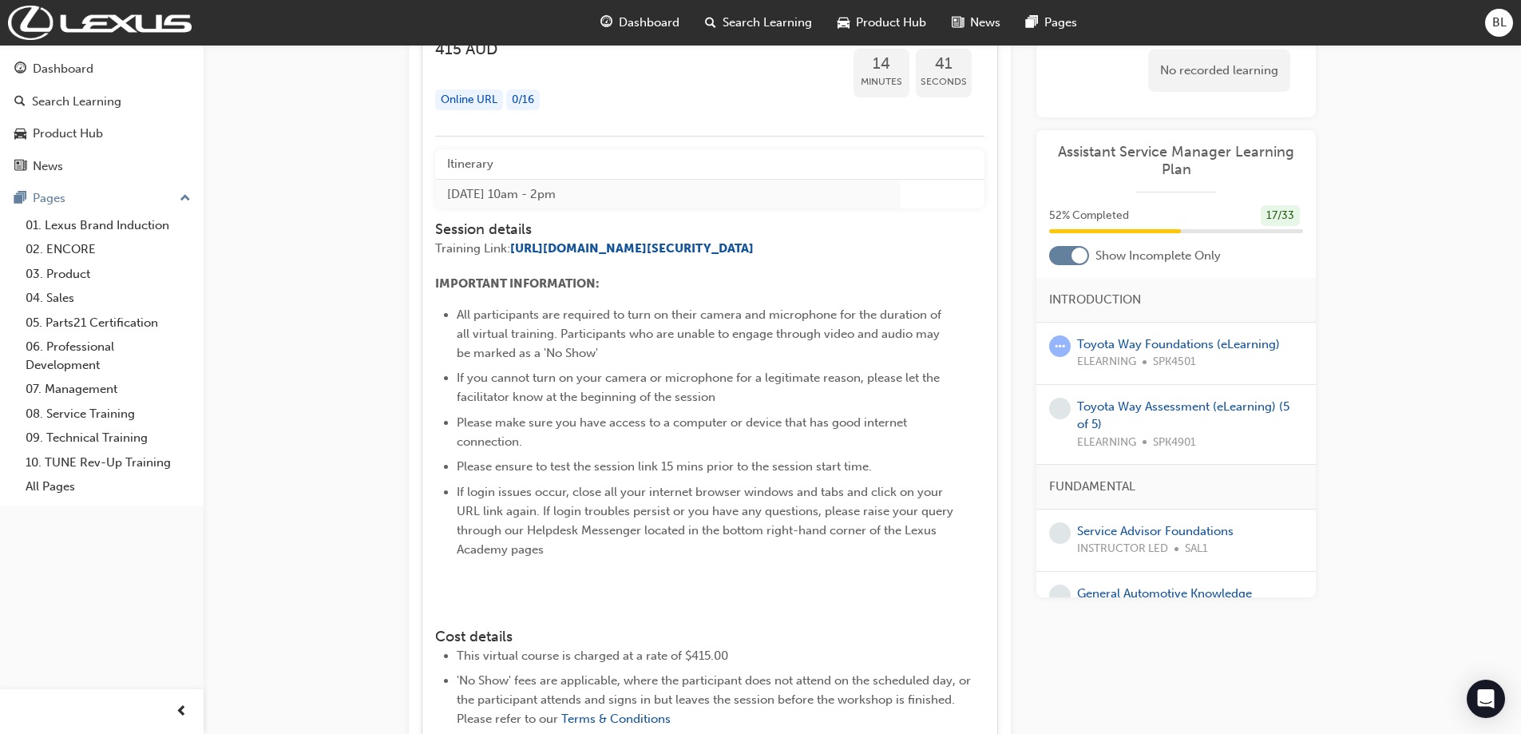
scroll to position [1086, 0]
drag, startPoint x: 488, startPoint y: 536, endPoint x: 499, endPoint y: 528, distance: 13.7
click at [499, 528] on span "If login issues occur, close all your internet browser windows and tabs and cli…" at bounding box center [707, 519] width 500 height 72
drag, startPoint x: 506, startPoint y: 506, endPoint x: 859, endPoint y: 523, distance: 353.3
click at [868, 516] on span "If login issues occur, close all your internet browser windows and tabs and cli…" at bounding box center [707, 519] width 500 height 72
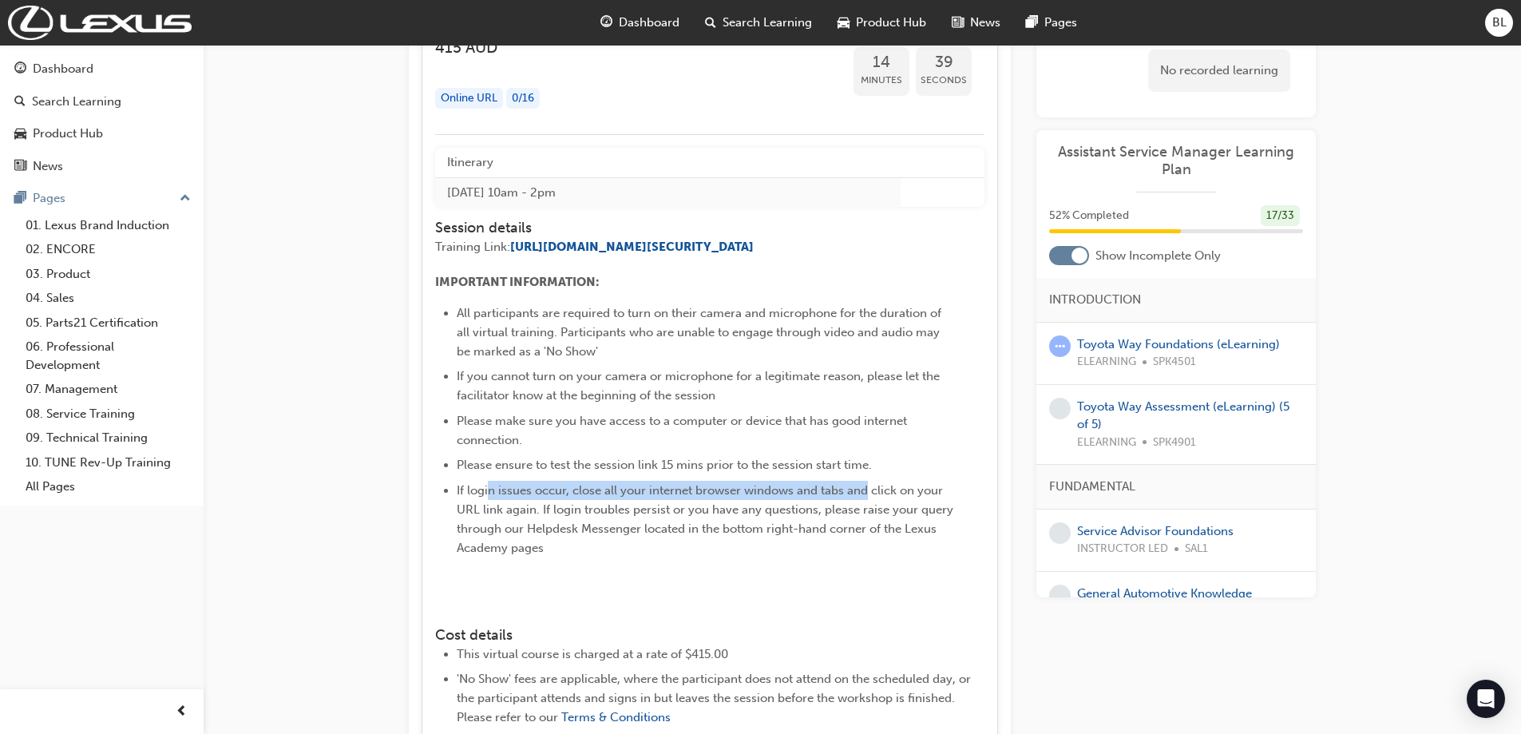
click at [859, 524] on li "If login issues occur, close all your internet browser windows and tabs and cli…" at bounding box center [705, 548] width 497 height 134
click at [586, 557] on li "If login issues occur, close all your internet browser windows and tabs and cli…" at bounding box center [705, 548] width 497 height 134
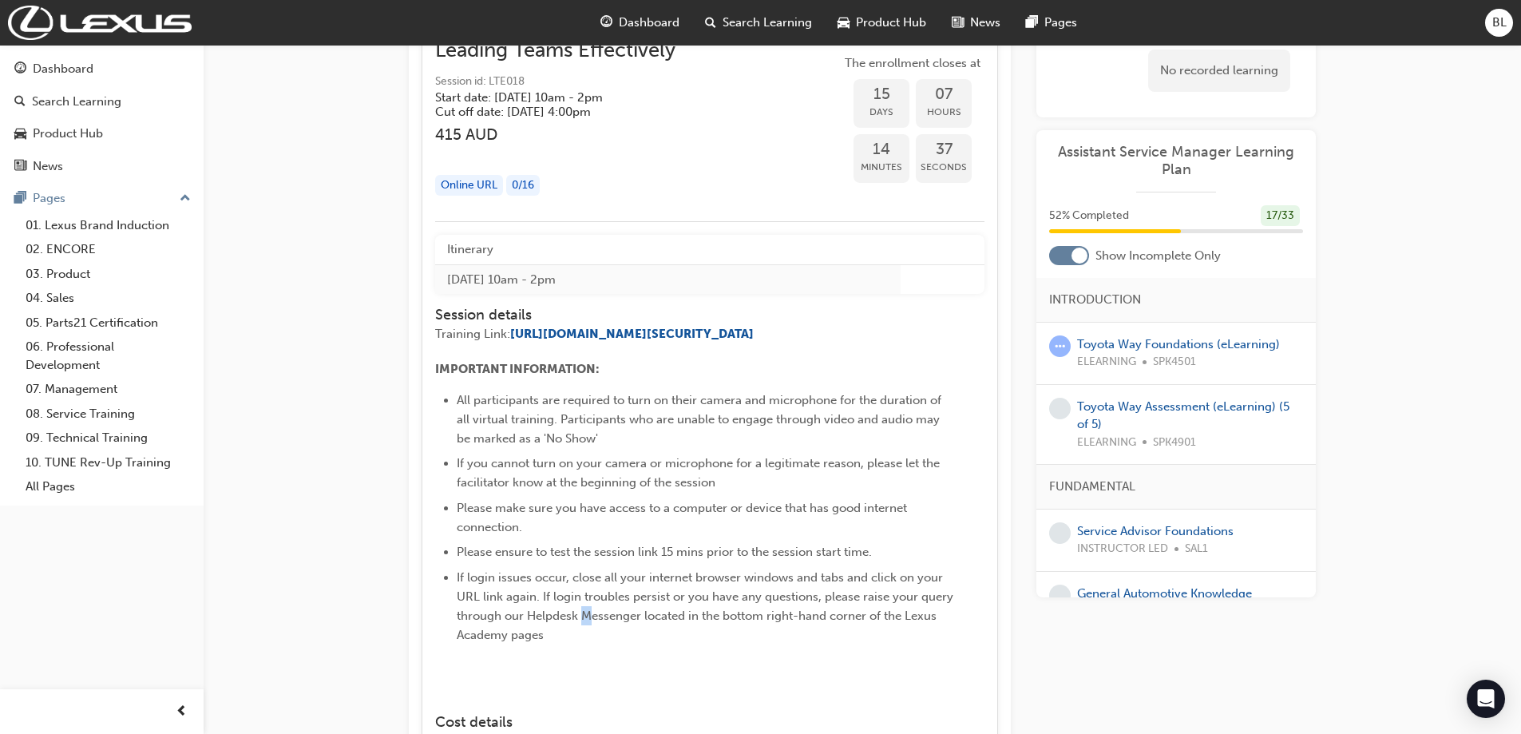
scroll to position [846, 0]
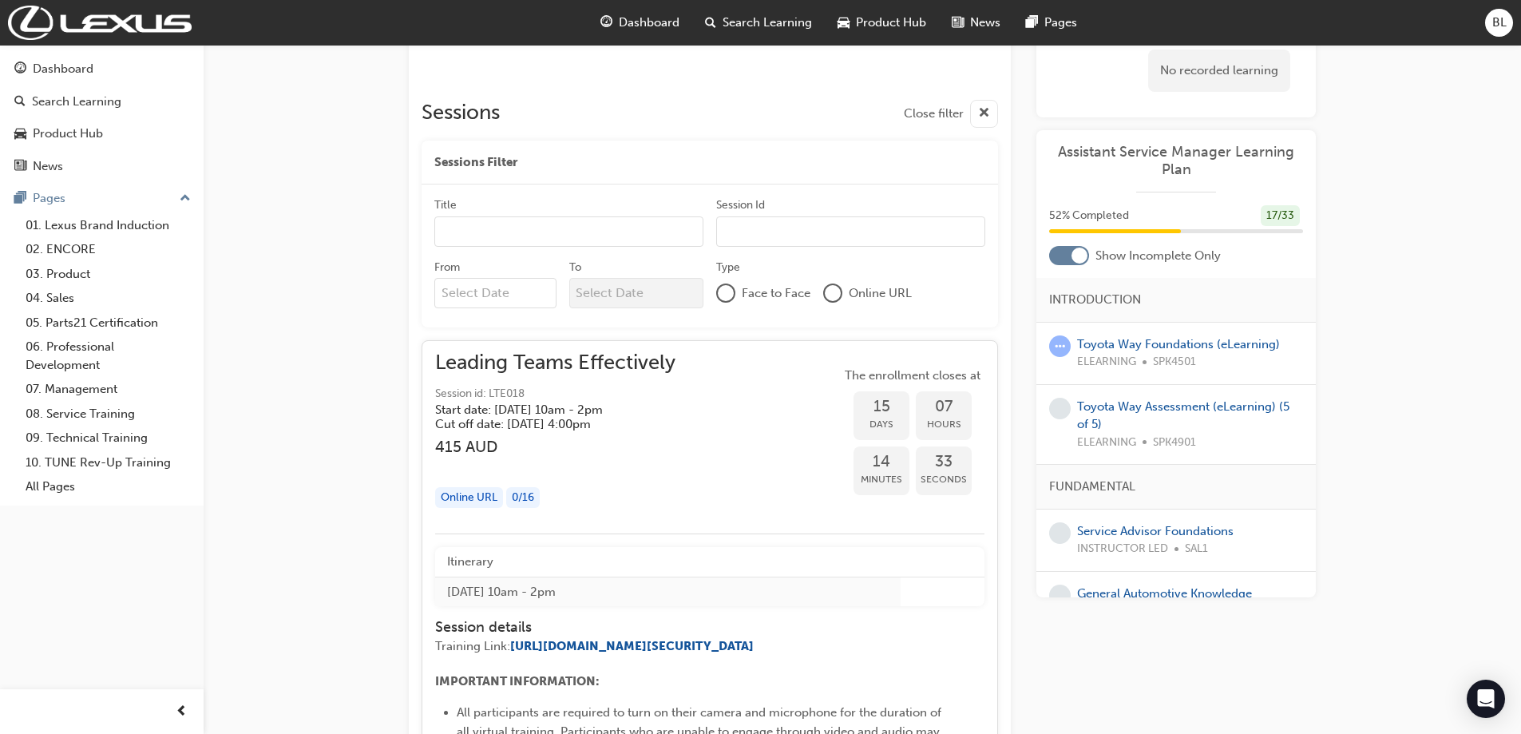
click at [726, 295] on div at bounding box center [726, 293] width 16 height 16
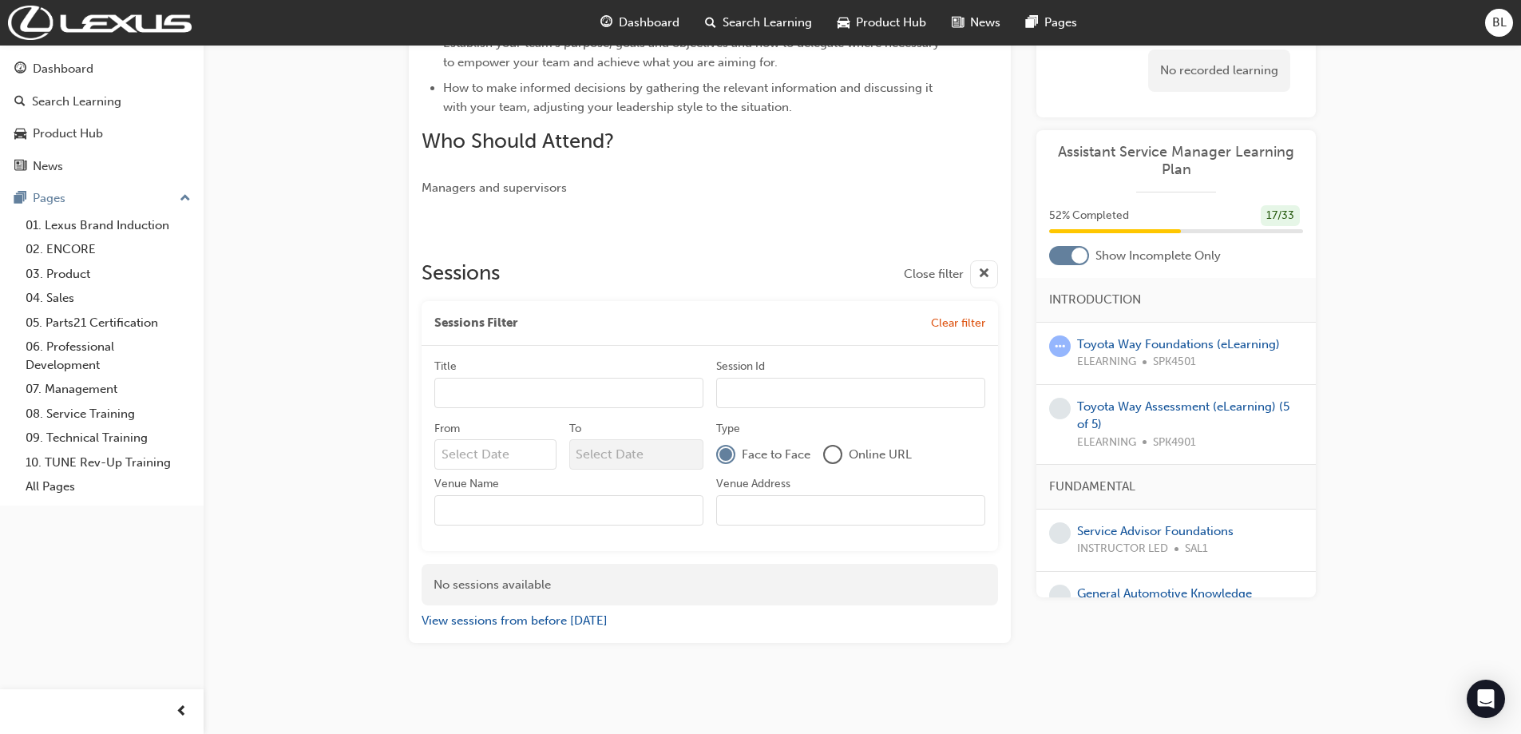
click at [841, 454] on div at bounding box center [832, 454] width 19 height 19
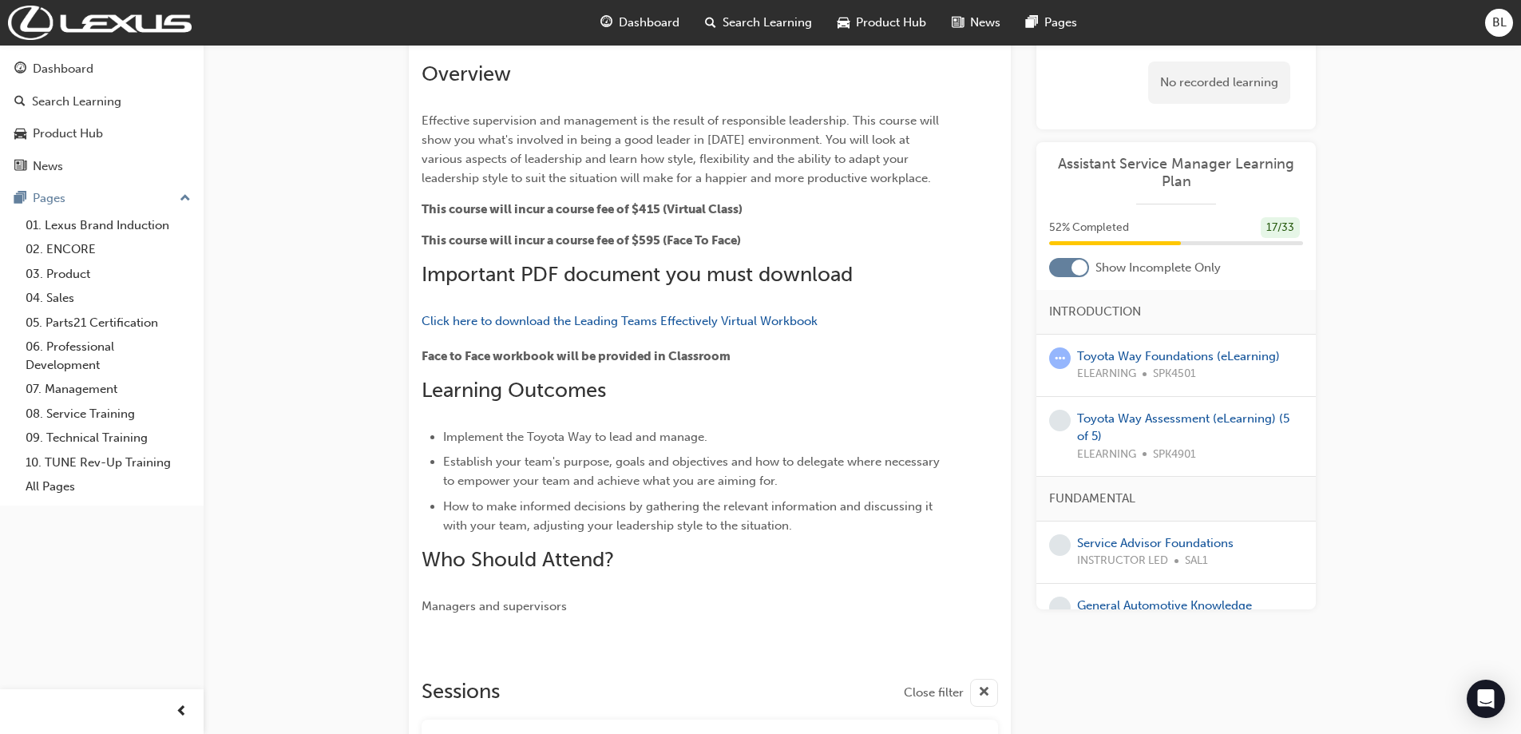
scroll to position [240, 0]
